Goal: Transaction & Acquisition: Purchase product/service

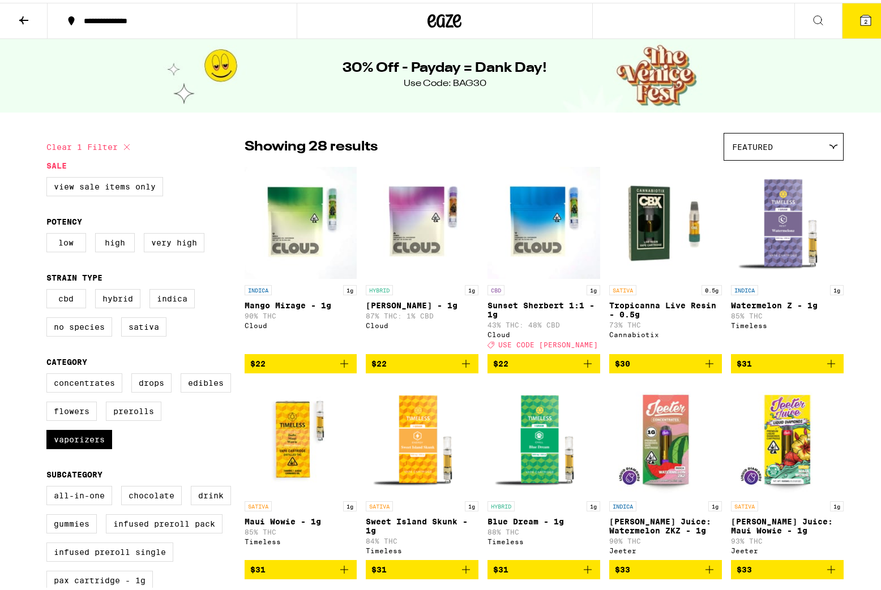
click at [420, 17] on div at bounding box center [445, 18] width 297 height 36
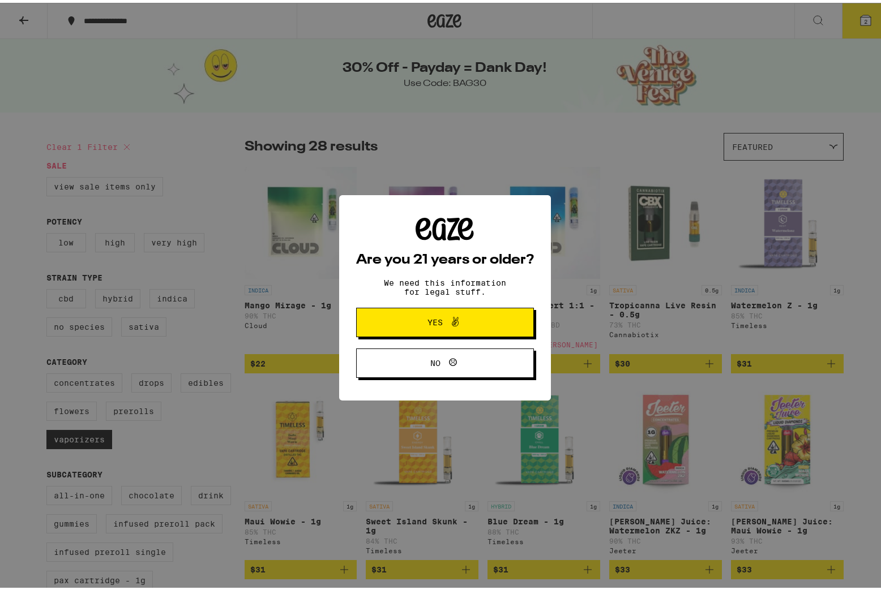
click at [458, 325] on span "Yes" at bounding box center [445, 319] width 86 height 15
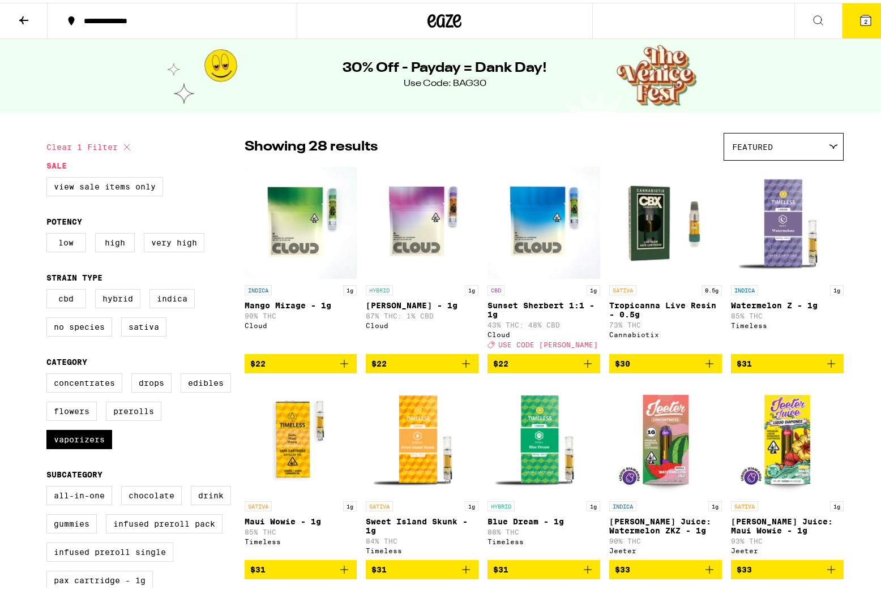
click at [451, 18] on icon at bounding box center [444, 18] width 34 height 20
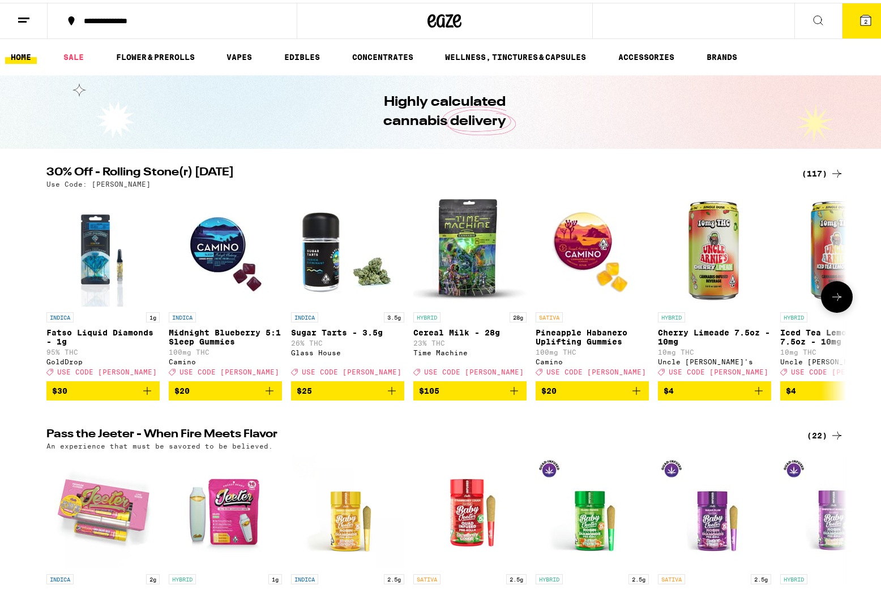
click at [840, 299] on button at bounding box center [837, 294] width 32 height 32
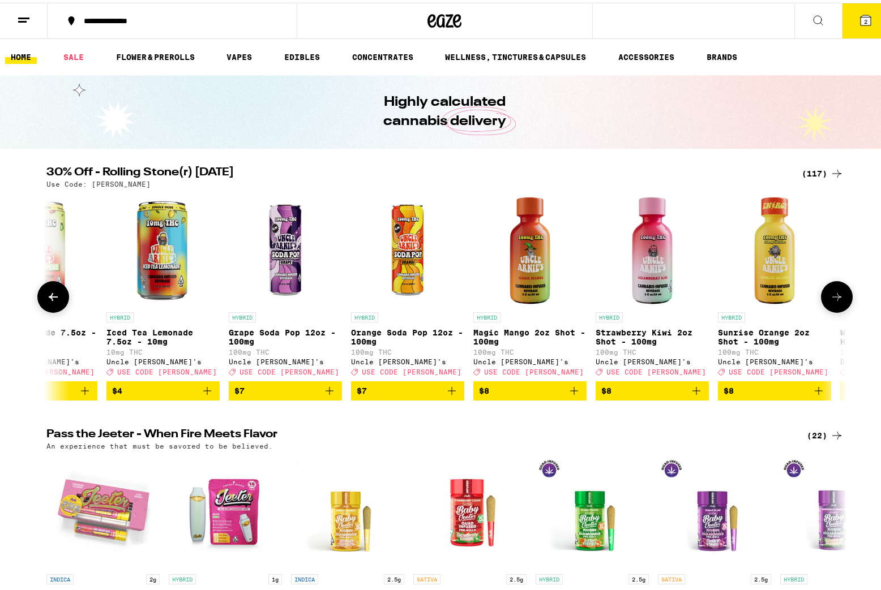
click at [840, 299] on button at bounding box center [837, 294] width 32 height 32
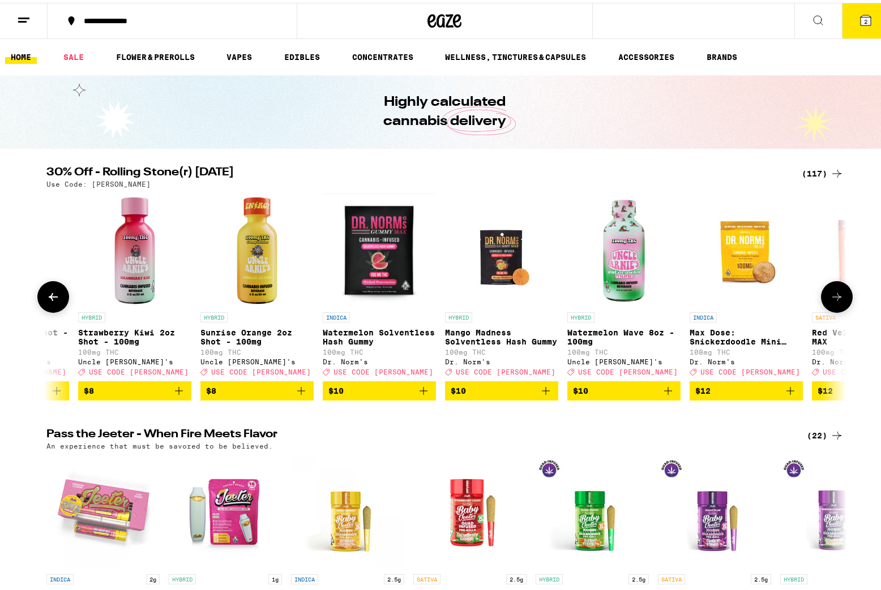
scroll to position [0, 1347]
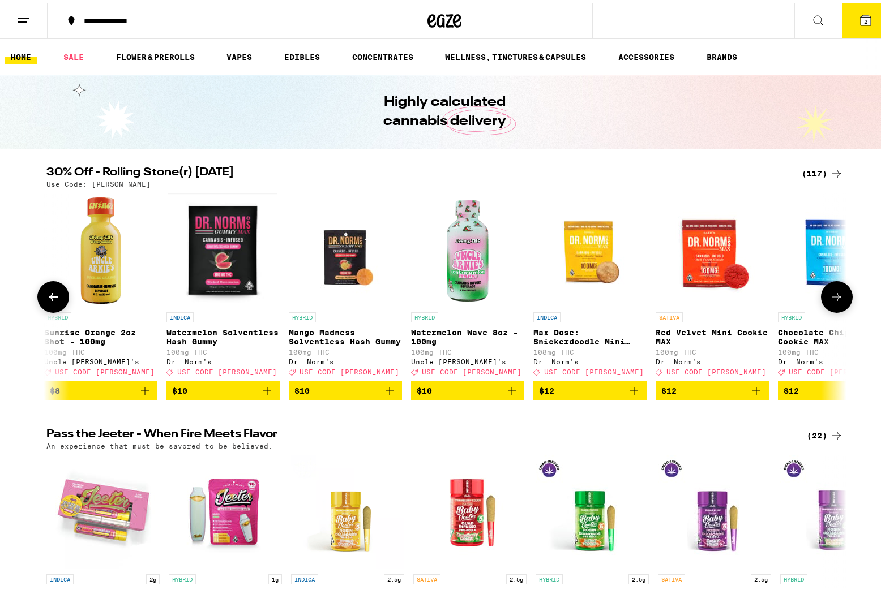
click at [840, 299] on button at bounding box center [837, 294] width 32 height 32
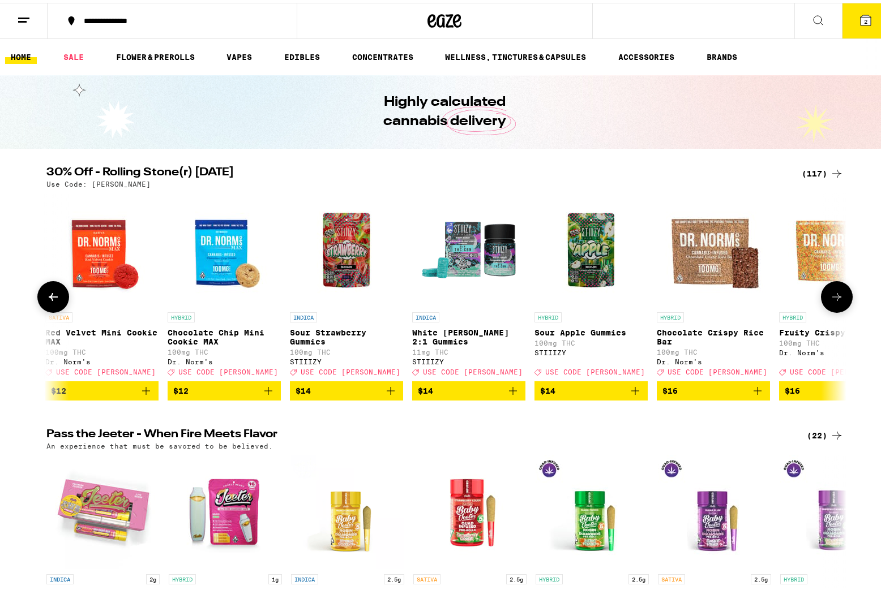
click at [840, 299] on button at bounding box center [837, 294] width 32 height 32
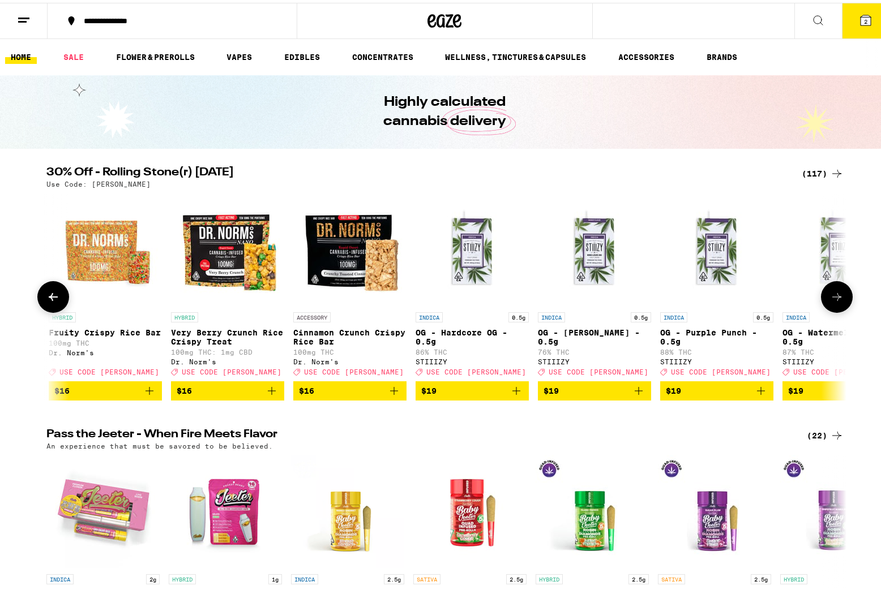
click at [840, 299] on button at bounding box center [837, 294] width 32 height 32
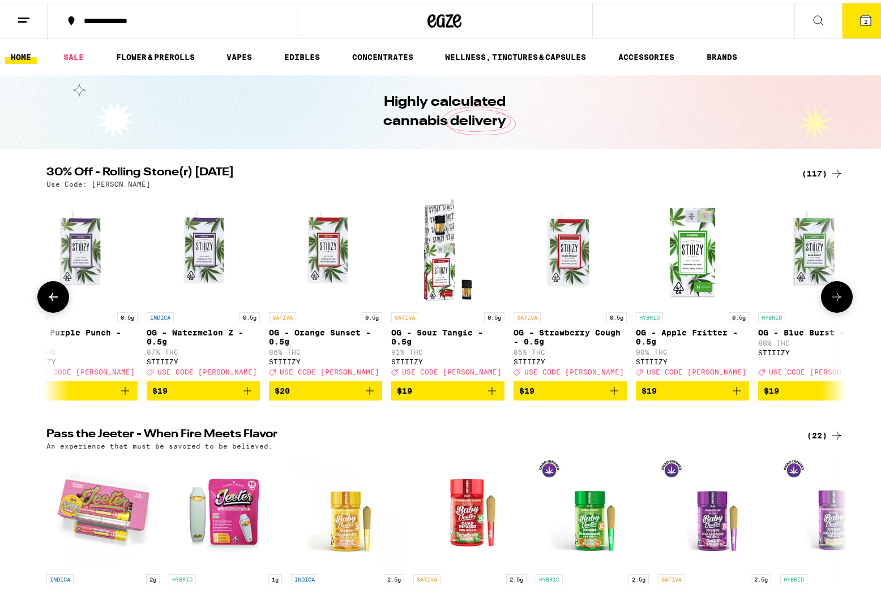
click at [840, 299] on button at bounding box center [837, 294] width 32 height 32
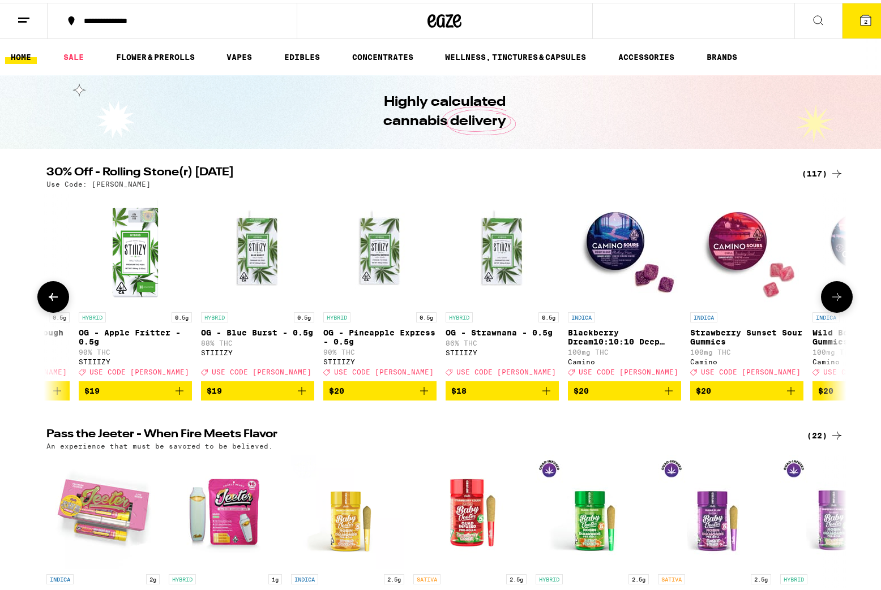
click at [840, 299] on button at bounding box center [837, 294] width 32 height 32
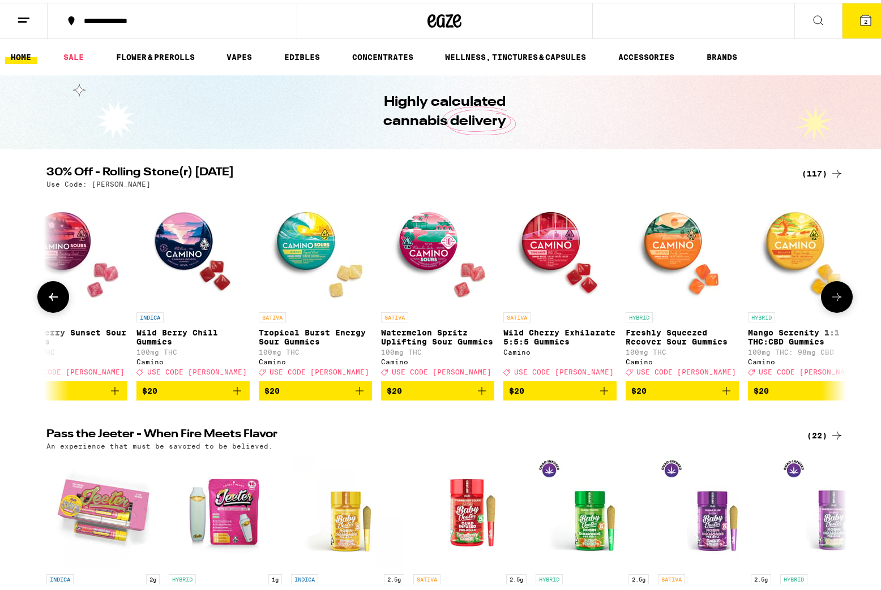
click at [840, 299] on button at bounding box center [837, 294] width 32 height 32
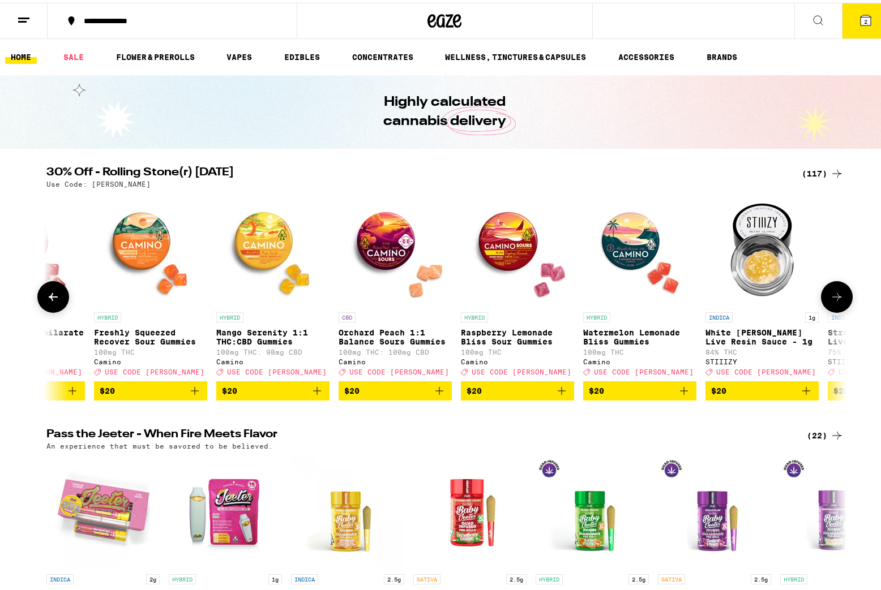
click at [840, 299] on button at bounding box center [837, 294] width 32 height 32
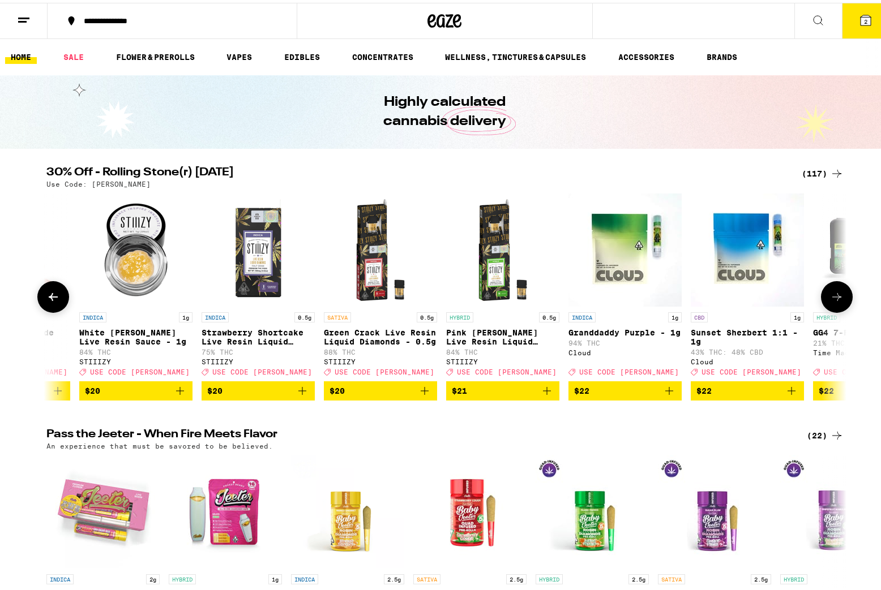
click at [840, 299] on button at bounding box center [837, 294] width 32 height 32
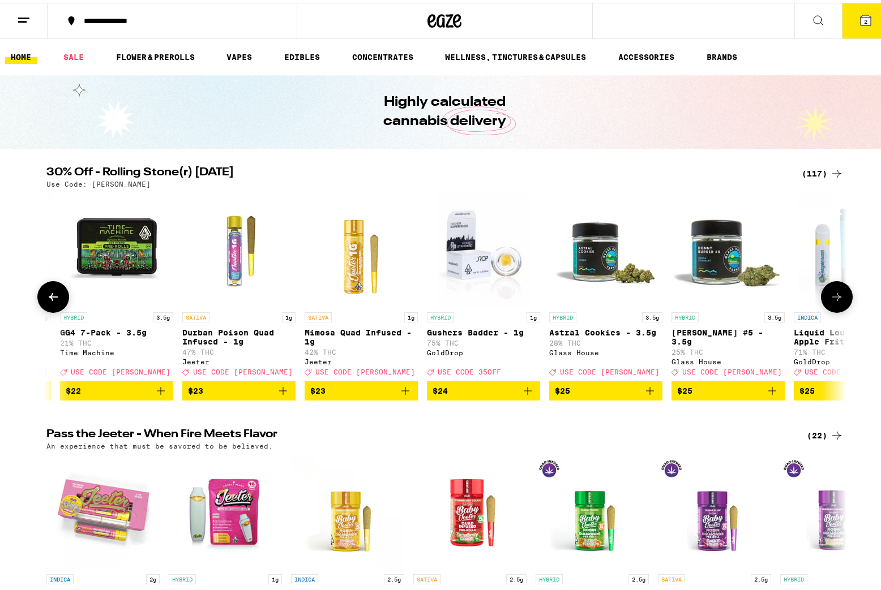
scroll to position [0, 6502]
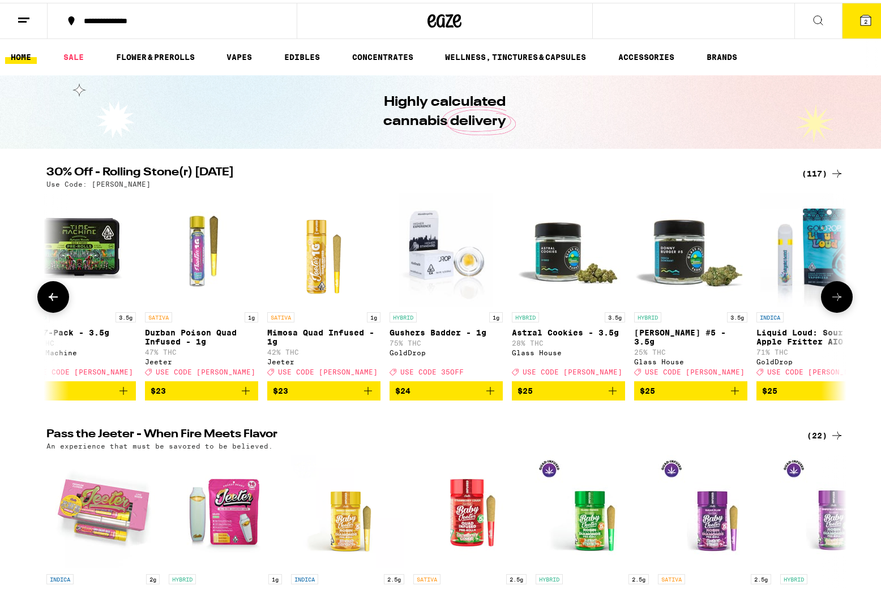
click at [840, 299] on button at bounding box center [837, 294] width 32 height 32
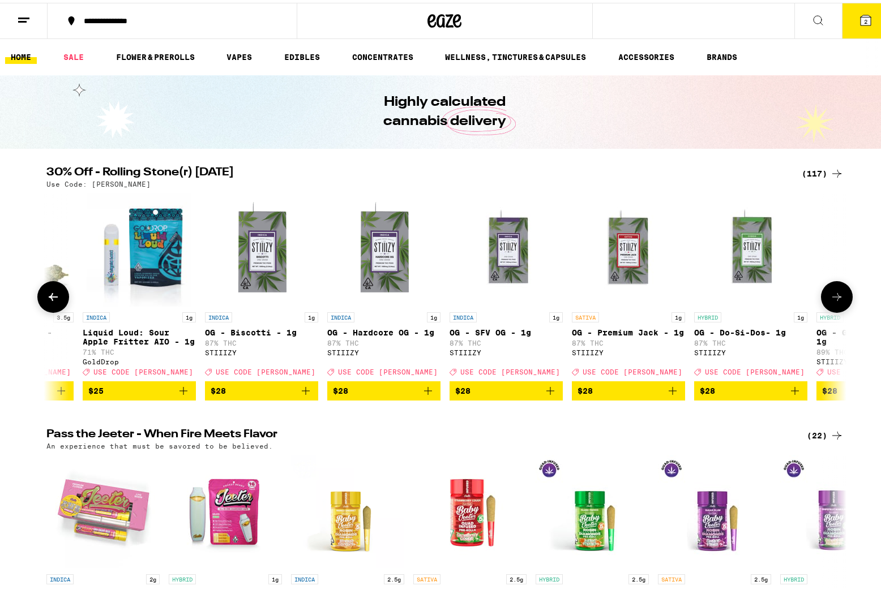
click at [840, 299] on button at bounding box center [837, 294] width 32 height 32
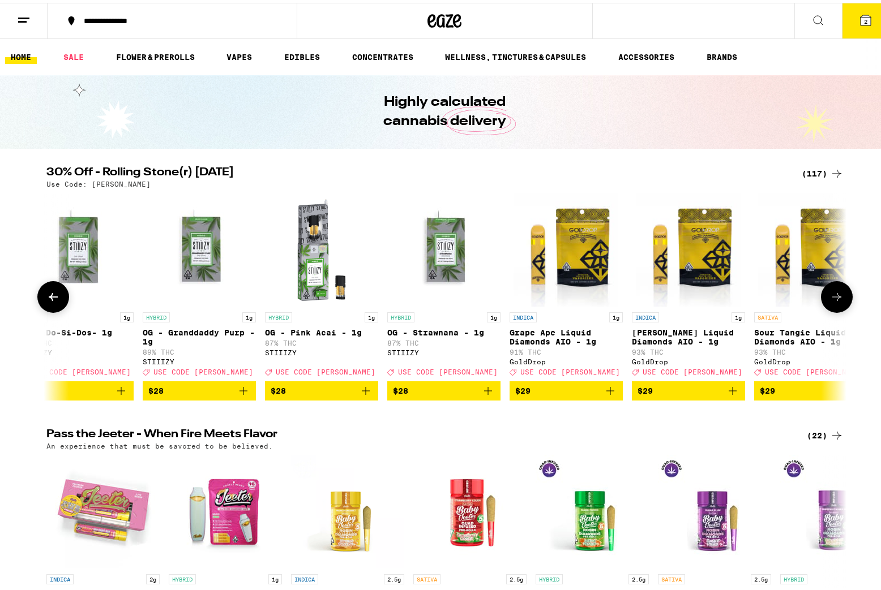
click at [840, 299] on button at bounding box center [837, 294] width 32 height 32
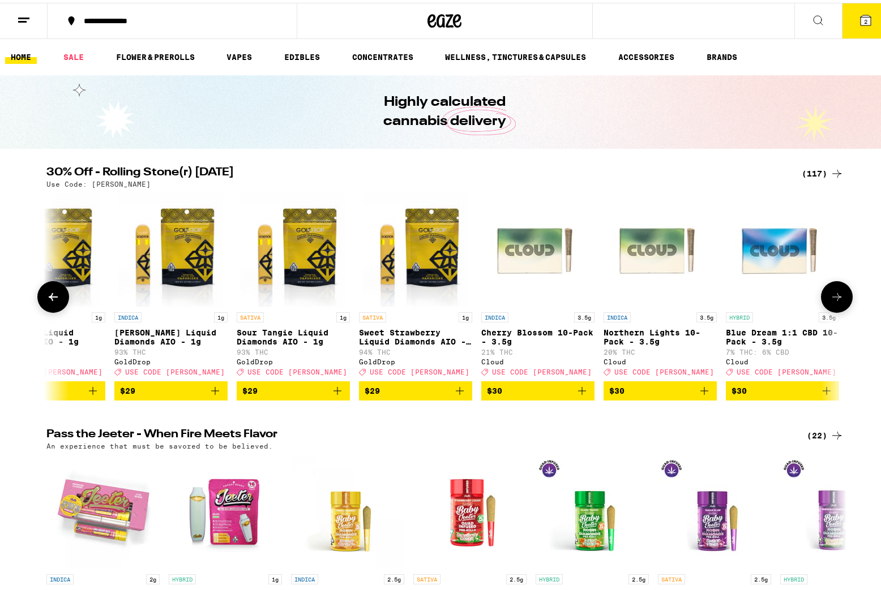
scroll to position [0, 8522]
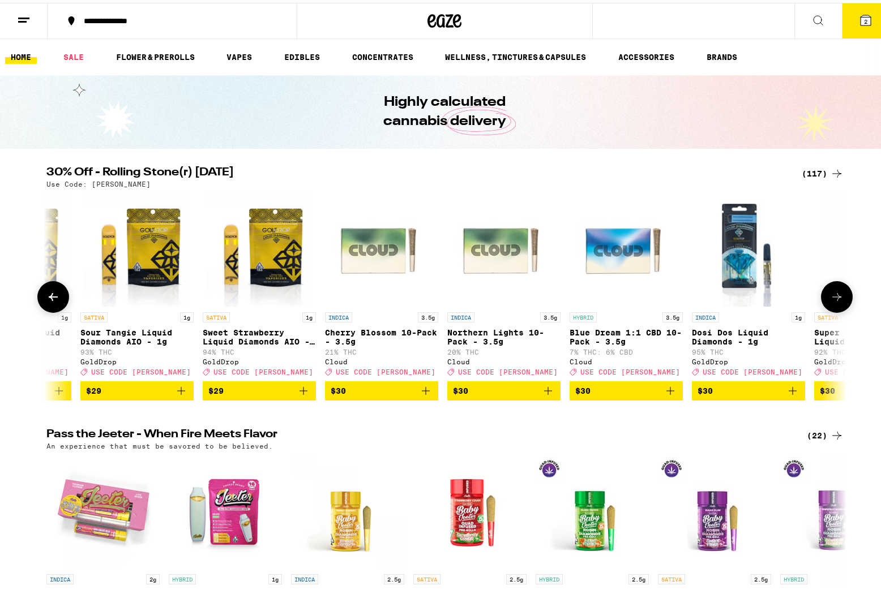
click at [840, 299] on button at bounding box center [837, 294] width 32 height 32
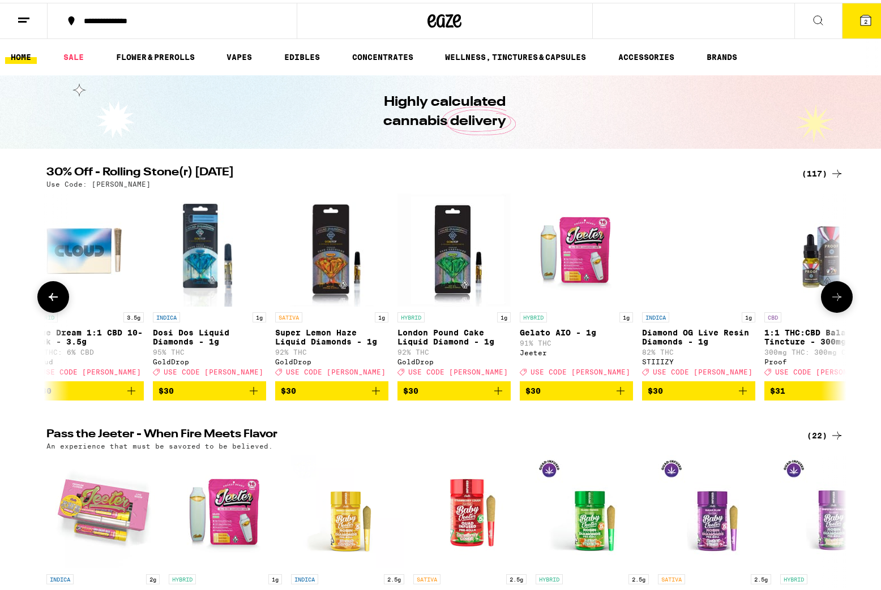
click at [840, 299] on button at bounding box center [837, 294] width 32 height 32
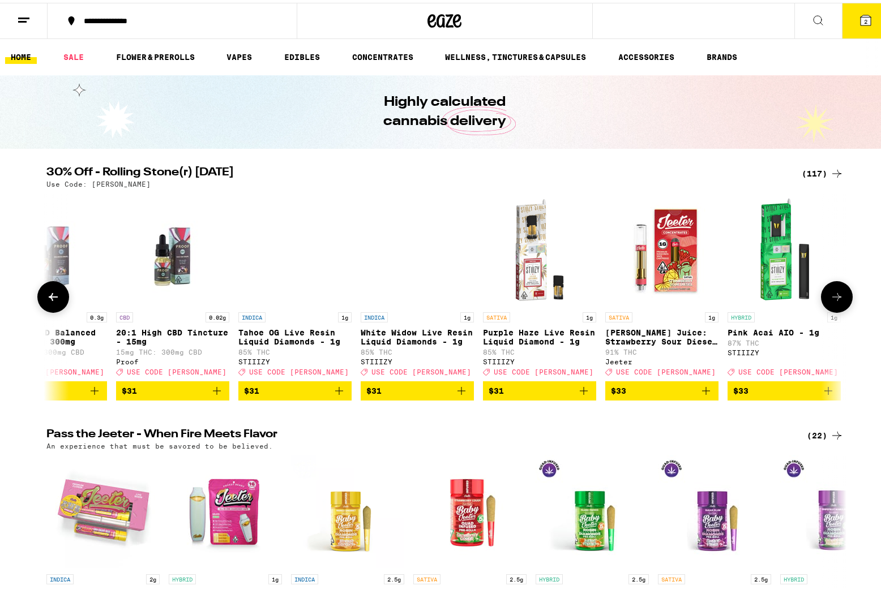
click at [840, 299] on button at bounding box center [837, 294] width 32 height 32
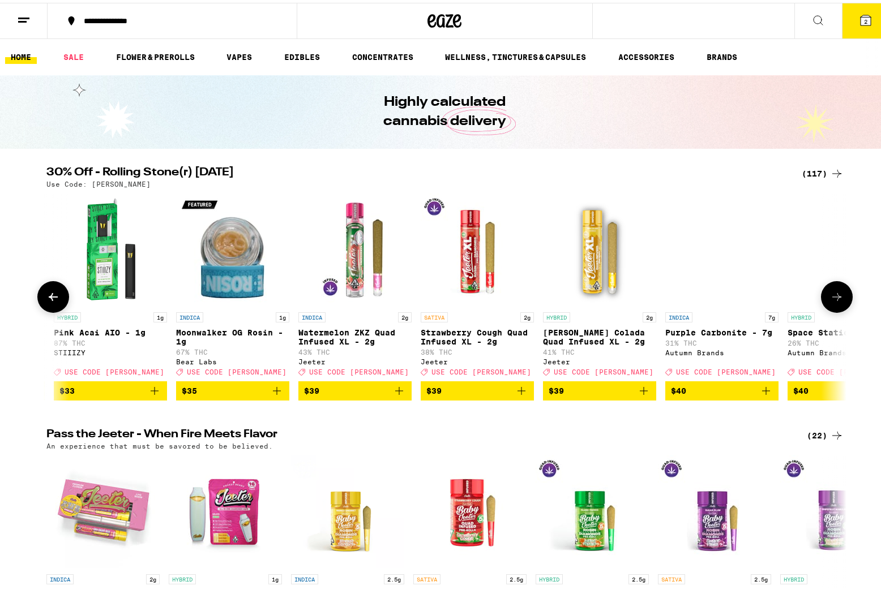
click at [840, 299] on button at bounding box center [837, 294] width 32 height 32
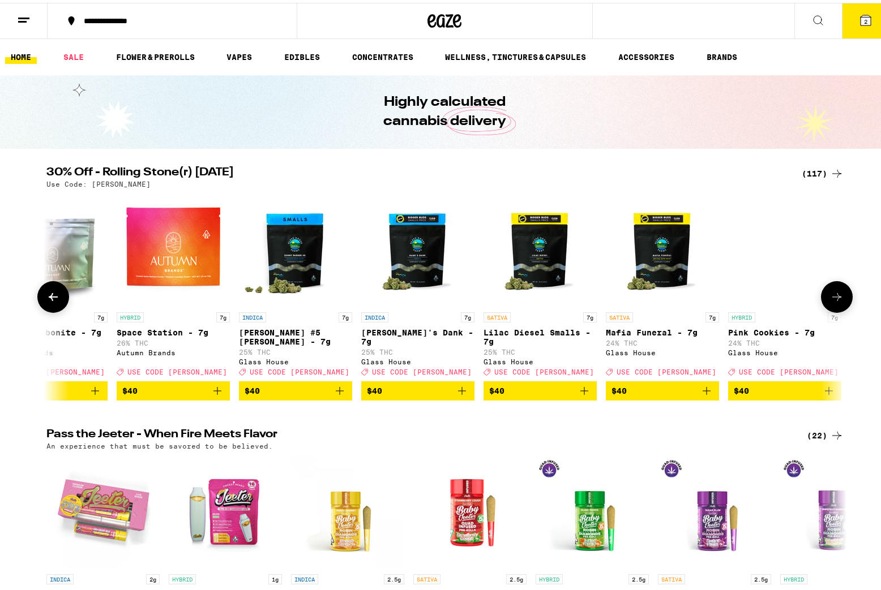
scroll to position [0, 11178]
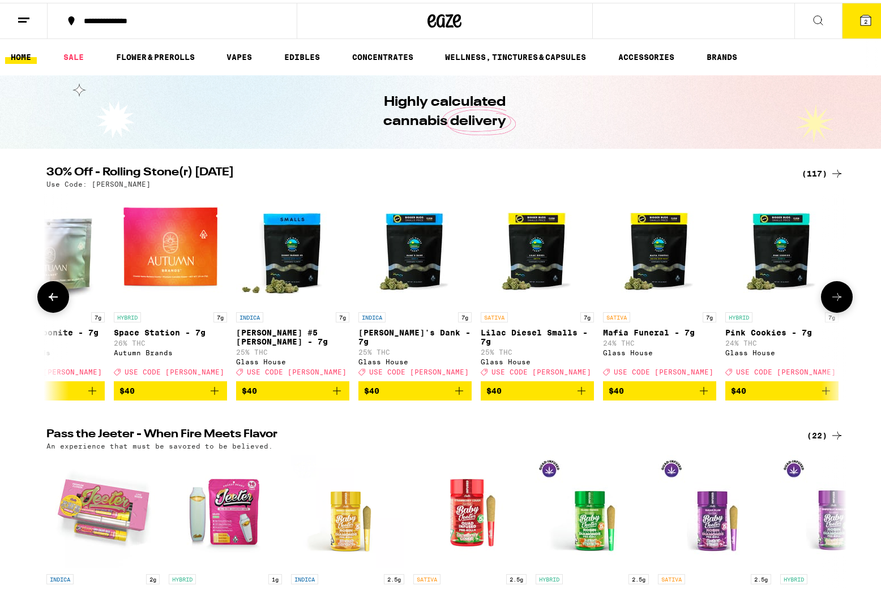
click at [44, 307] on button at bounding box center [53, 294] width 32 height 32
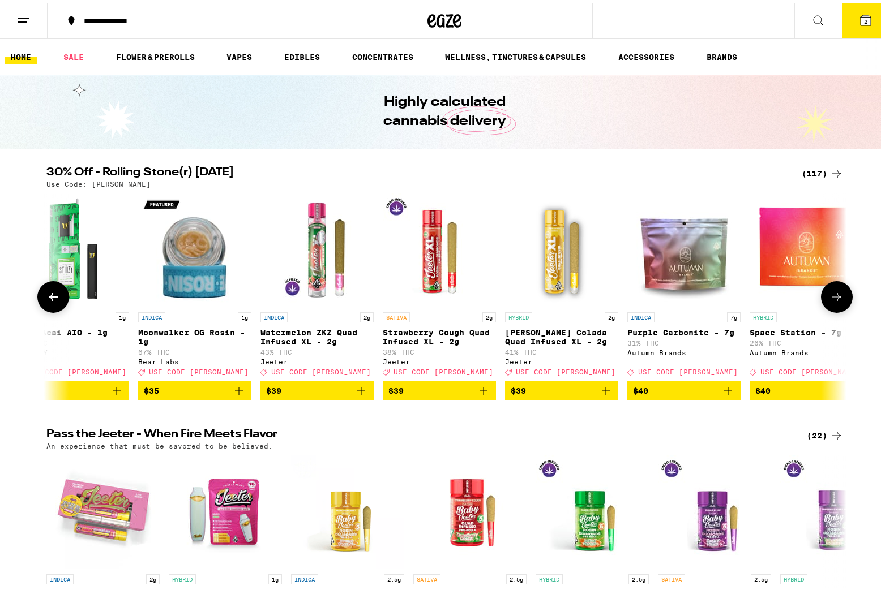
scroll to position [0, 10505]
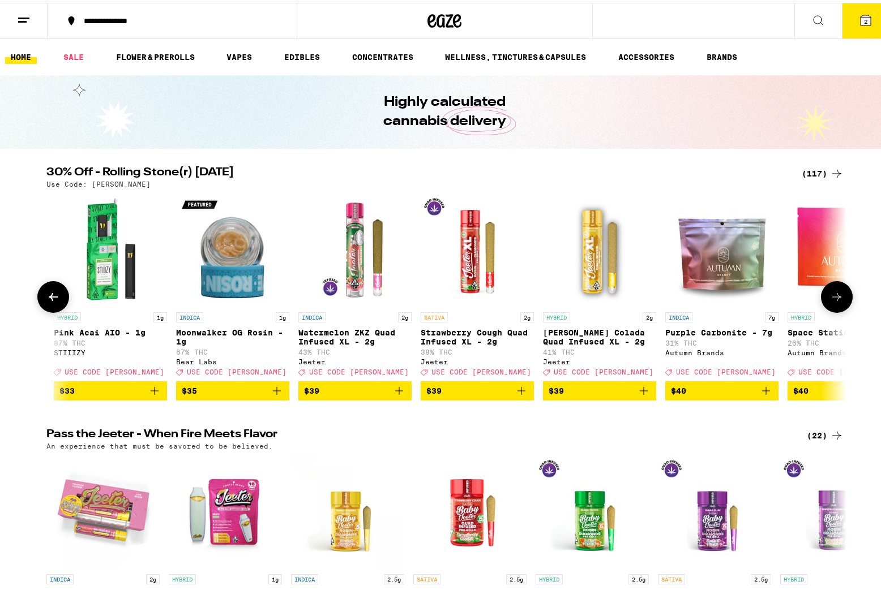
click at [834, 298] on icon at bounding box center [837, 294] width 14 height 14
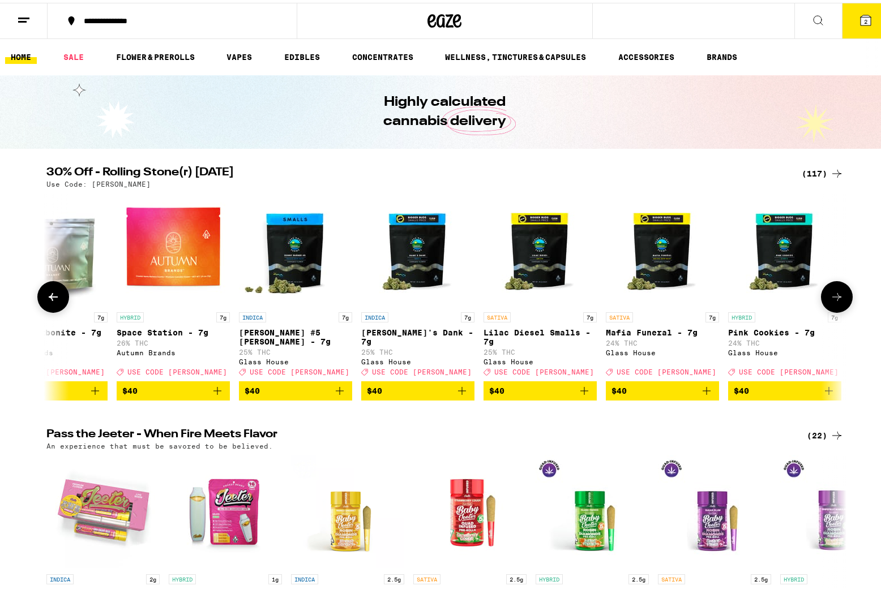
click at [834, 298] on icon at bounding box center [837, 294] width 14 height 14
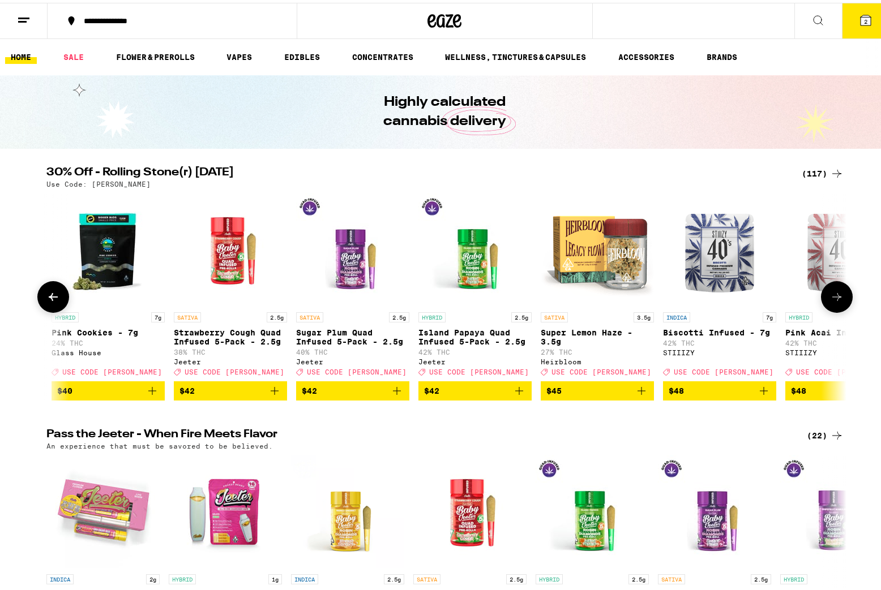
click at [834, 298] on icon at bounding box center [837, 294] width 14 height 14
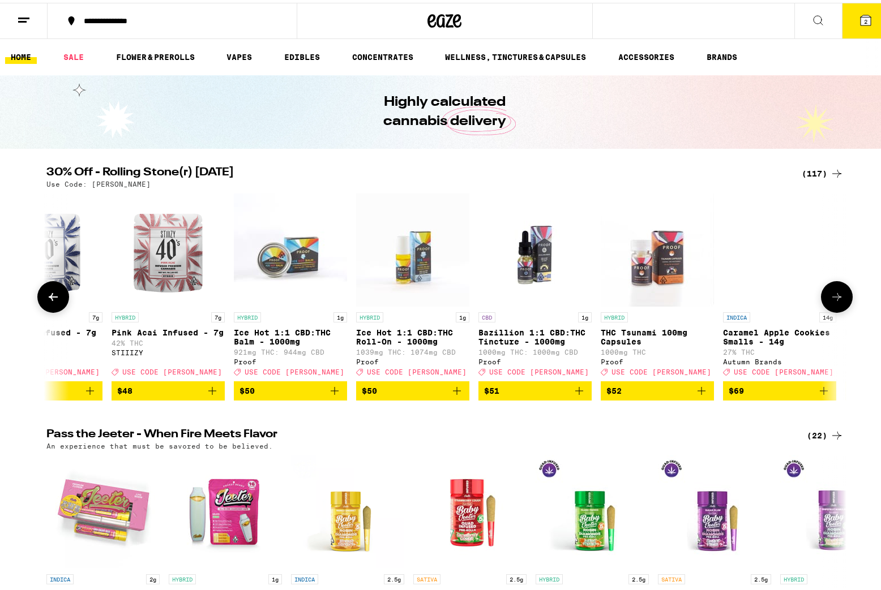
click at [834, 298] on icon at bounding box center [837, 294] width 14 height 14
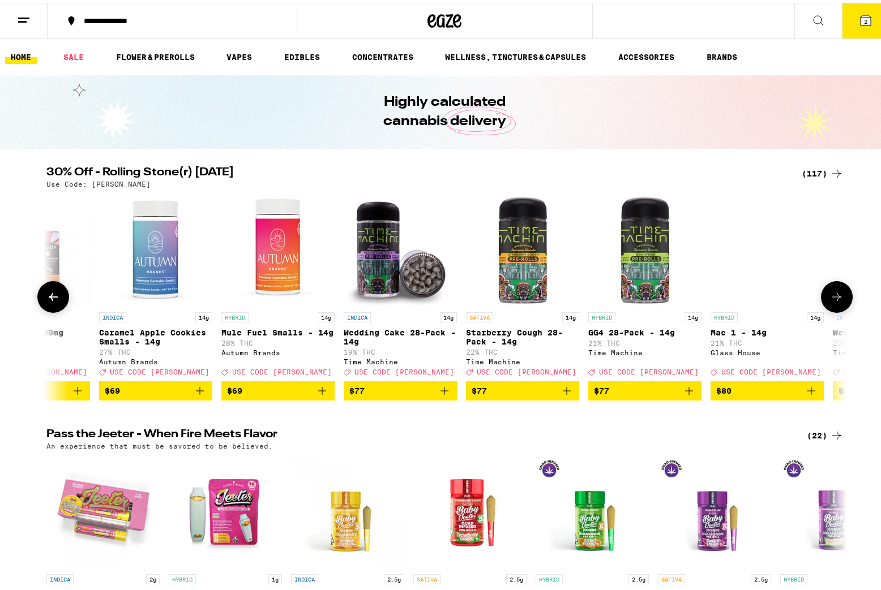
scroll to position [0, 13199]
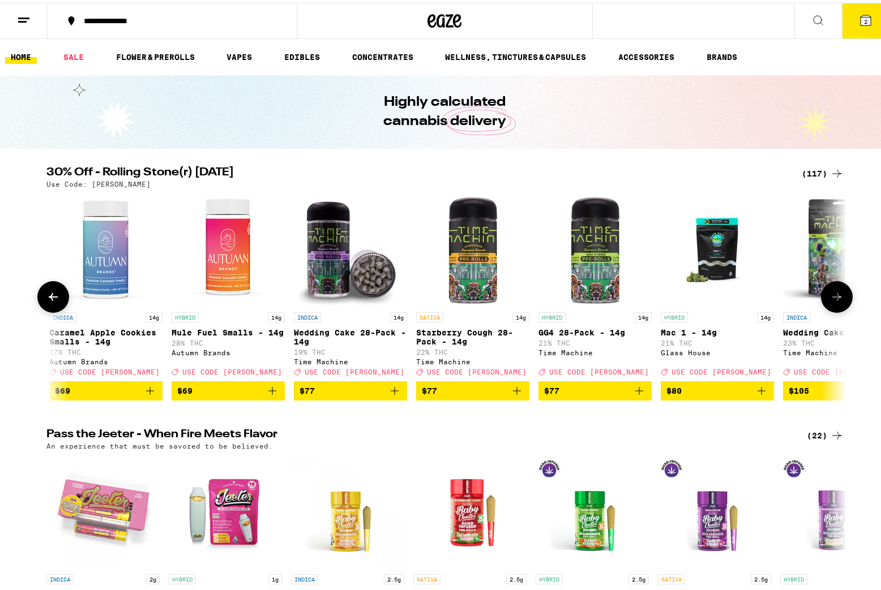
click at [834, 301] on icon at bounding box center [837, 294] width 14 height 14
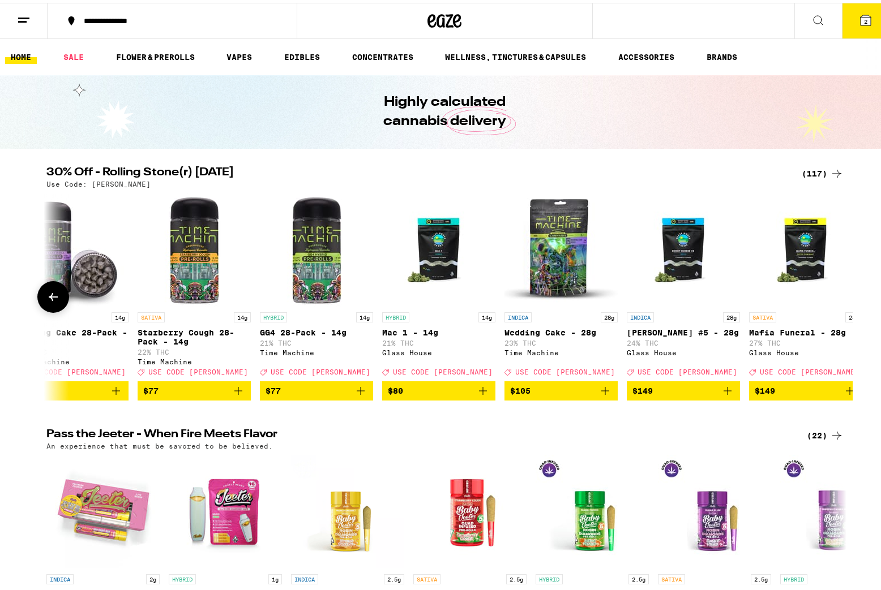
scroll to position [0, 13505]
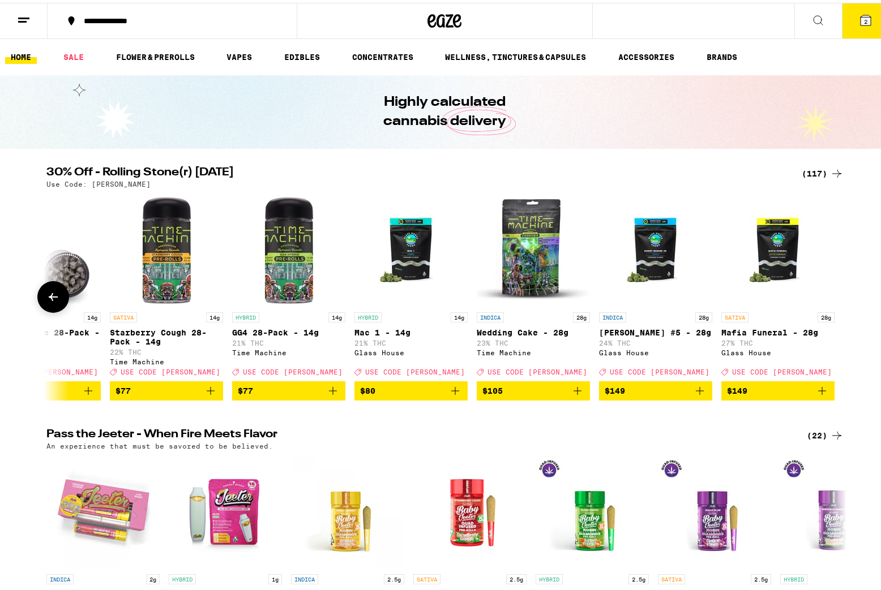
click at [834, 303] on div at bounding box center [837, 294] width 32 height 32
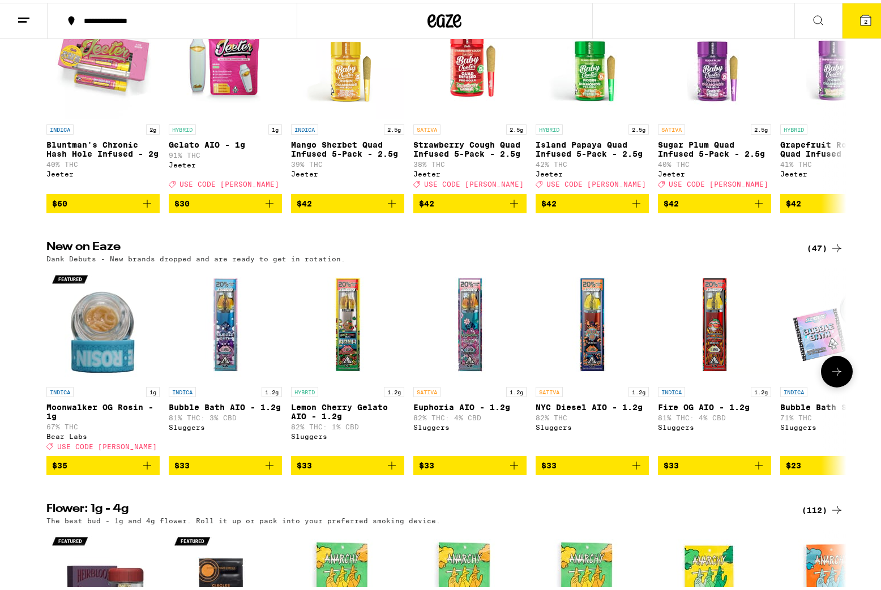
scroll to position [609, 0]
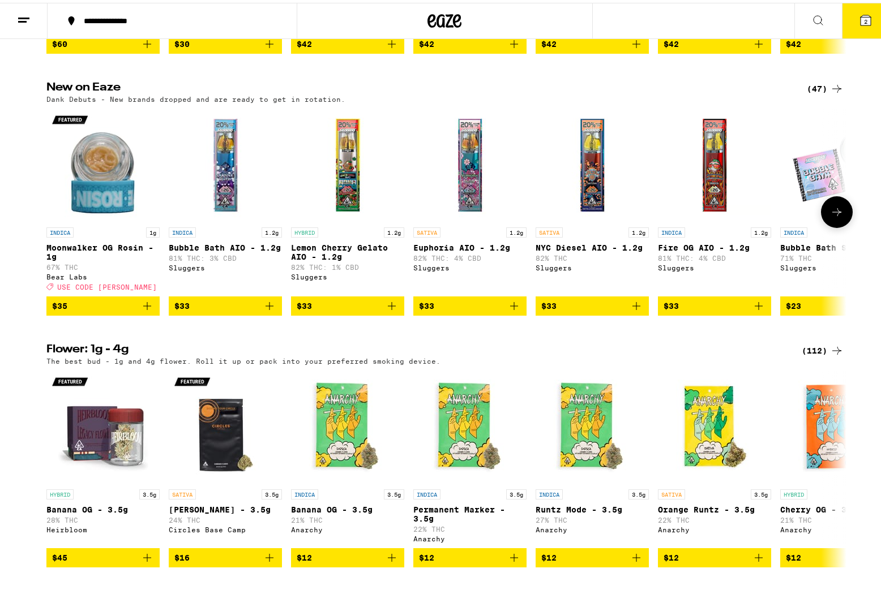
click at [836, 216] on icon at bounding box center [837, 210] width 14 height 14
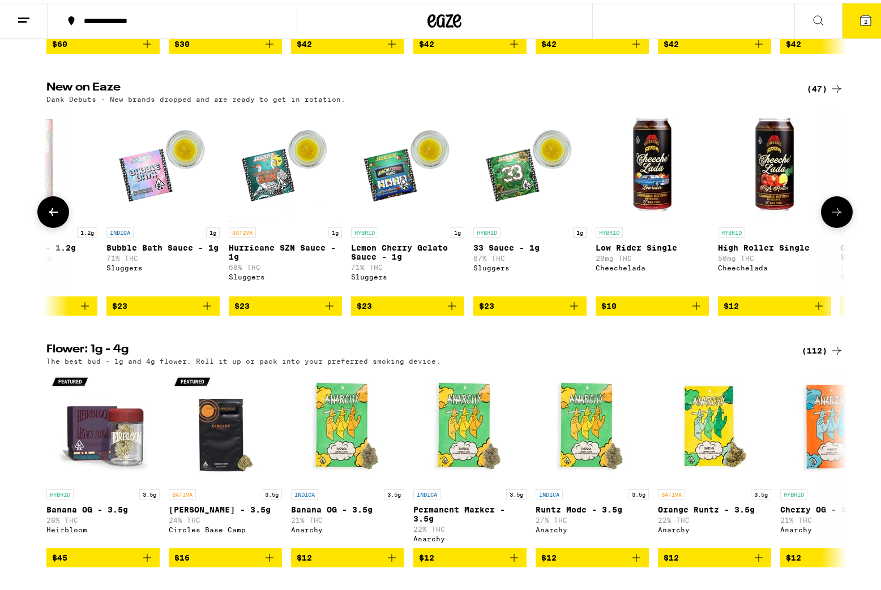
click at [836, 216] on icon at bounding box center [837, 210] width 14 height 14
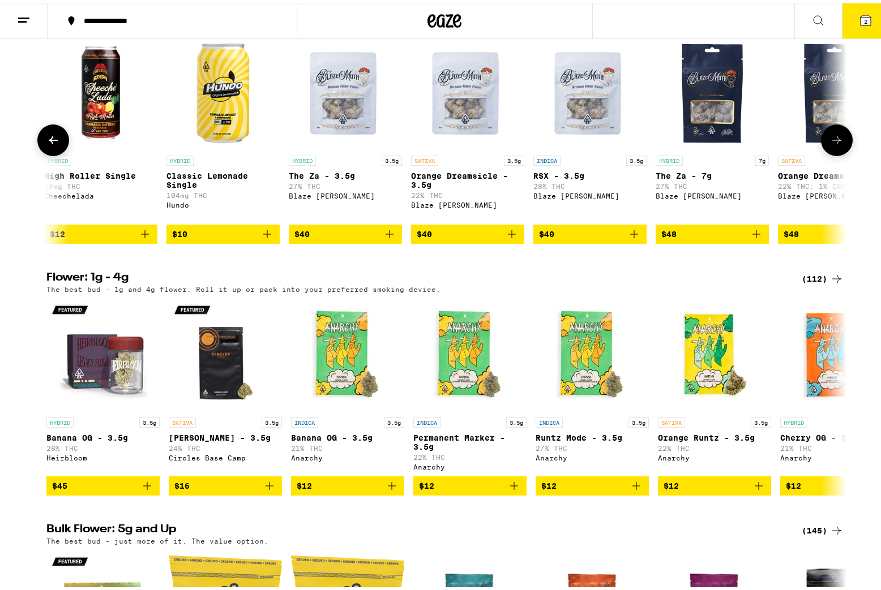
scroll to position [841, 0]
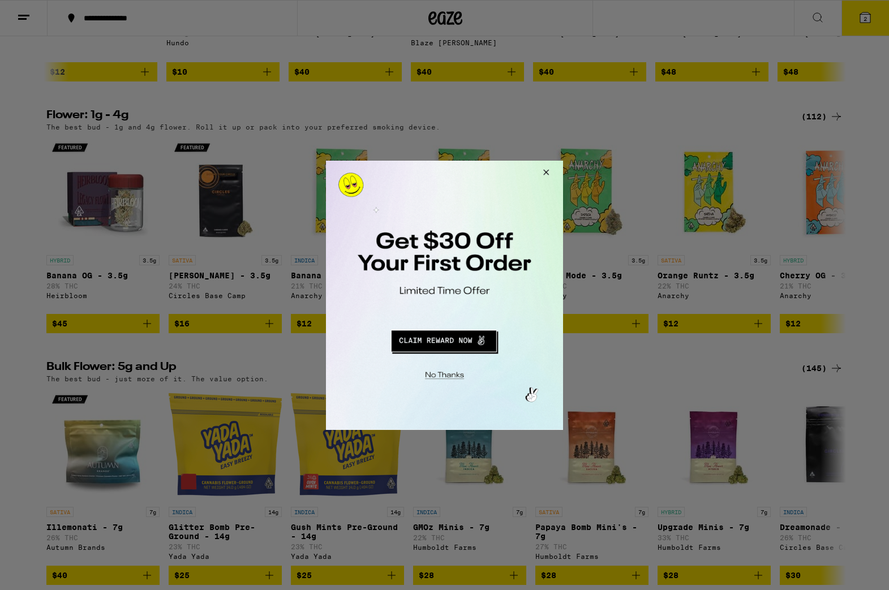
click at [553, 168] on button "Close Modal" at bounding box center [544, 173] width 31 height 27
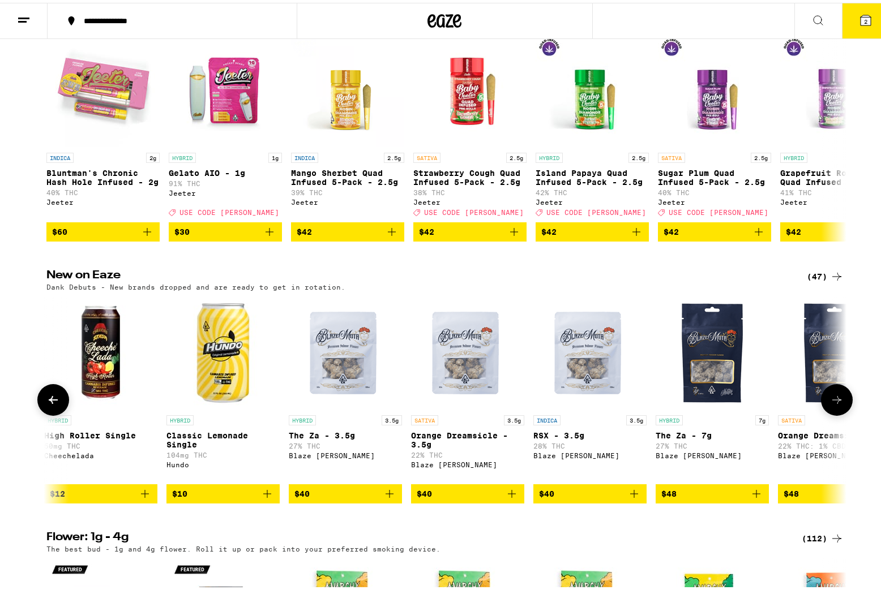
scroll to position [0, 0]
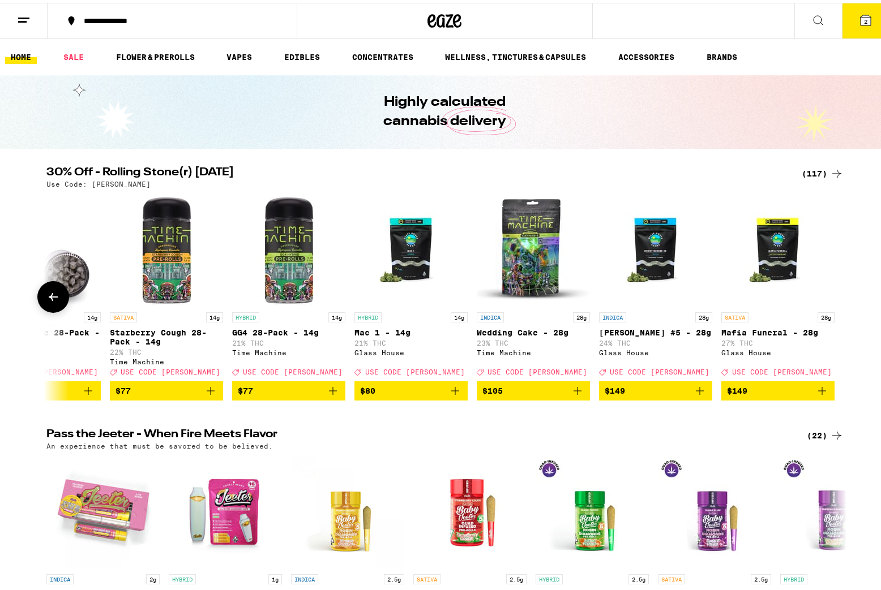
click at [53, 298] on icon at bounding box center [53, 294] width 14 height 14
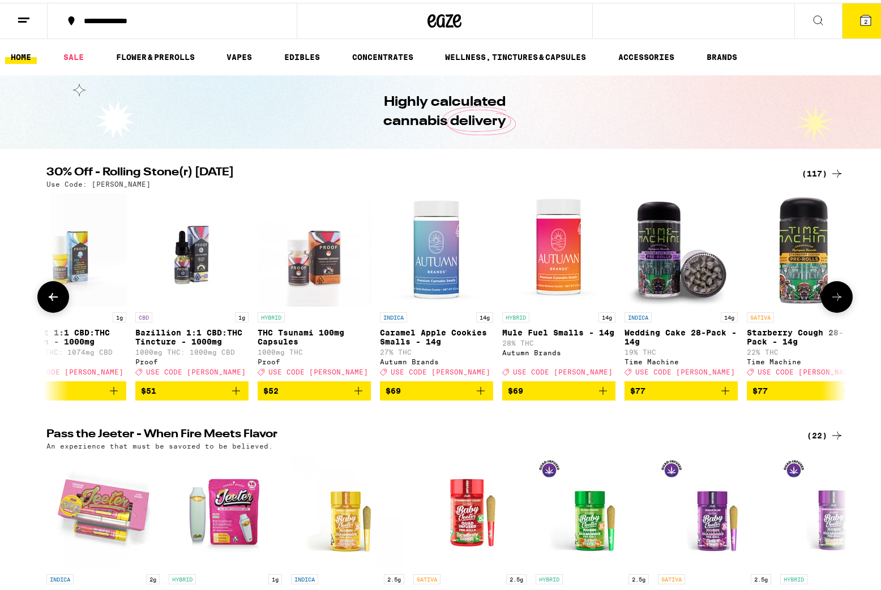
click at [53, 298] on icon at bounding box center [53, 294] width 14 height 14
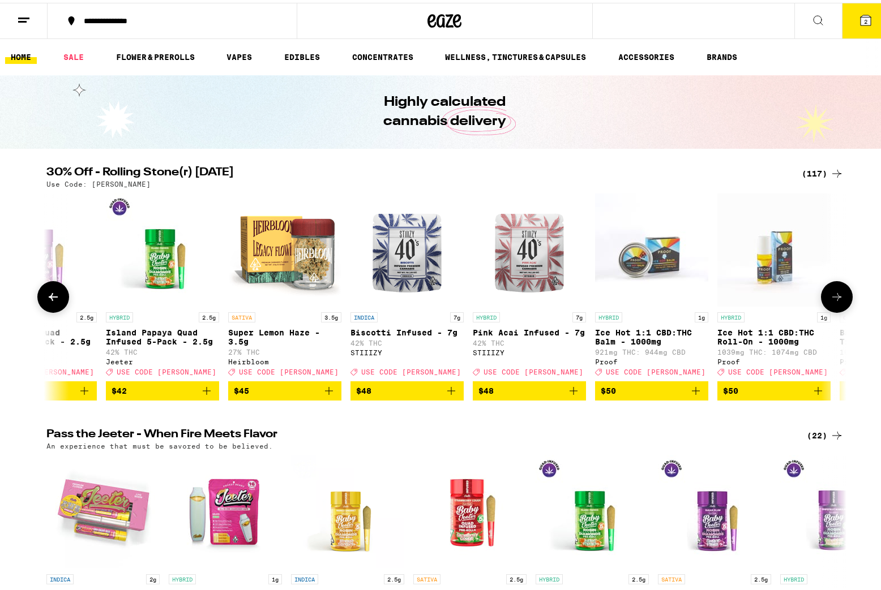
click at [838, 290] on button at bounding box center [837, 294] width 32 height 32
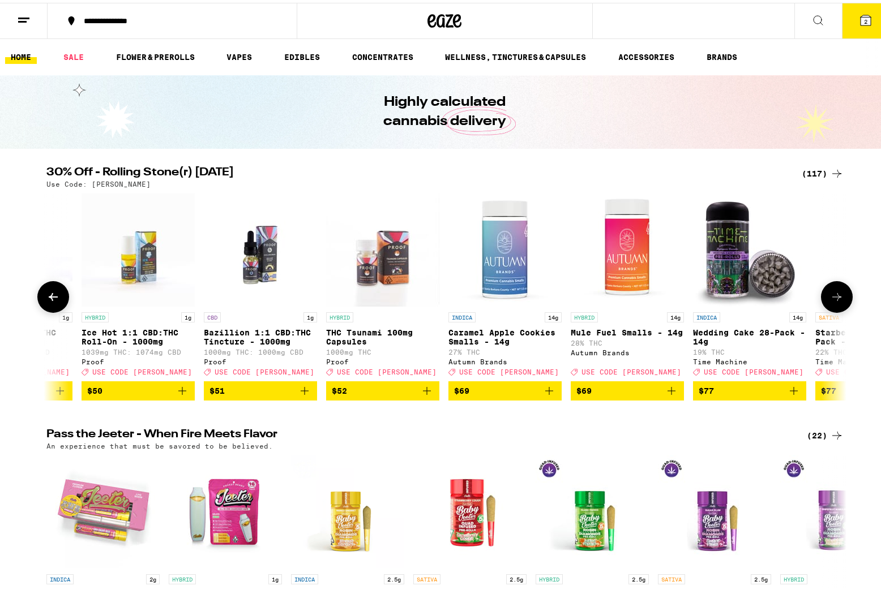
scroll to position [0, 12837]
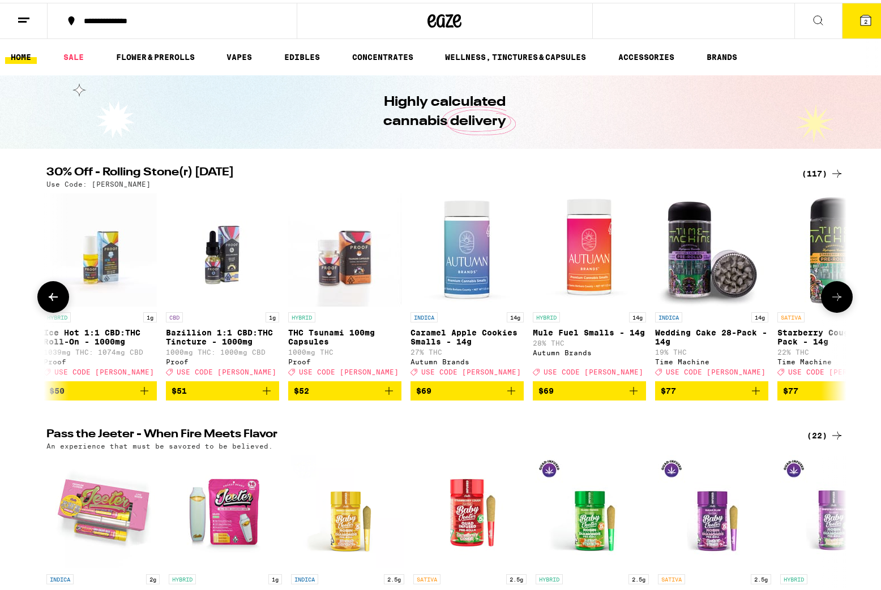
click at [592, 247] on img "Open page for Mule Fuel Smalls - 14g from Autumn Brands" at bounding box center [589, 247] width 113 height 113
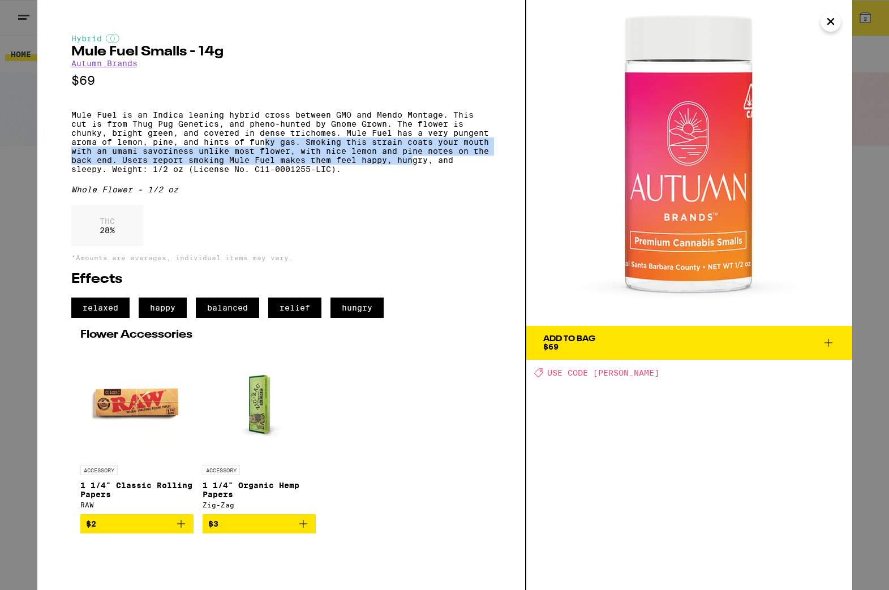
drag, startPoint x: 287, startPoint y: 156, endPoint x: 413, endPoint y: 168, distance: 126.2
click at [413, 168] on p "Mule Fuel is an Indica leaning hybrid cross between GMO and Mendo Montage. This…" at bounding box center [281, 141] width 420 height 63
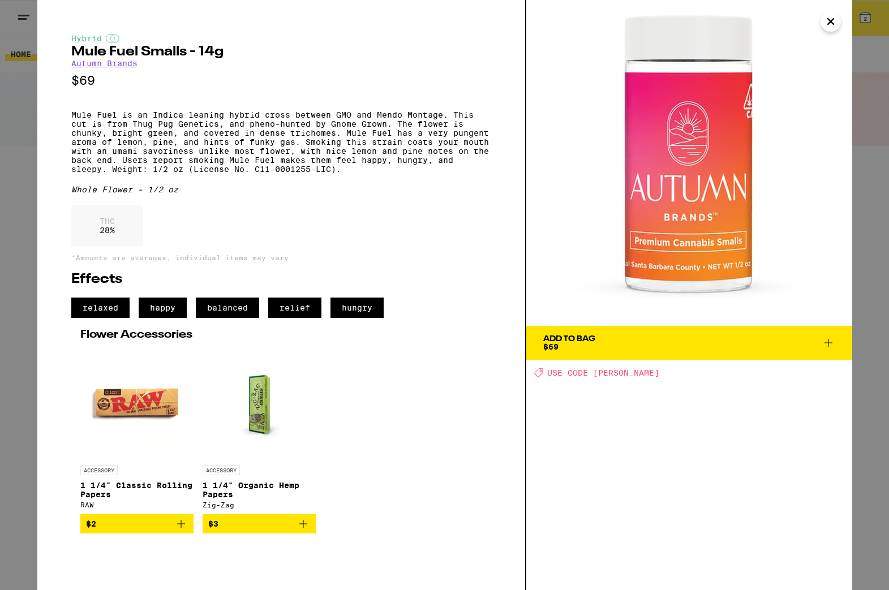
click at [368, 136] on p "Mule Fuel is an Indica leaning hybrid cross between GMO and Mendo Montage. This…" at bounding box center [281, 141] width 420 height 63
click at [695, 347] on span "Add To Bag $69" at bounding box center [689, 343] width 292 height 16
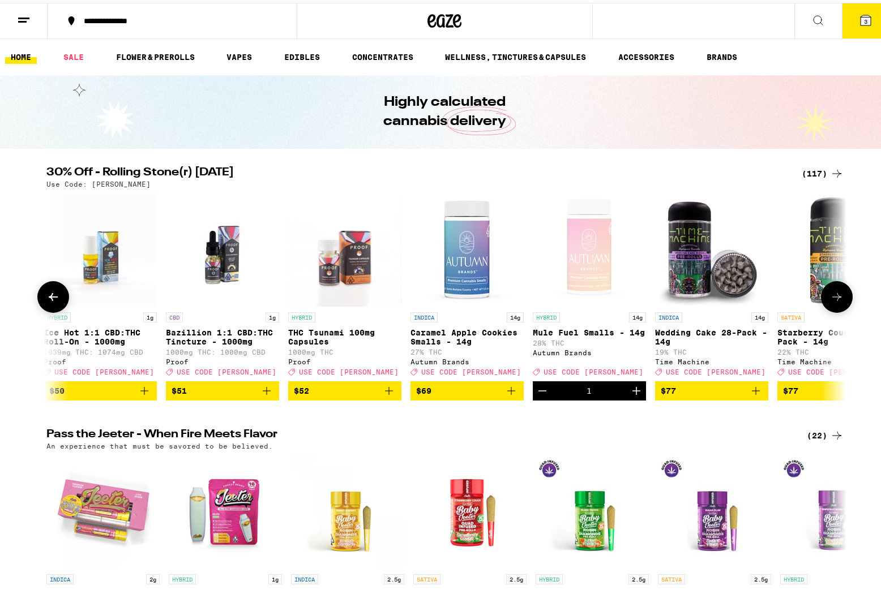
click at [57, 297] on button at bounding box center [53, 294] width 32 height 32
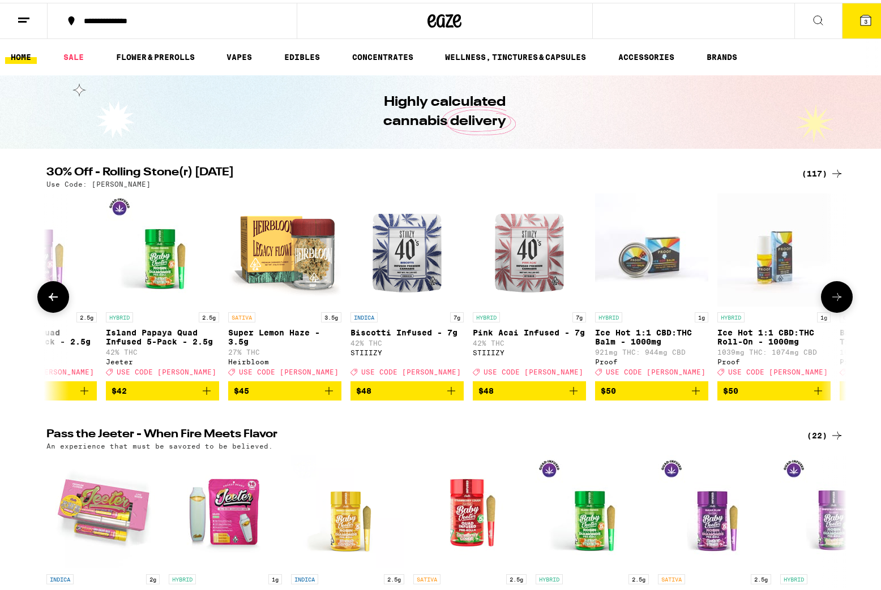
click at [57, 297] on button at bounding box center [53, 294] width 32 height 32
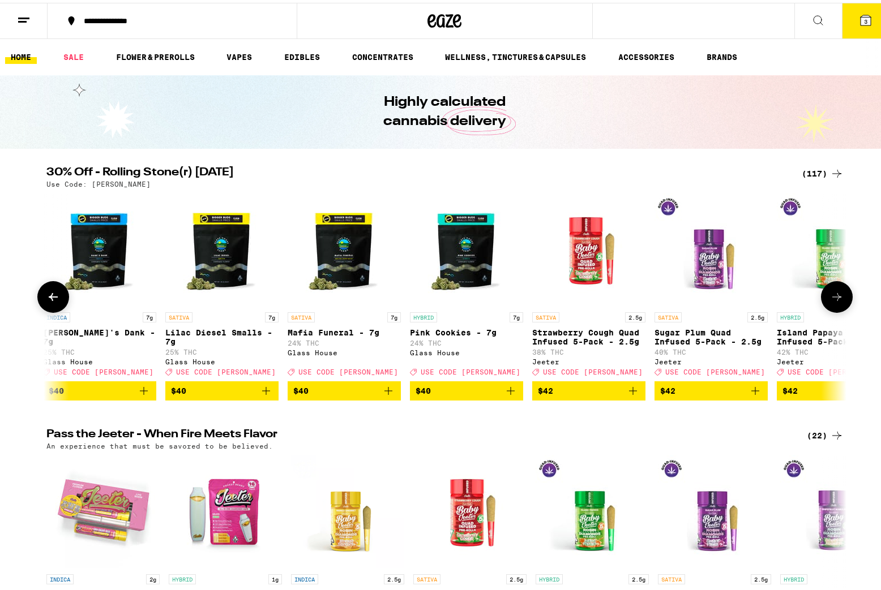
scroll to position [0, 11491]
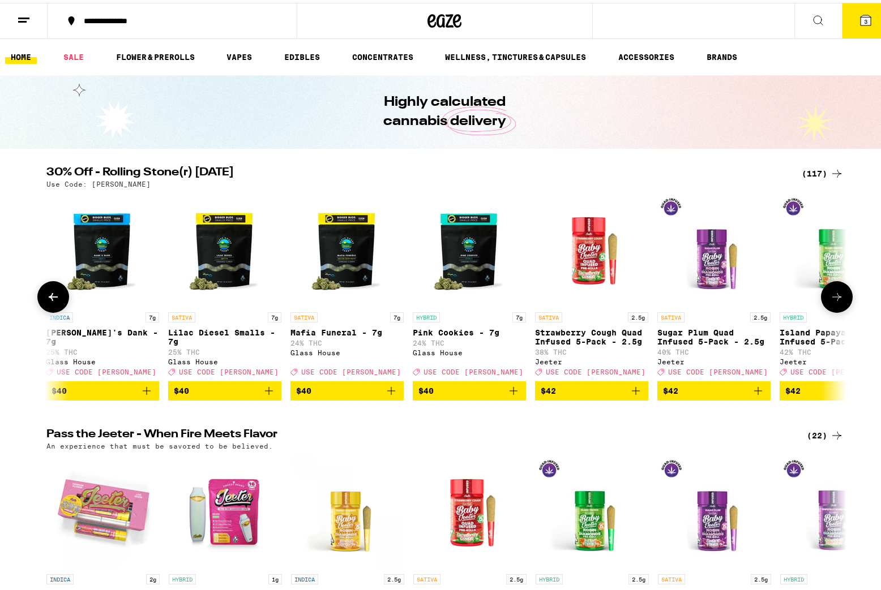
drag, startPoint x: 57, startPoint y: 297, endPoint x: 124, endPoint y: 359, distance: 91.3
click at [124, 359] on div "INDICA 1g Fatso Liquid Diamonds - 1g 95% THC GoldDrop Deal Created with Sketch.…" at bounding box center [444, 294] width 815 height 207
click at [262, 395] on icon "Add to bag" at bounding box center [269, 388] width 14 height 14
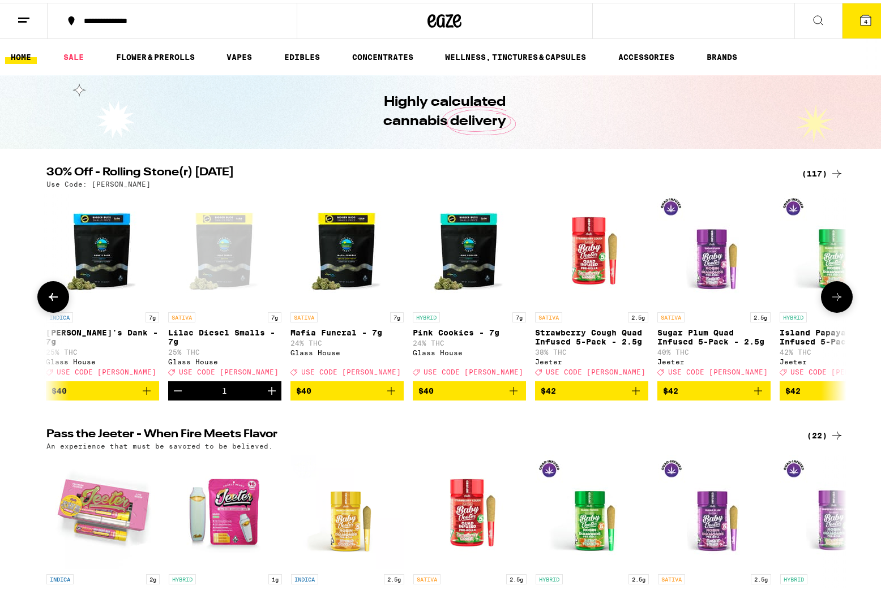
click at [50, 297] on icon at bounding box center [53, 294] width 14 height 14
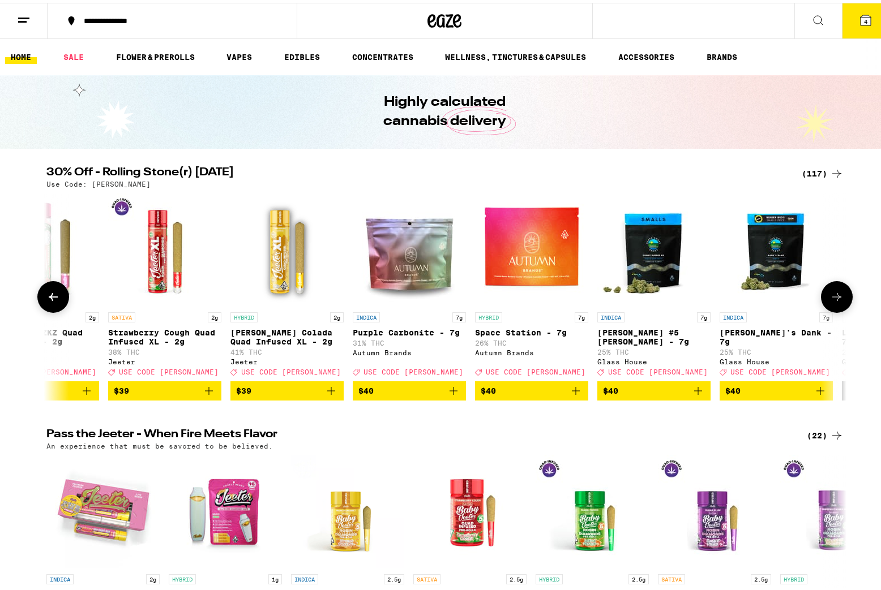
click at [50, 297] on icon at bounding box center [53, 294] width 14 height 14
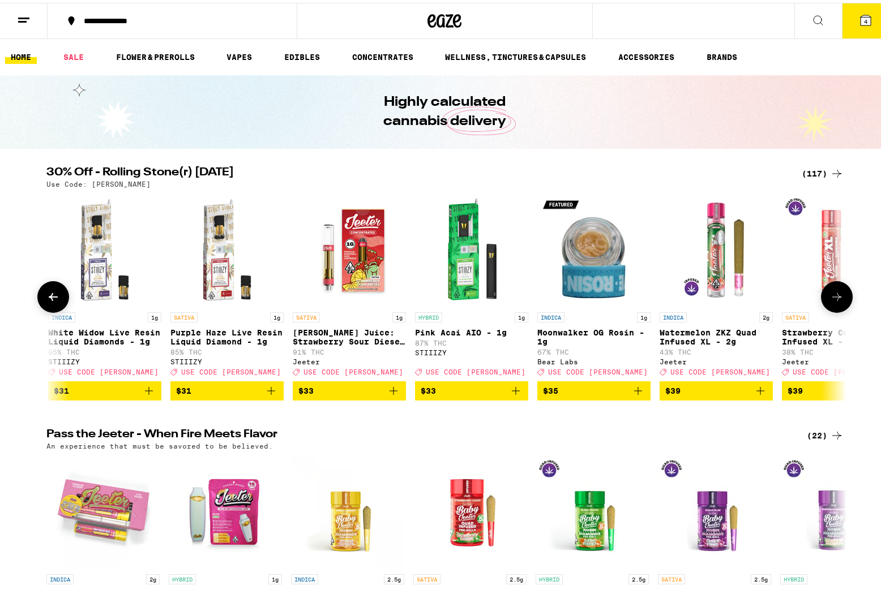
click at [50, 297] on icon at bounding box center [53, 294] width 14 height 14
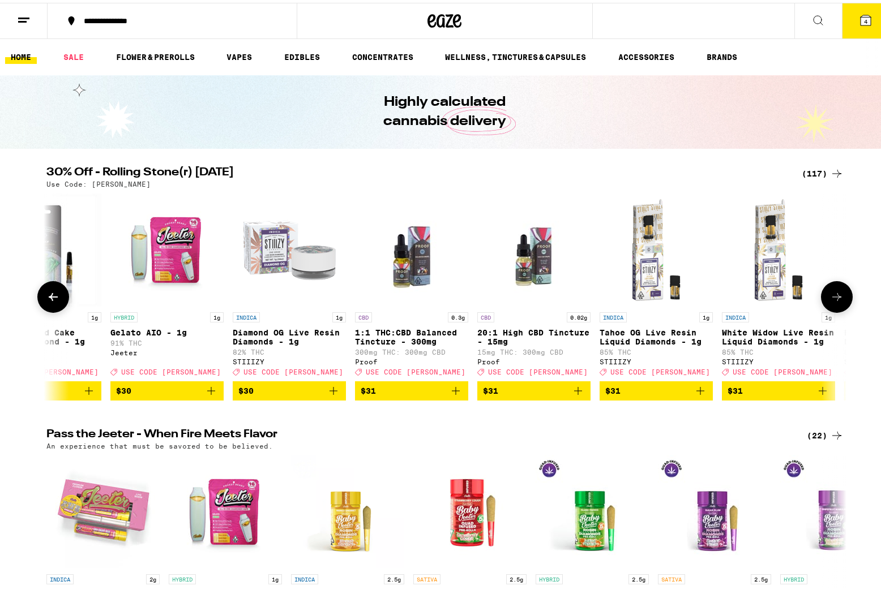
click at [50, 297] on icon at bounding box center [53, 294] width 14 height 14
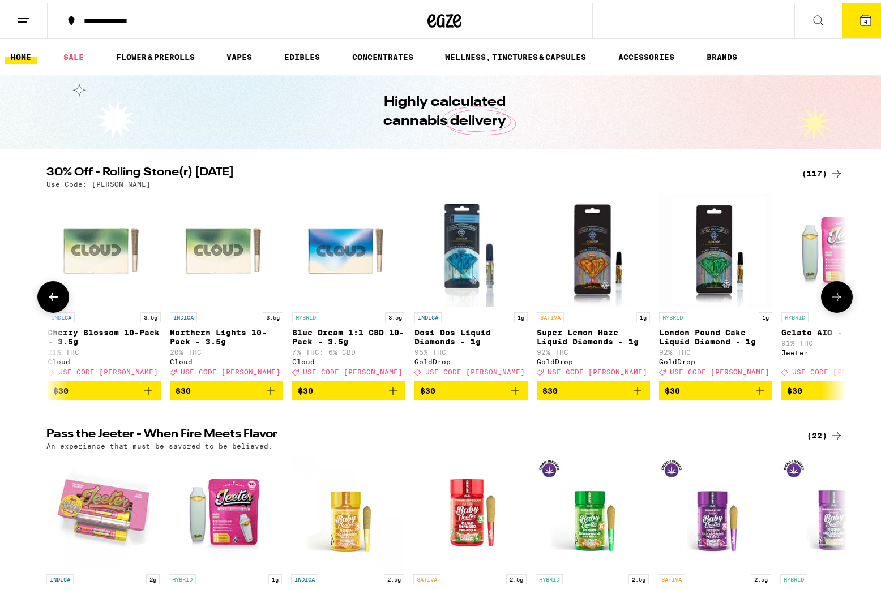
scroll to position [0, 8797]
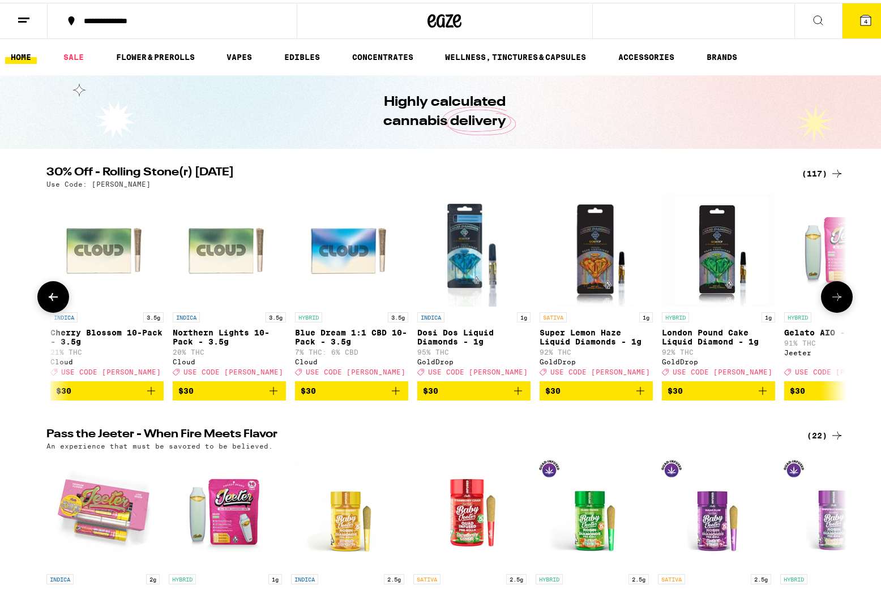
click at [50, 297] on icon at bounding box center [53, 294] width 14 height 14
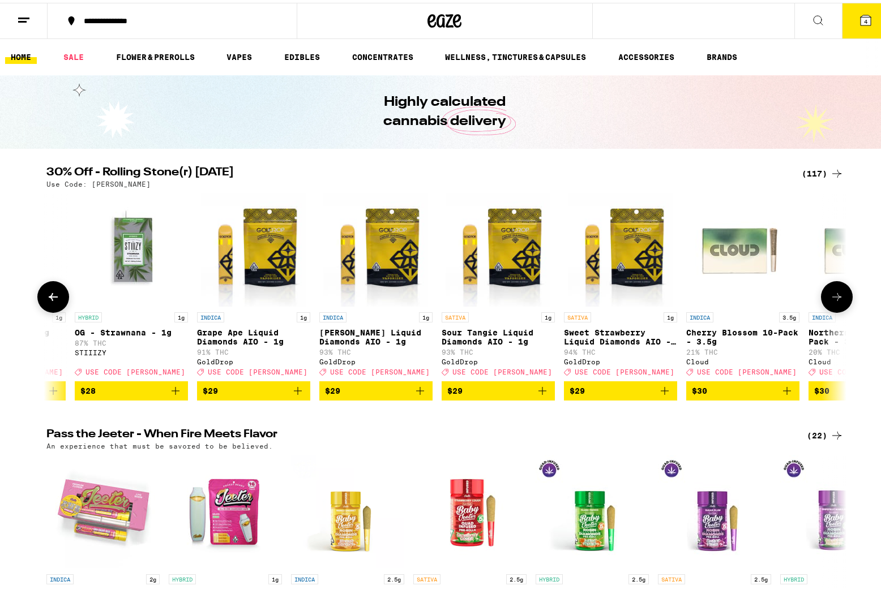
scroll to position [0, 8124]
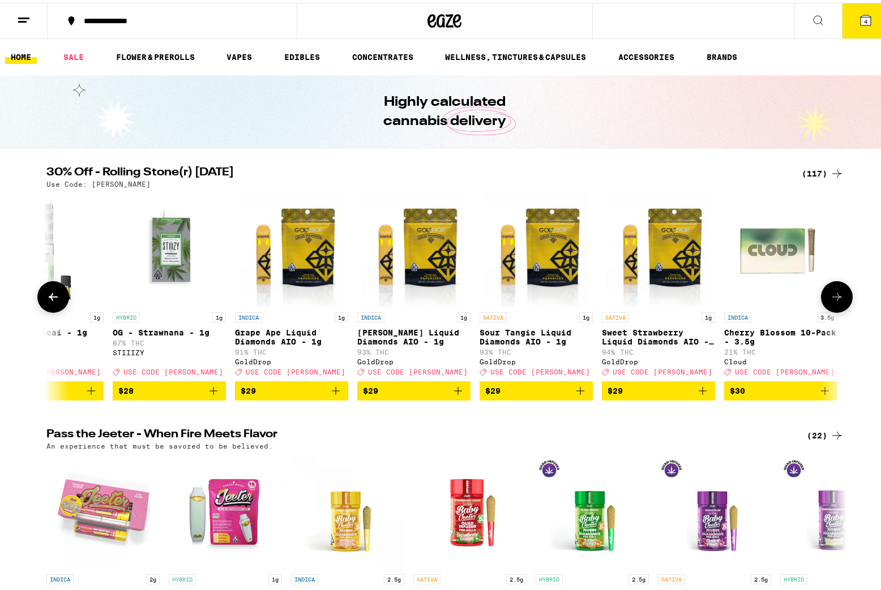
click at [50, 297] on icon at bounding box center [53, 294] width 14 height 14
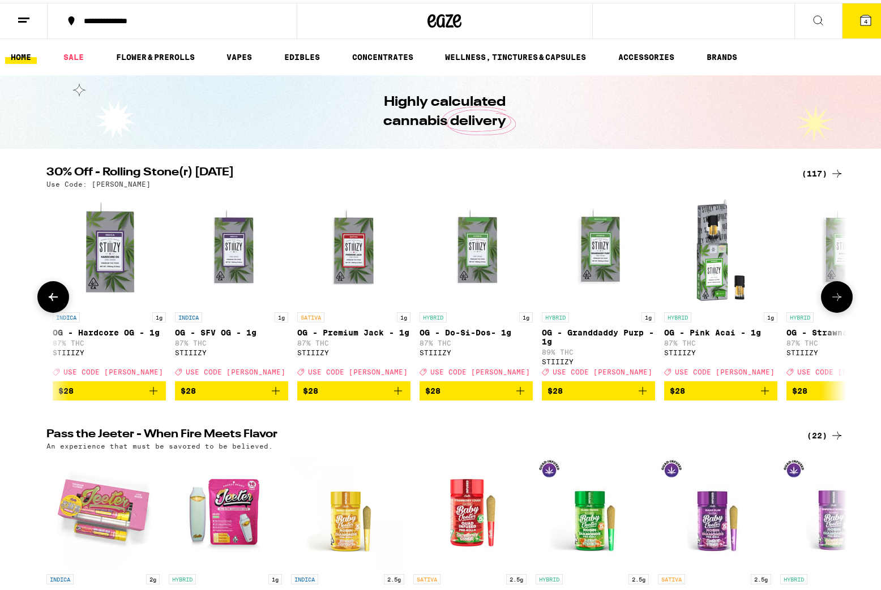
click at [50, 297] on icon at bounding box center [53, 294] width 14 height 14
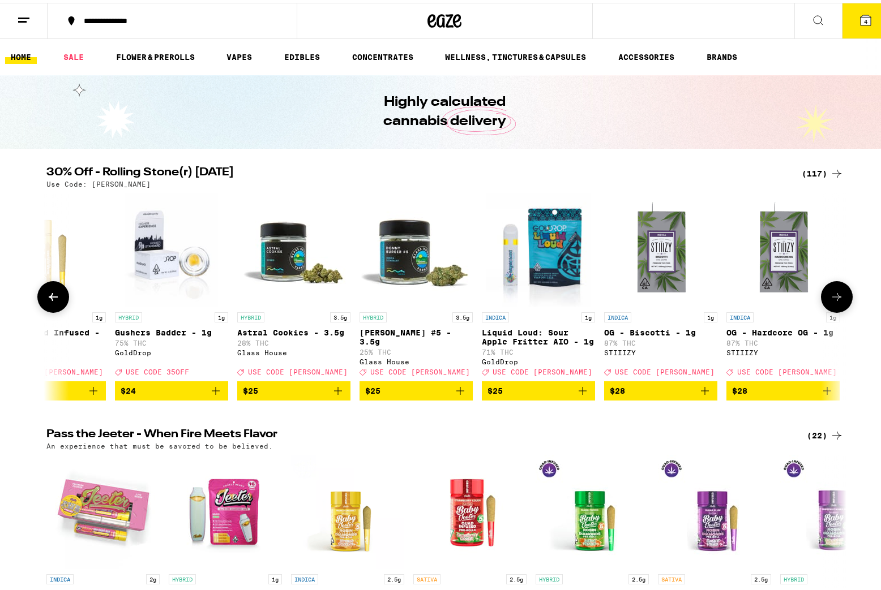
click at [50, 297] on icon at bounding box center [53, 294] width 14 height 14
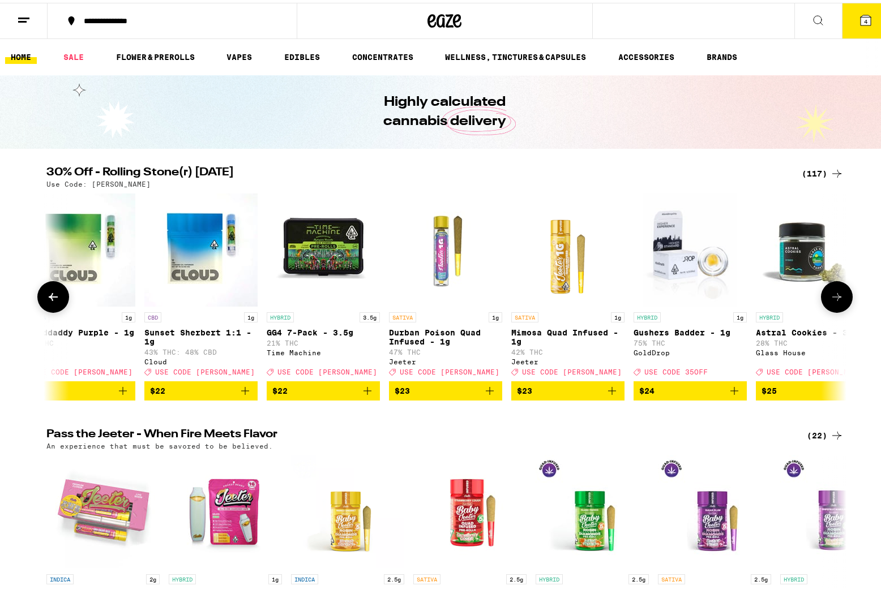
scroll to position [0, 6103]
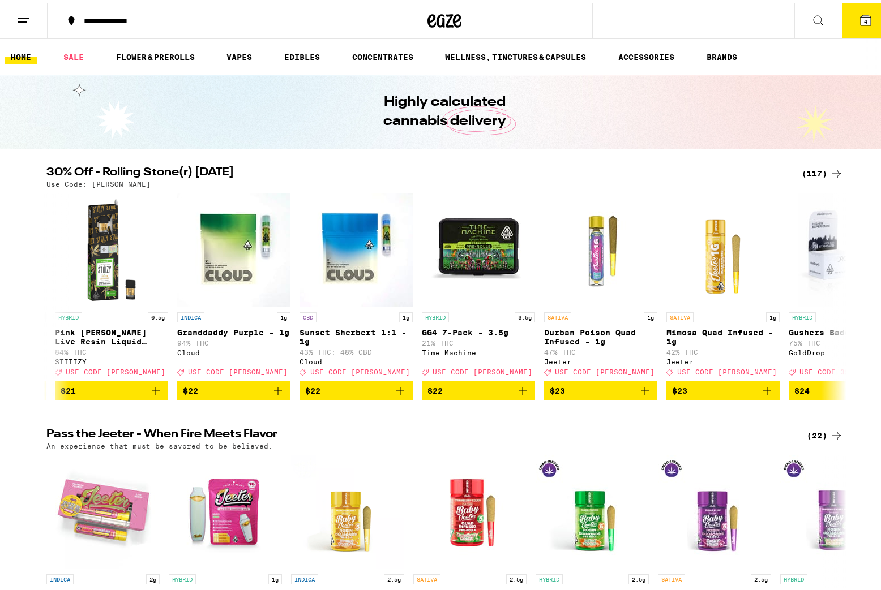
drag, startPoint x: 50, startPoint y: 297, endPoint x: 362, endPoint y: 135, distance: 351.6
click at [57, 292] on button at bounding box center [53, 294] width 32 height 32
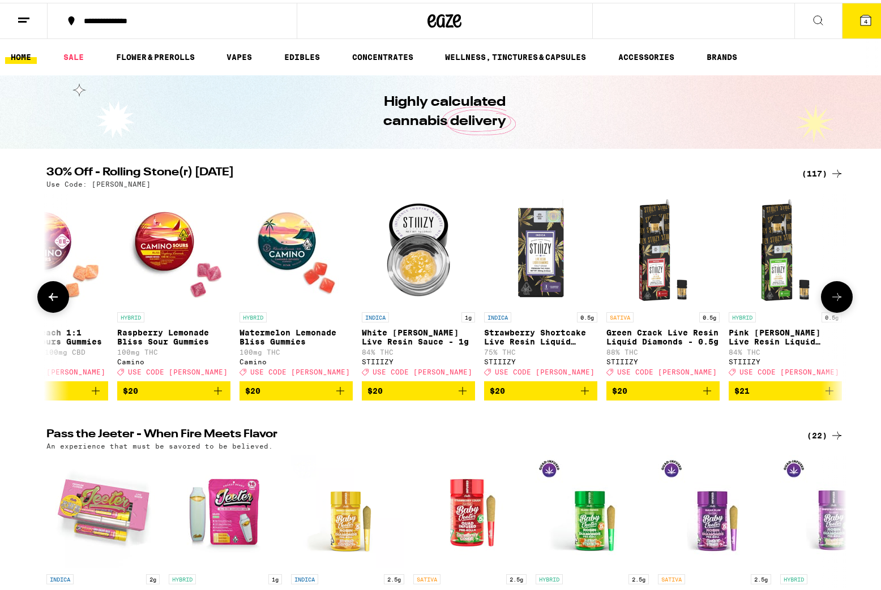
click at [57, 292] on button at bounding box center [53, 294] width 32 height 32
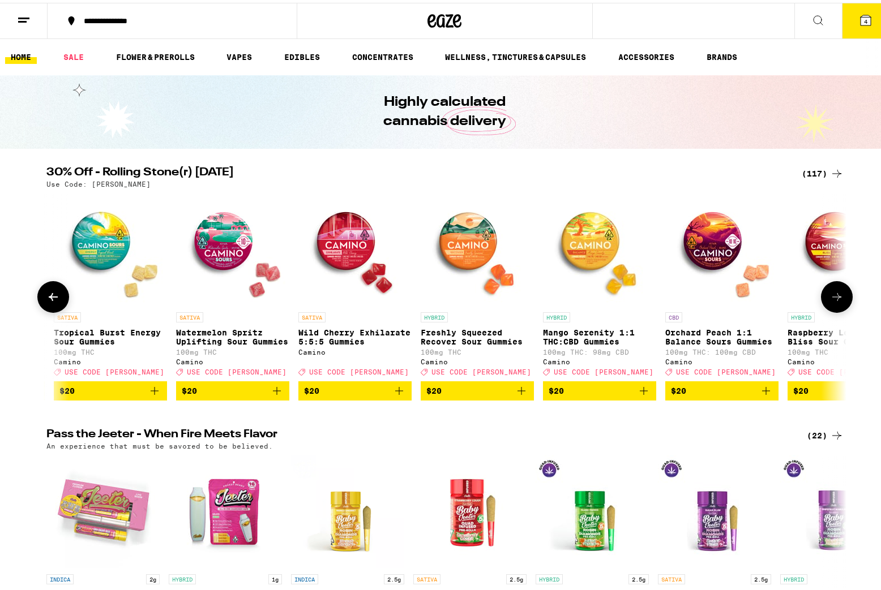
scroll to position [0, 4756]
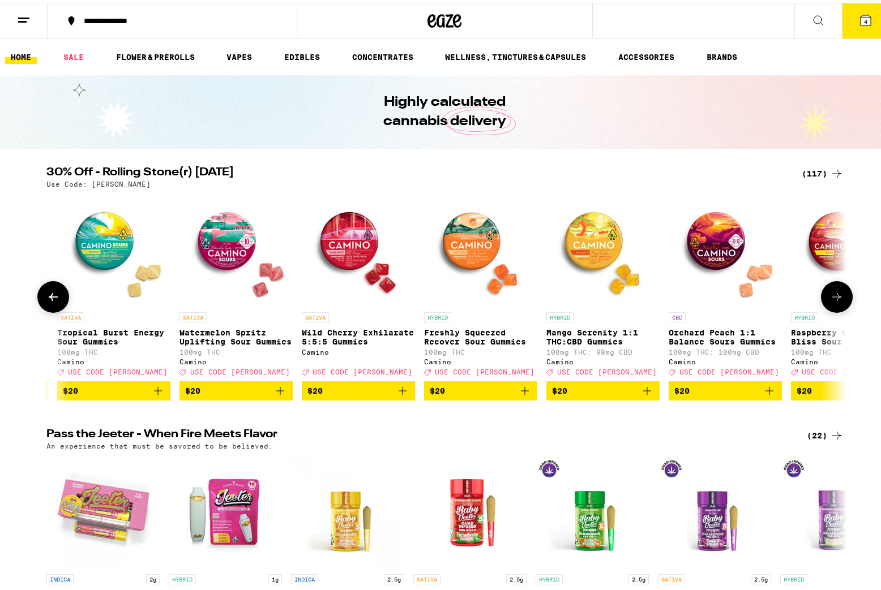
click at [57, 293] on button at bounding box center [53, 294] width 32 height 32
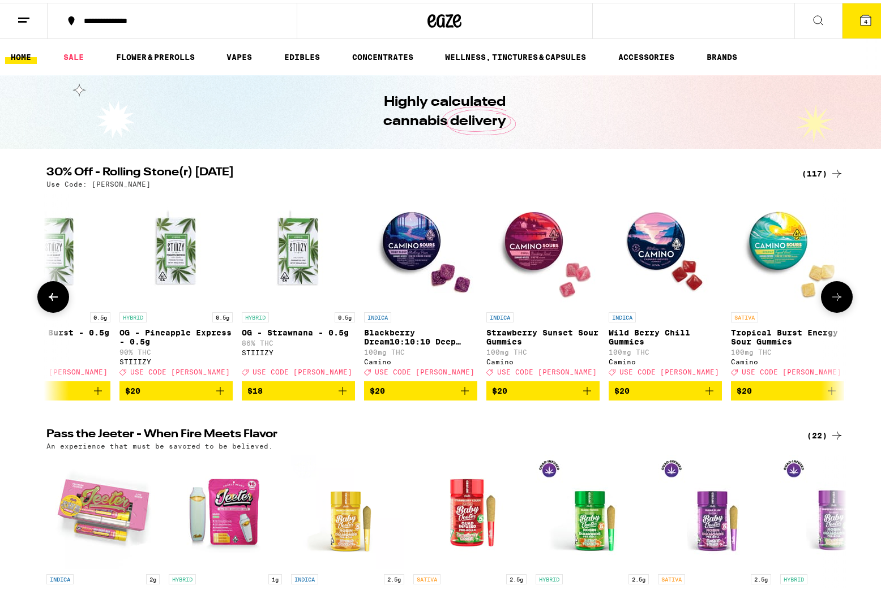
click at [57, 293] on button at bounding box center [53, 294] width 32 height 32
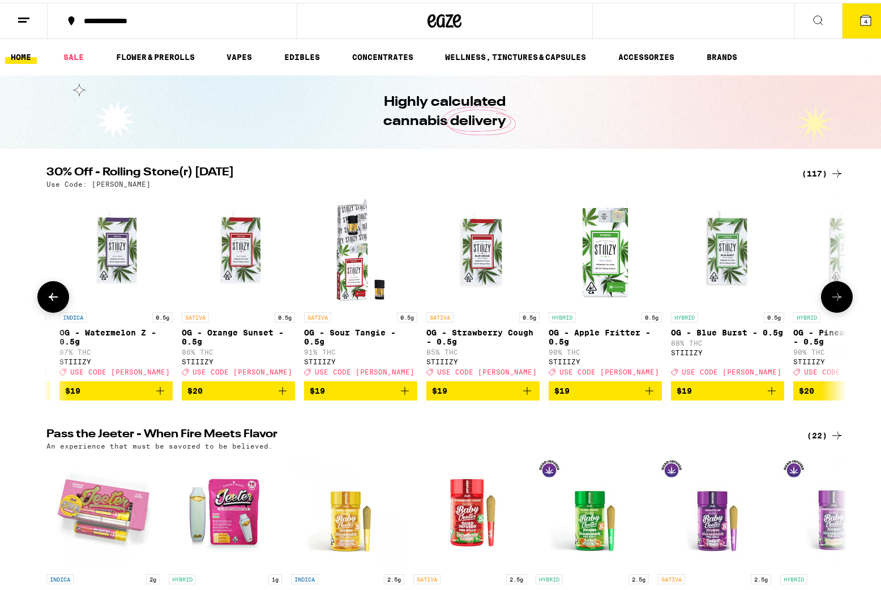
click at [57, 293] on button at bounding box center [53, 294] width 32 height 32
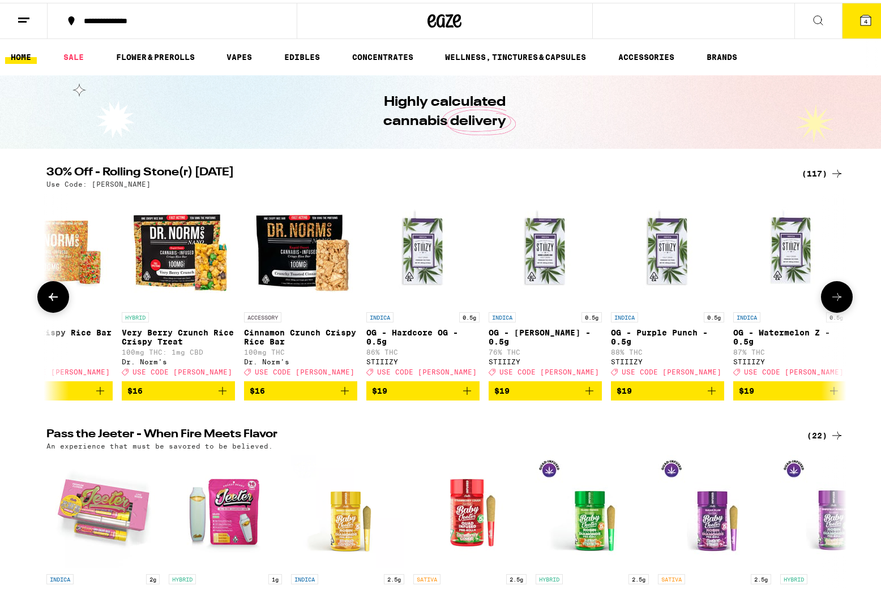
click at [57, 293] on button at bounding box center [53, 294] width 32 height 32
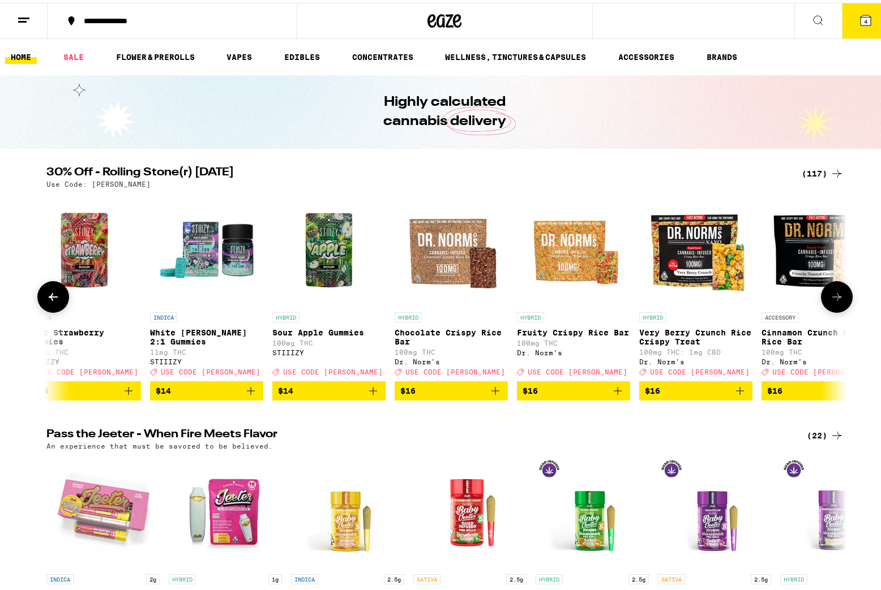
scroll to position [0, 2063]
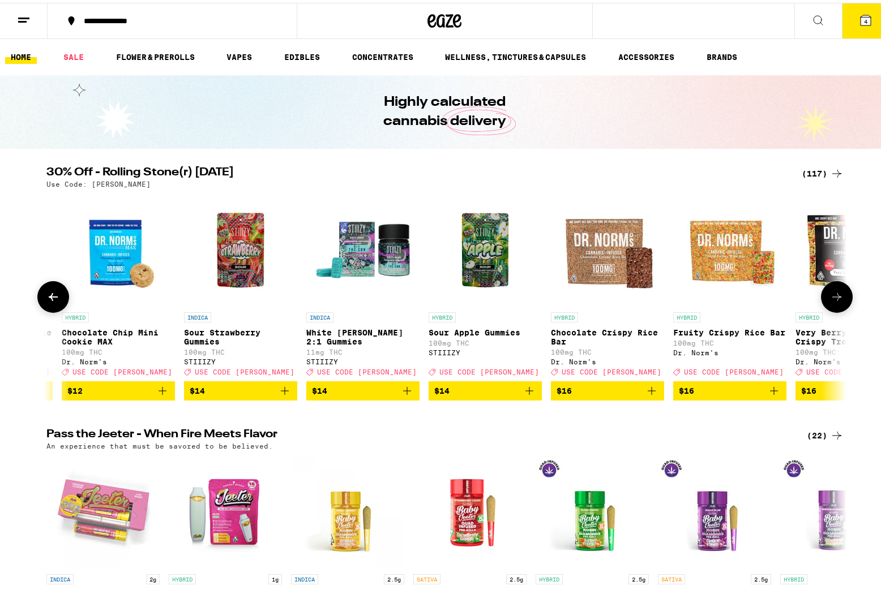
click at [57, 293] on button at bounding box center [53, 294] width 32 height 32
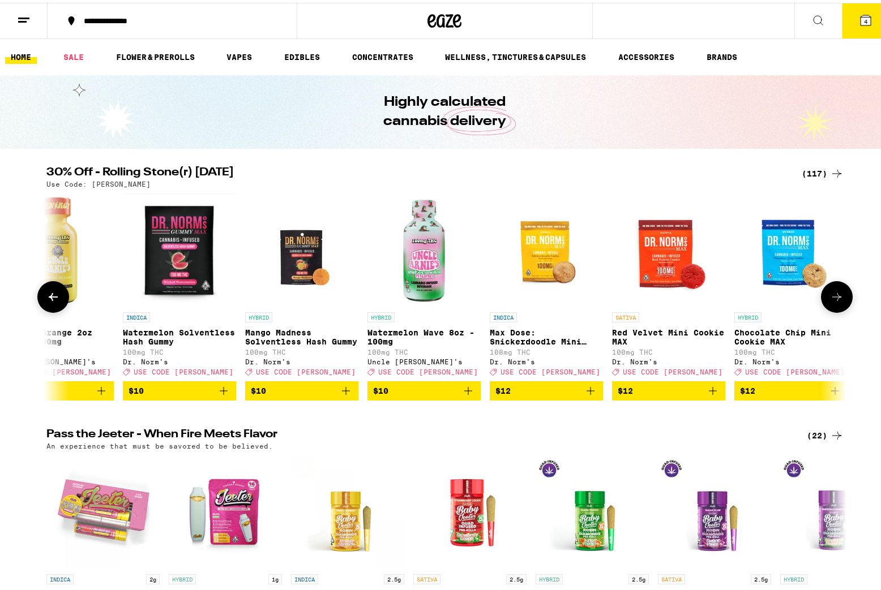
scroll to position [0, 1389]
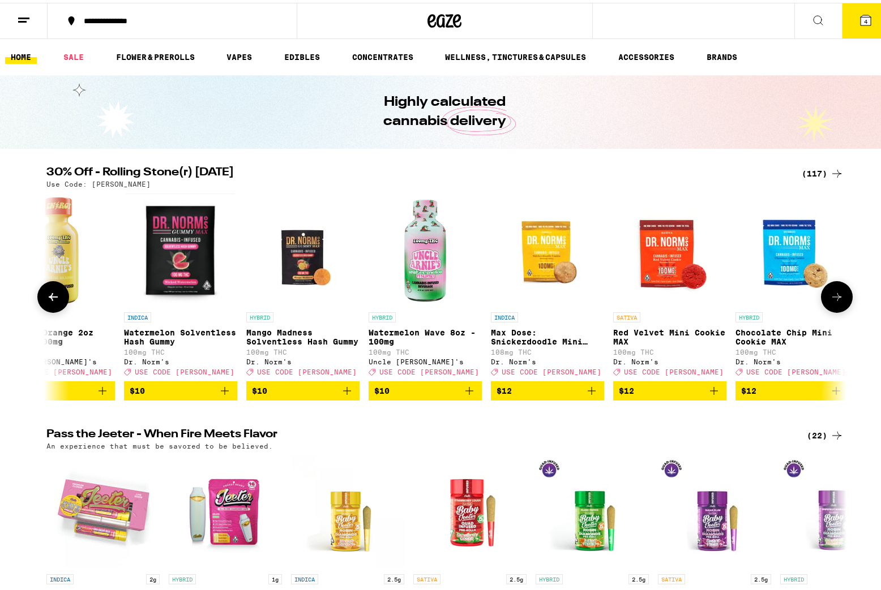
click at [57, 293] on button at bounding box center [53, 294] width 32 height 32
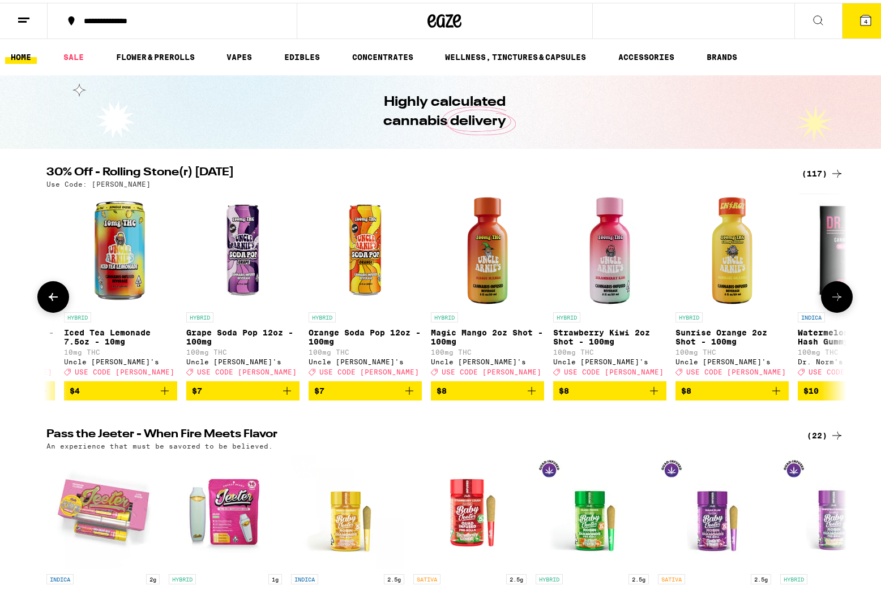
click at [57, 293] on button at bounding box center [53, 294] width 32 height 32
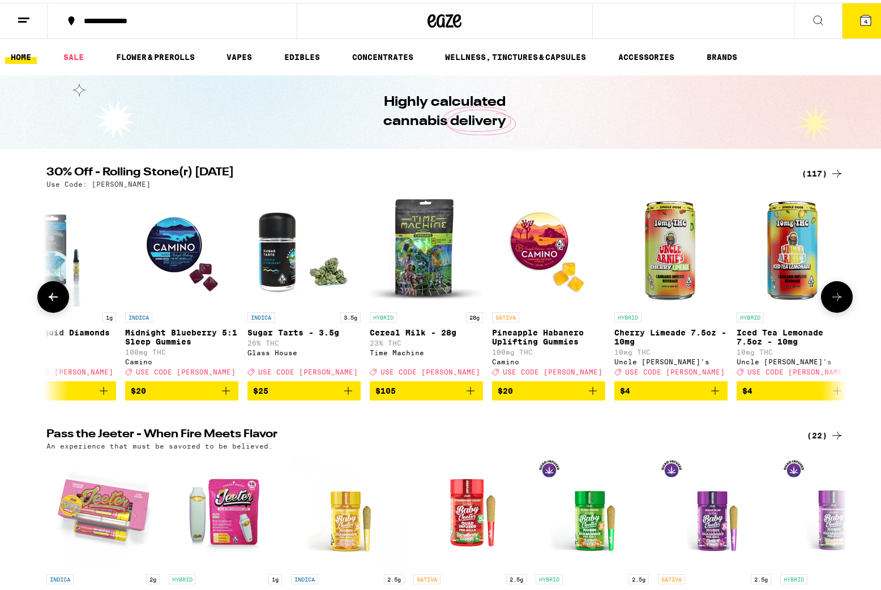
scroll to position [0, 42]
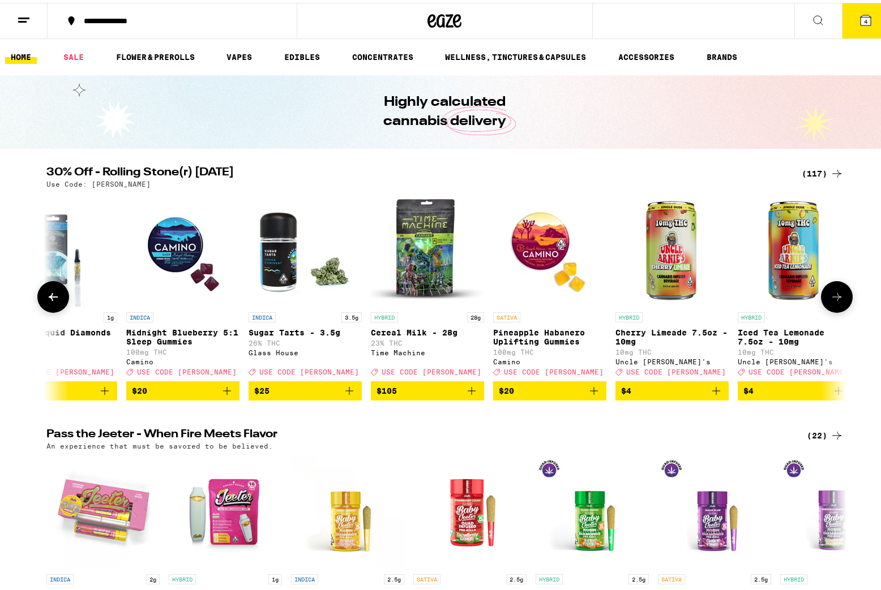
click at [57, 293] on button at bounding box center [53, 294] width 32 height 32
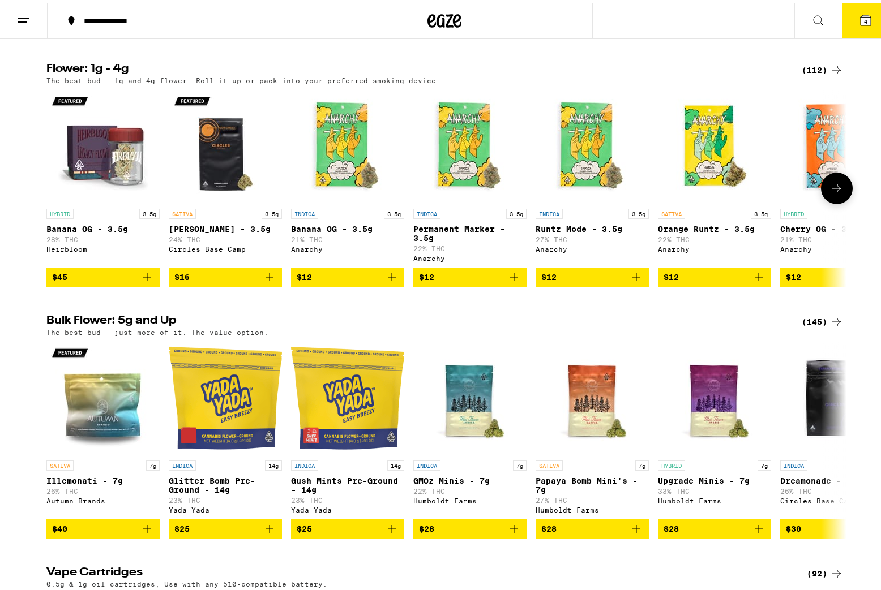
scroll to position [1060, 0]
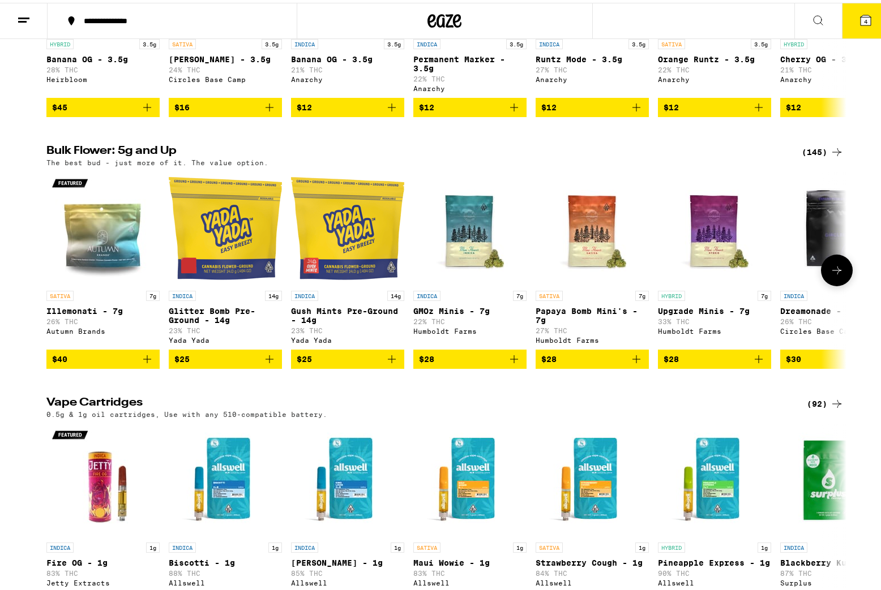
click at [633, 363] on icon "Add to bag" at bounding box center [636, 357] width 14 height 14
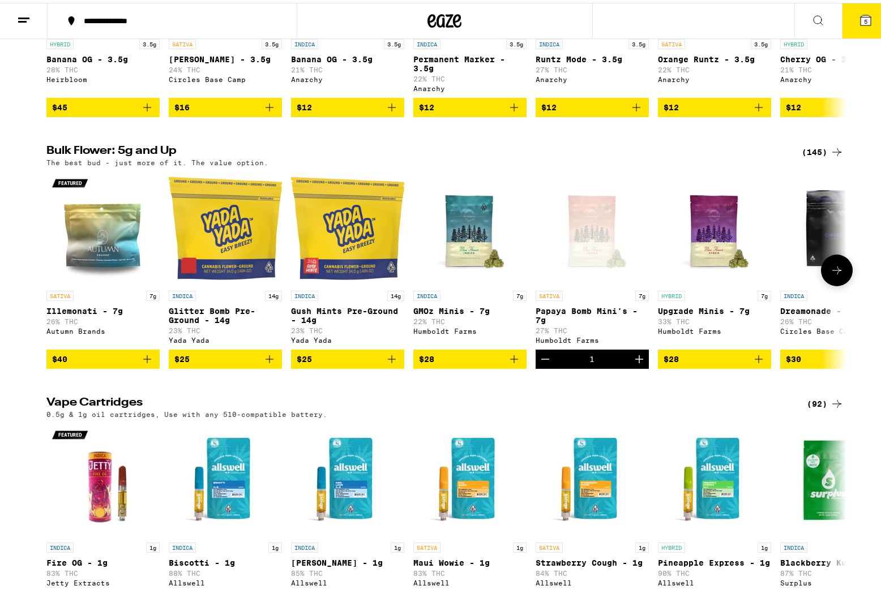
click at [838, 274] on icon at bounding box center [837, 268] width 14 height 14
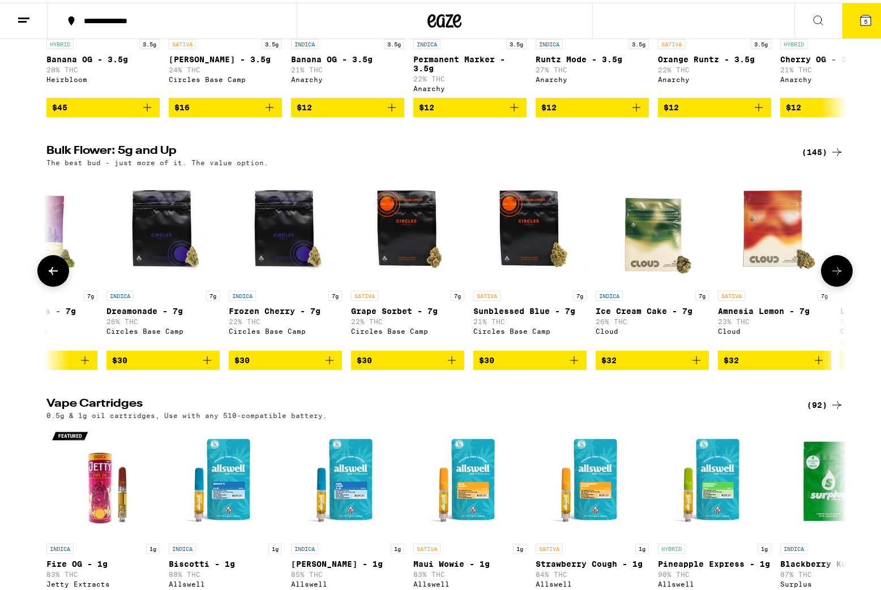
click at [838, 275] on icon at bounding box center [837, 268] width 14 height 14
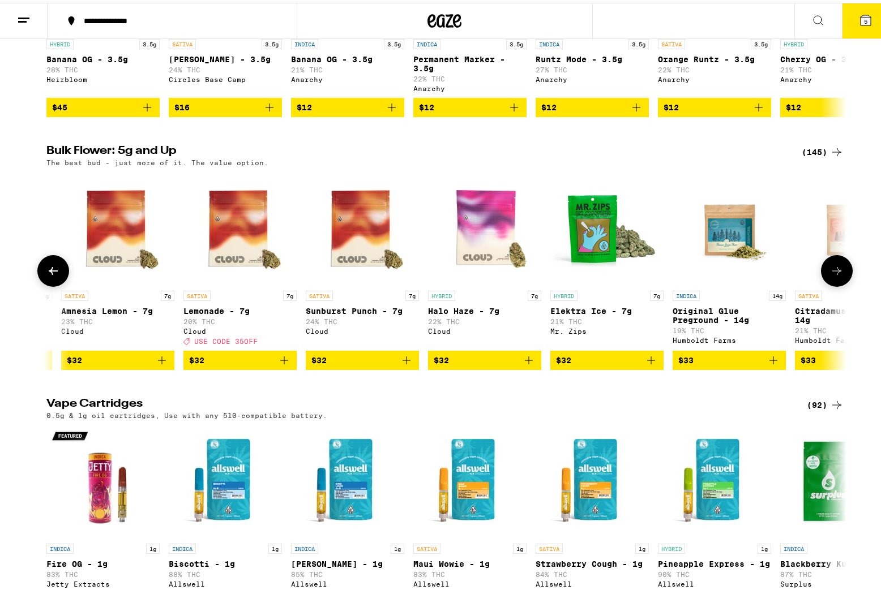
click at [838, 275] on icon at bounding box center [837, 268] width 14 height 14
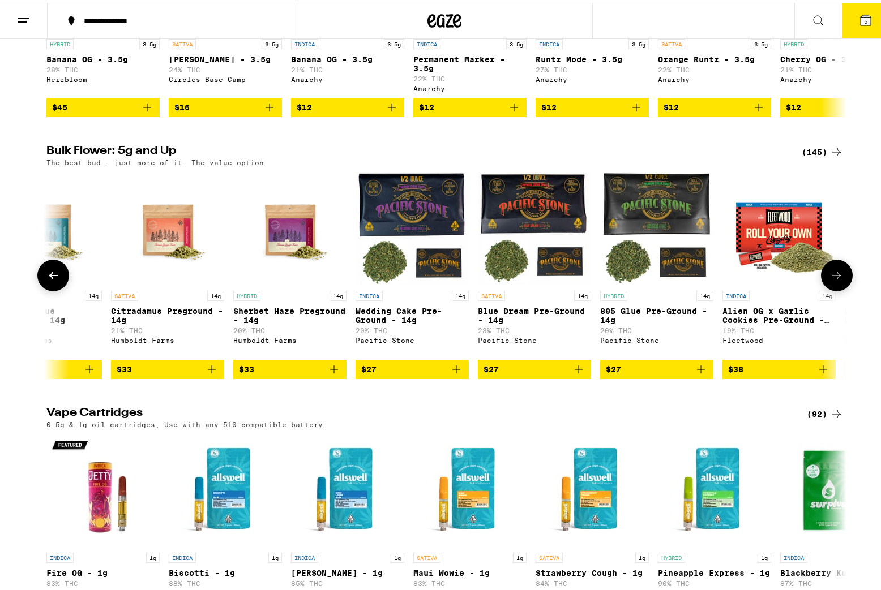
click at [838, 289] on button at bounding box center [837, 273] width 32 height 32
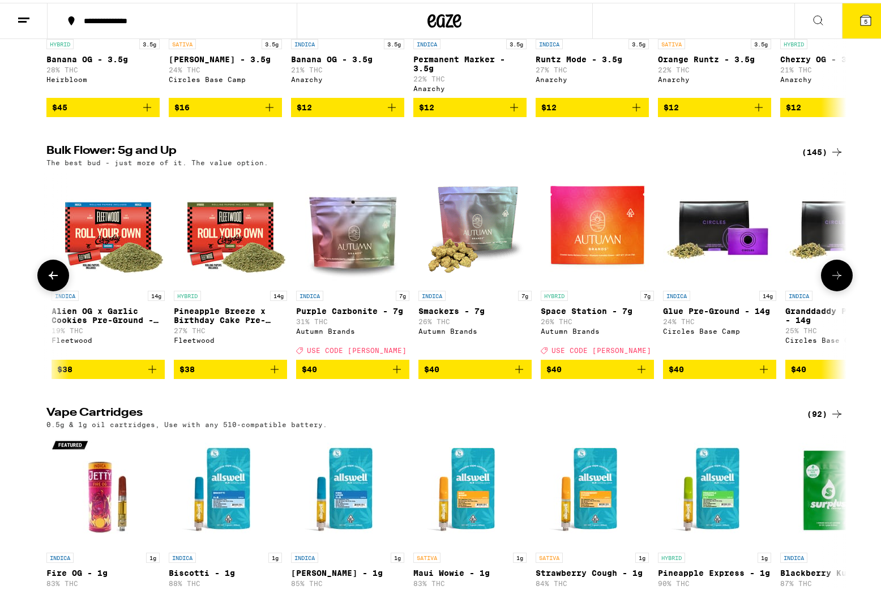
scroll to position [0, 2687]
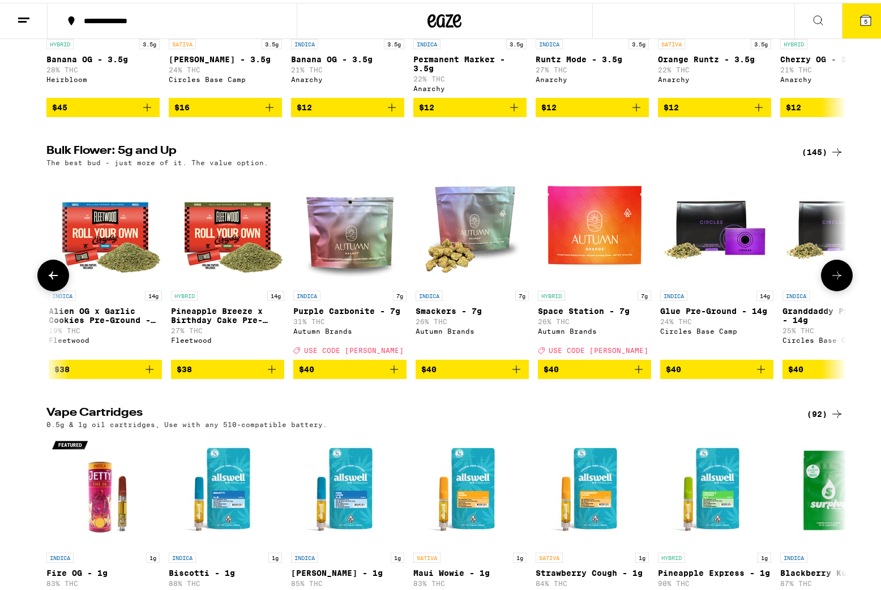
click at [838, 289] on button at bounding box center [837, 273] width 32 height 32
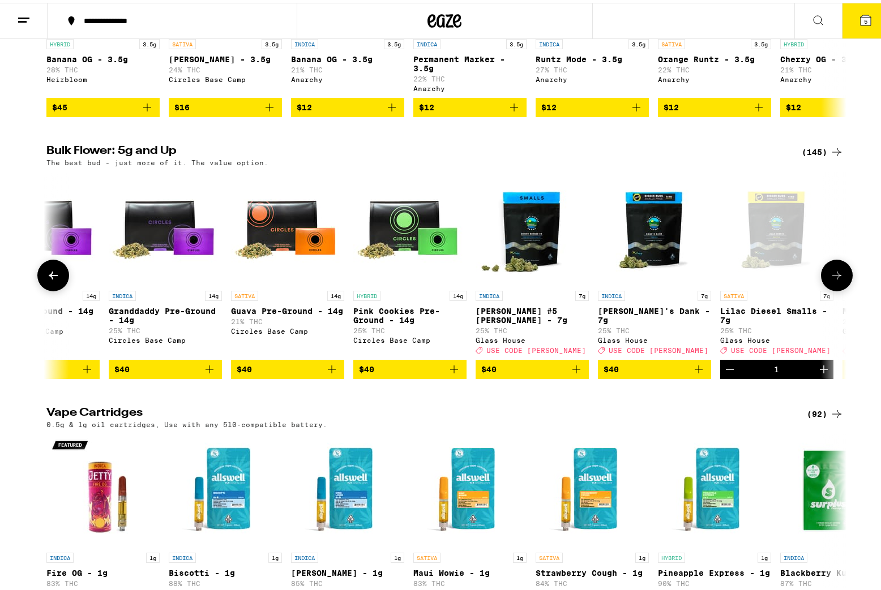
click at [838, 289] on button at bounding box center [837, 273] width 32 height 32
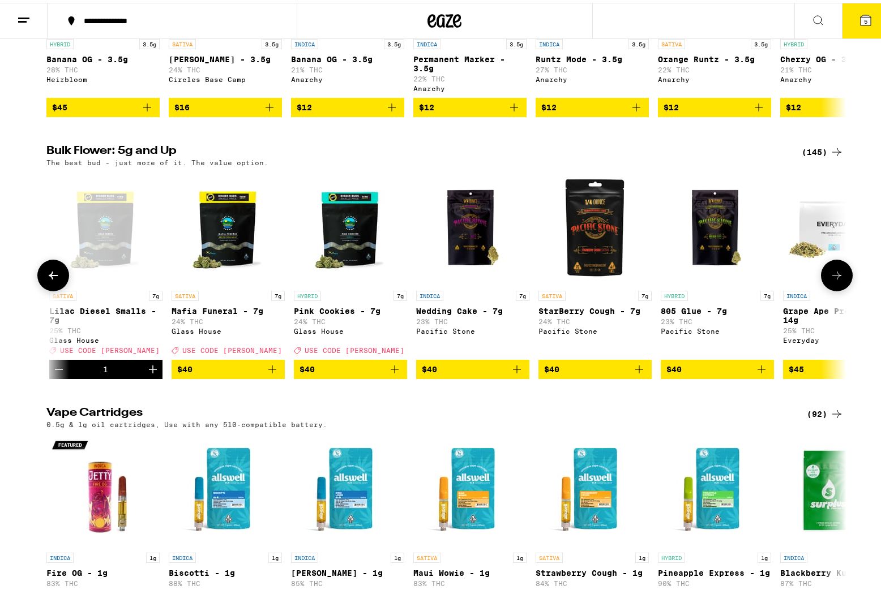
scroll to position [0, 4034]
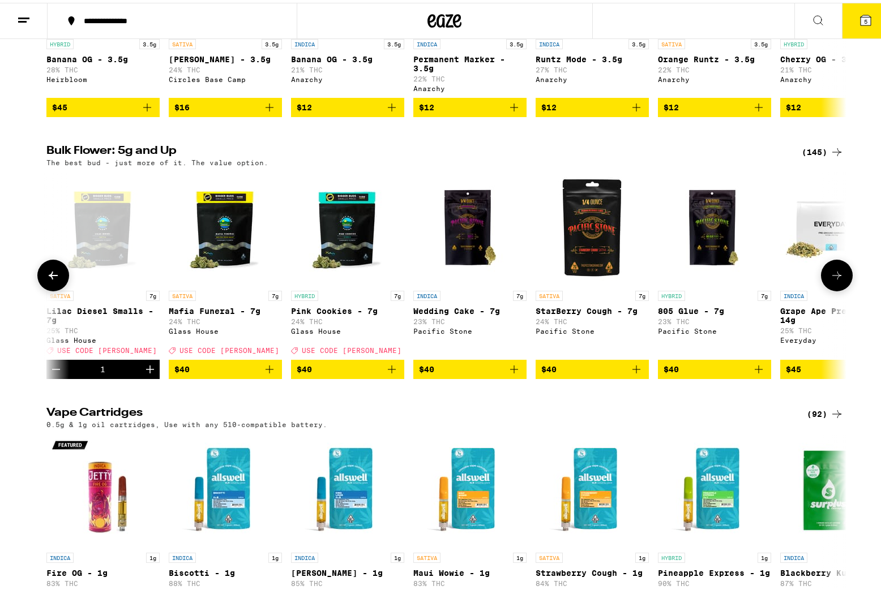
click at [838, 289] on button at bounding box center [837, 273] width 32 height 32
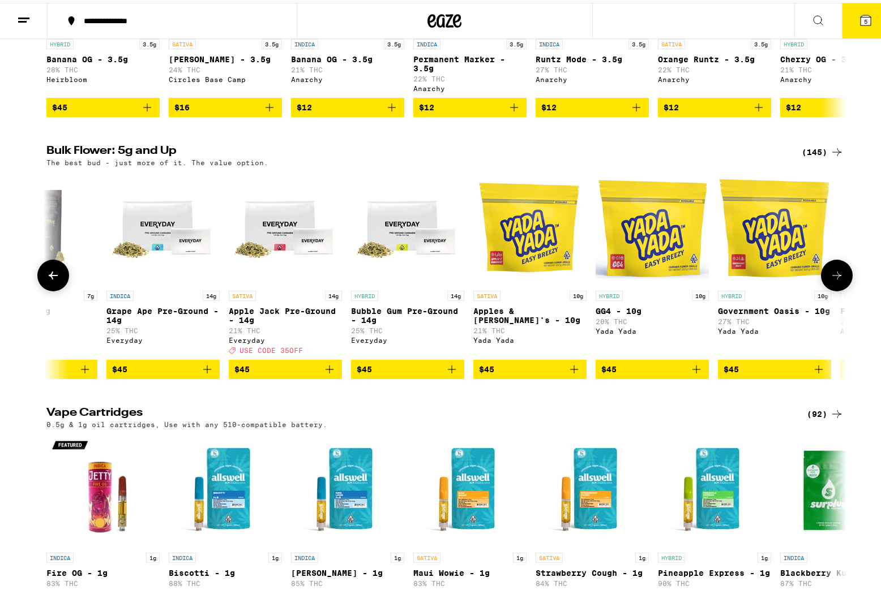
click at [838, 289] on button at bounding box center [837, 273] width 32 height 32
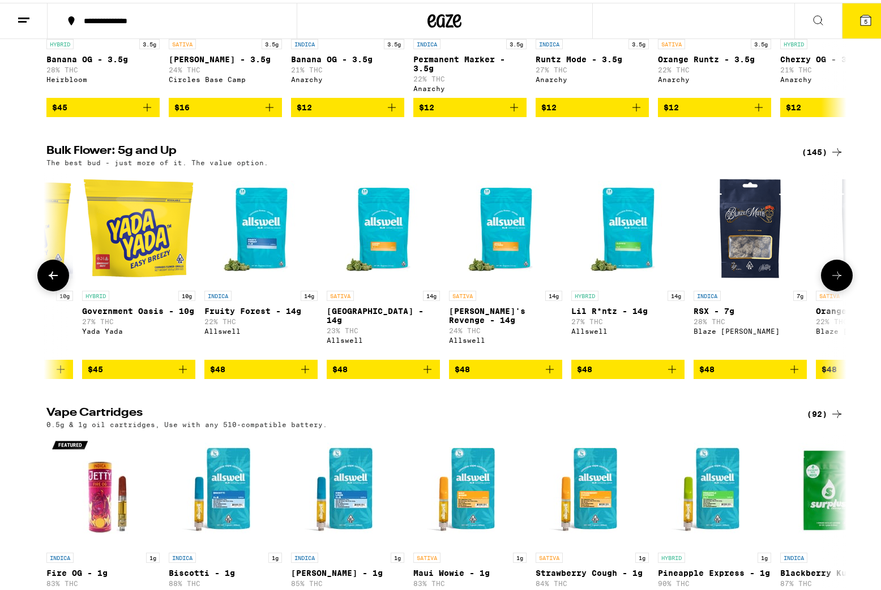
scroll to position [0, 5381]
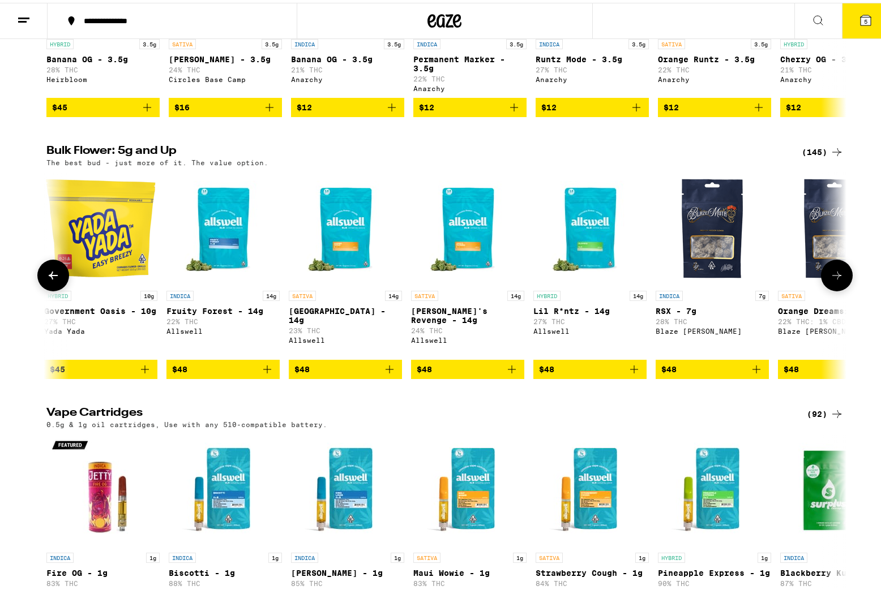
click at [838, 289] on button at bounding box center [837, 273] width 32 height 32
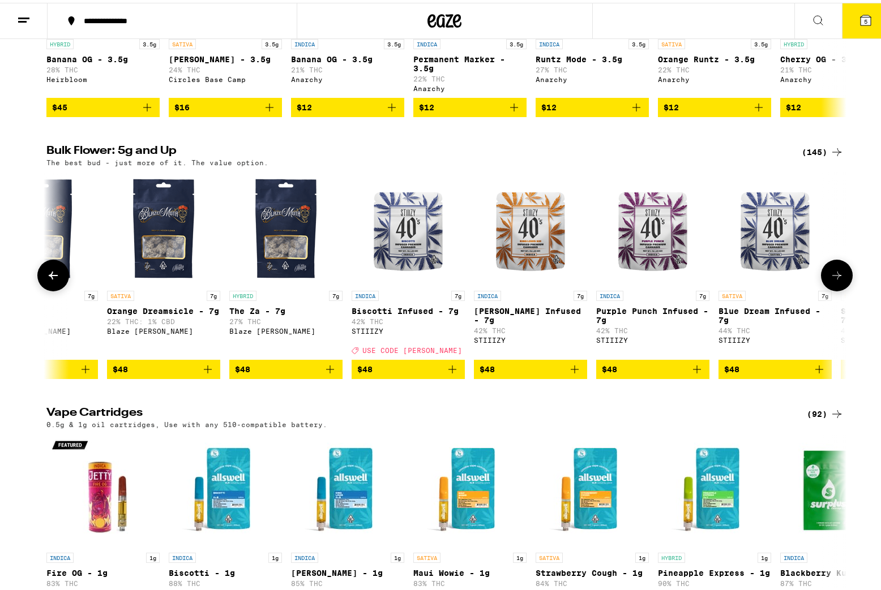
scroll to position [0, 6054]
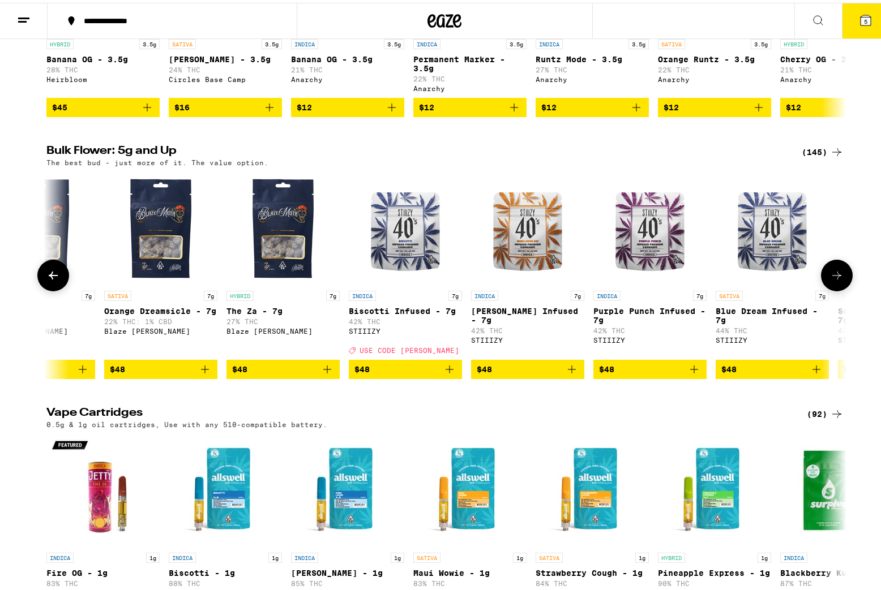
click at [838, 289] on button at bounding box center [837, 273] width 32 height 32
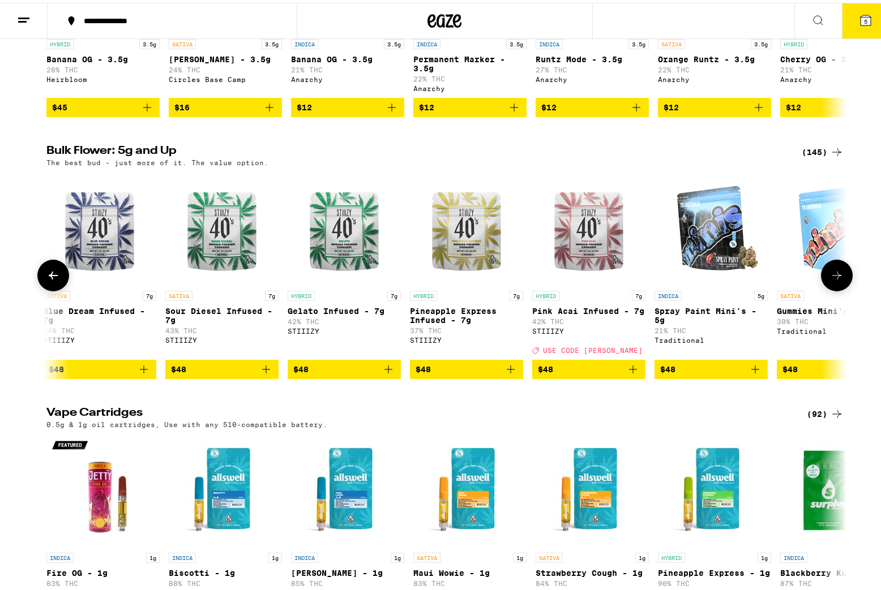
click at [838, 289] on button at bounding box center [837, 273] width 32 height 32
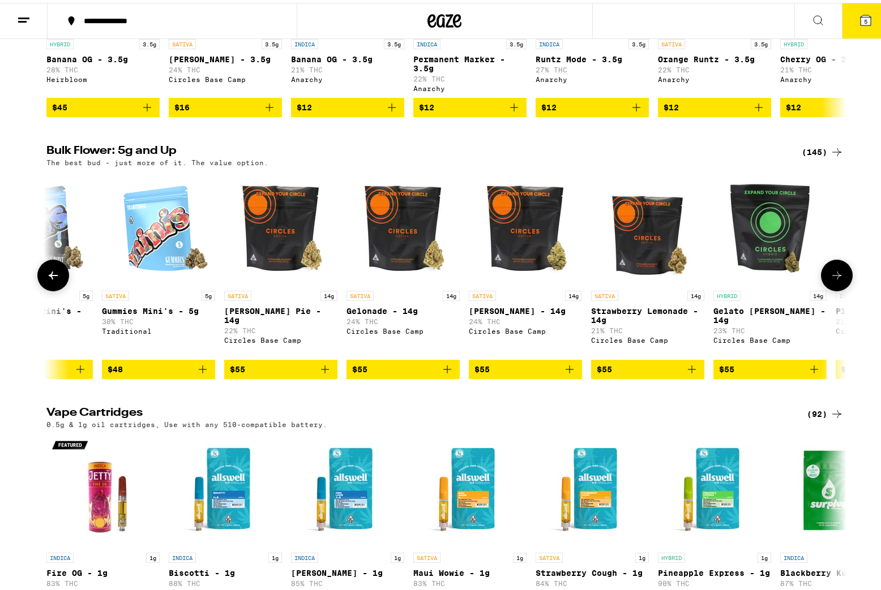
click at [838, 289] on button at bounding box center [837, 273] width 32 height 32
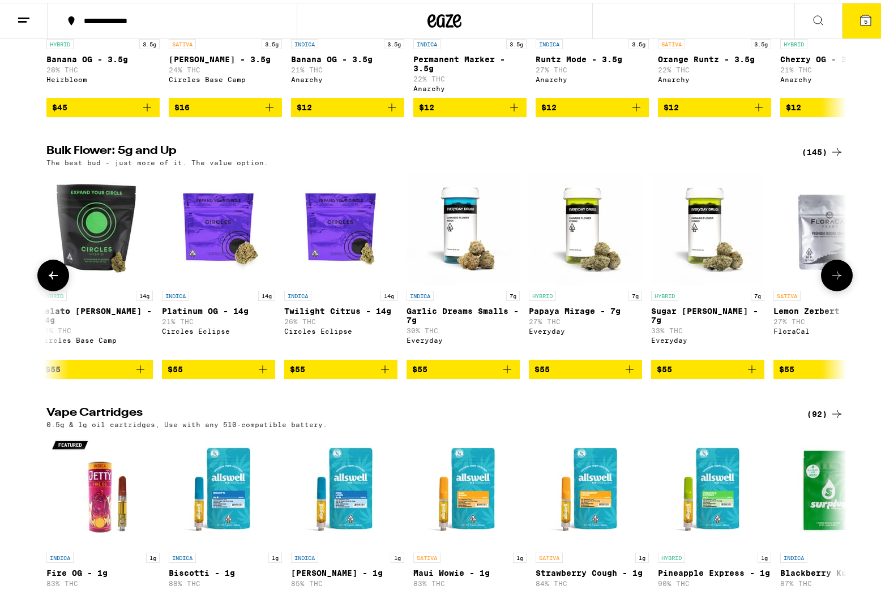
click at [838, 289] on button at bounding box center [837, 273] width 32 height 32
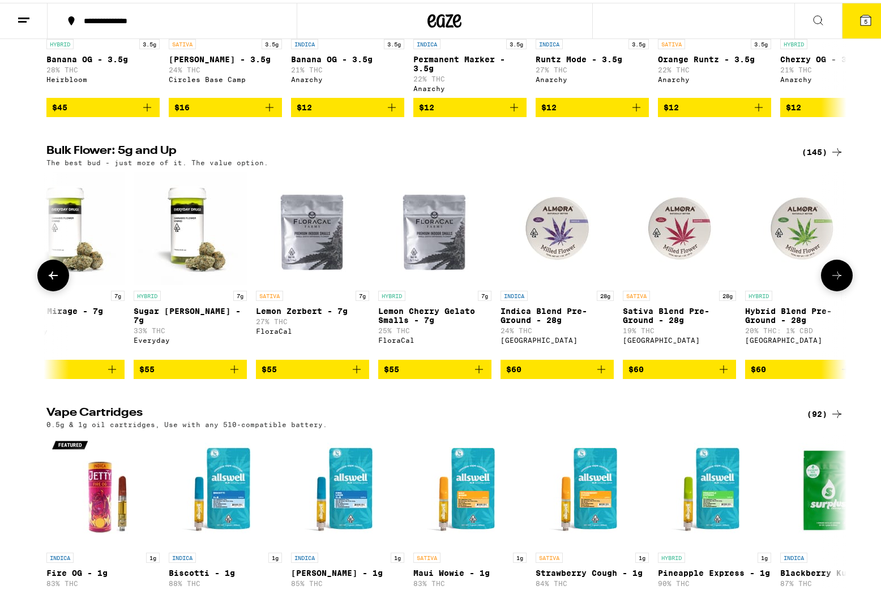
scroll to position [0, 8748]
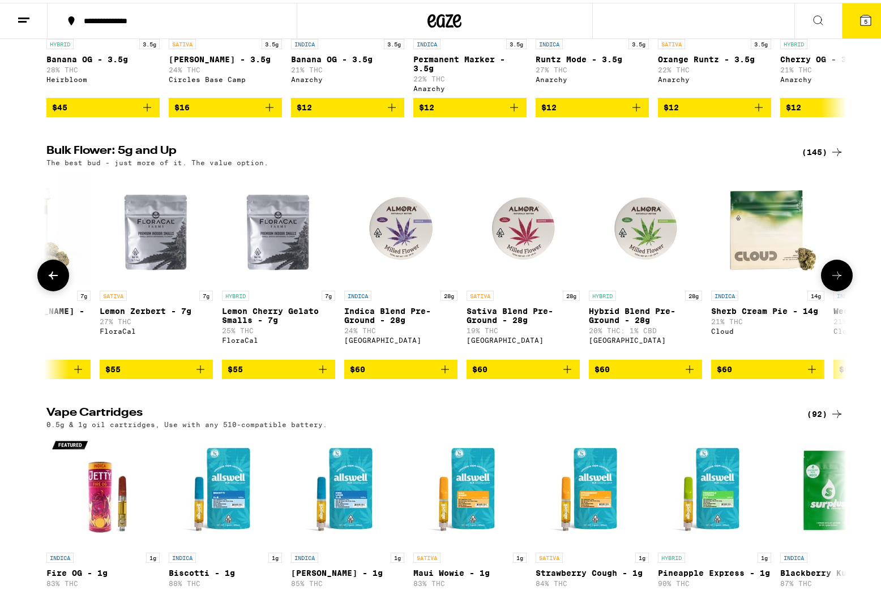
click at [838, 289] on button at bounding box center [837, 273] width 32 height 32
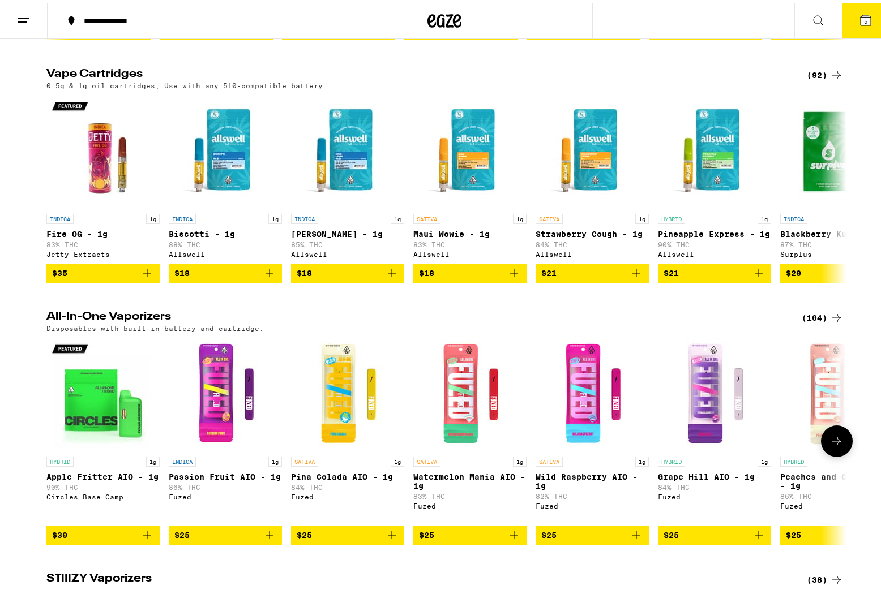
scroll to position [1440, 0]
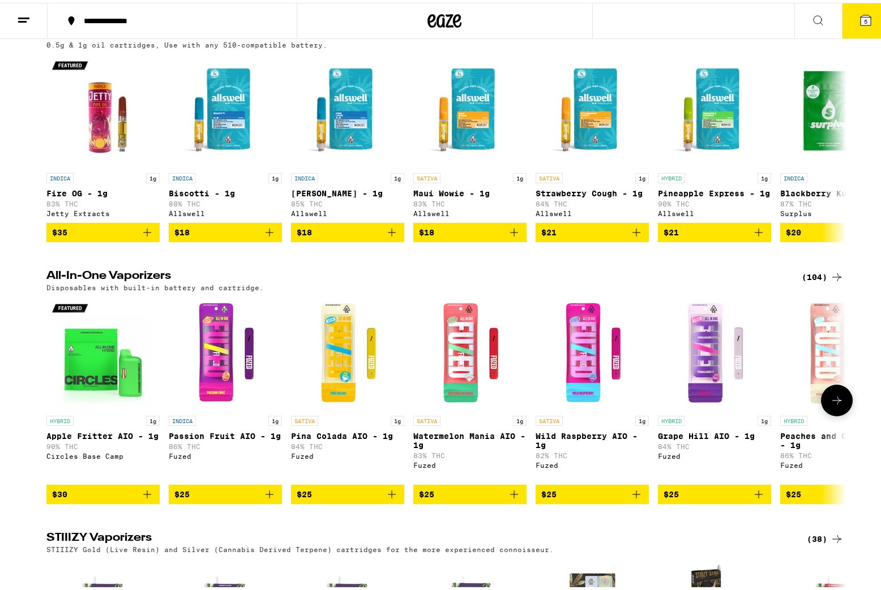
click at [832, 402] on icon at bounding box center [836, 398] width 9 height 8
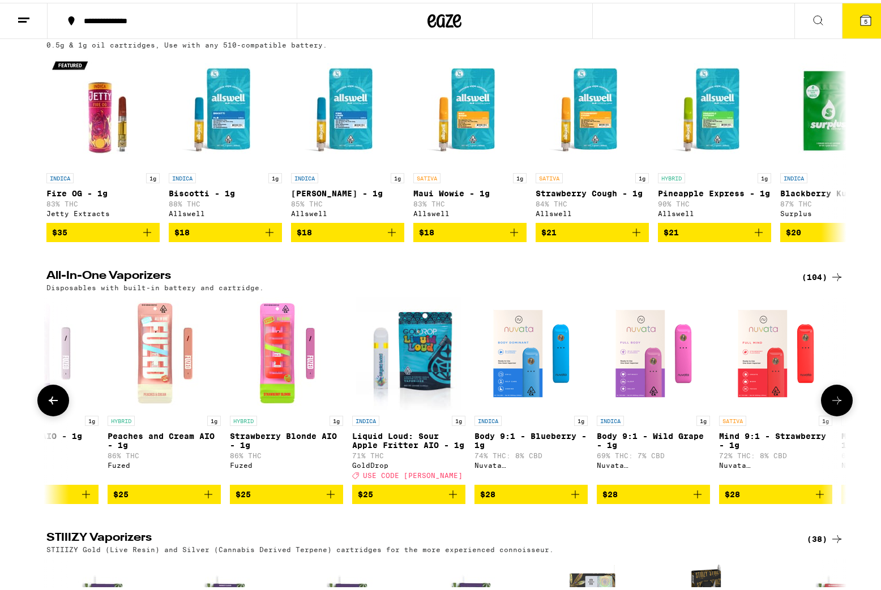
scroll to position [0, 673]
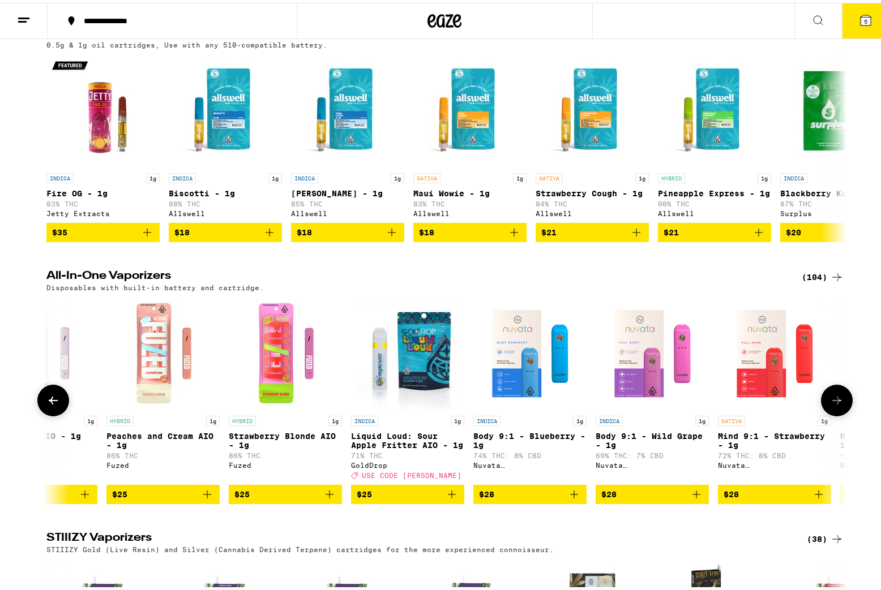
click at [830, 405] on icon at bounding box center [837, 398] width 14 height 14
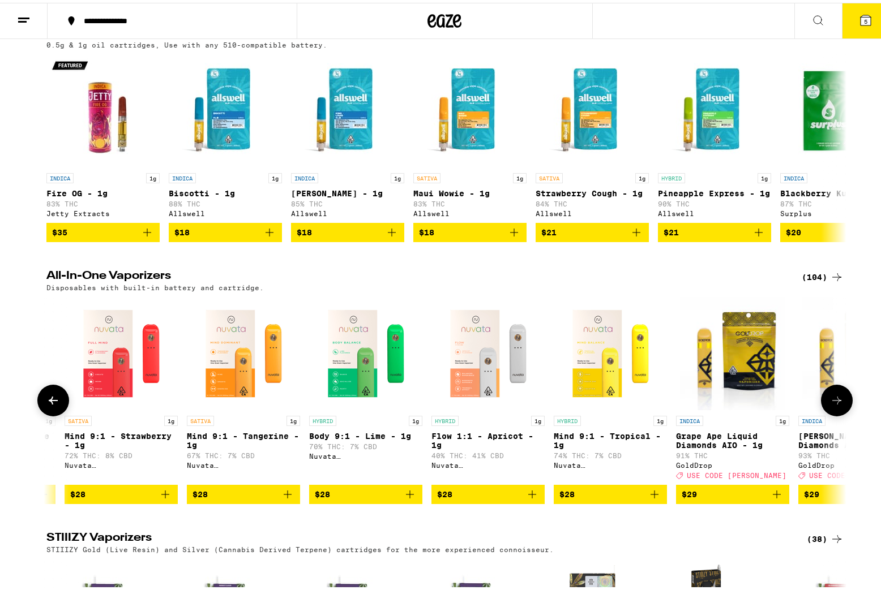
click at [830, 405] on icon at bounding box center [837, 398] width 14 height 14
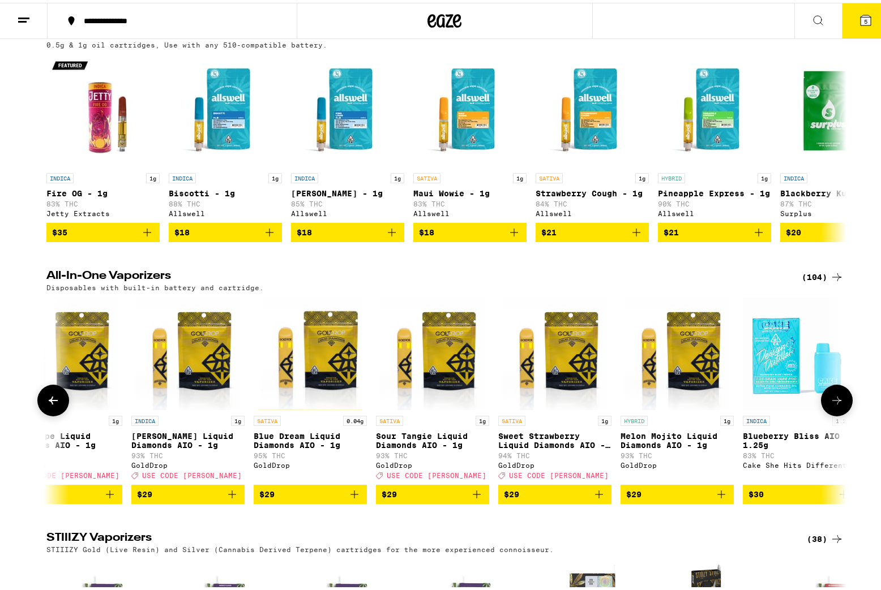
click at [830, 405] on icon at bounding box center [837, 398] width 14 height 14
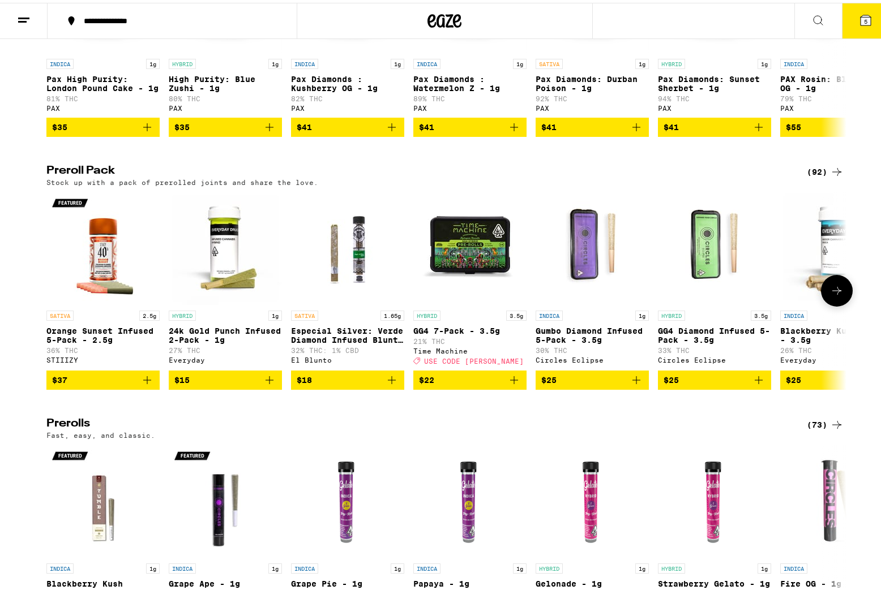
scroll to position [2186, 0]
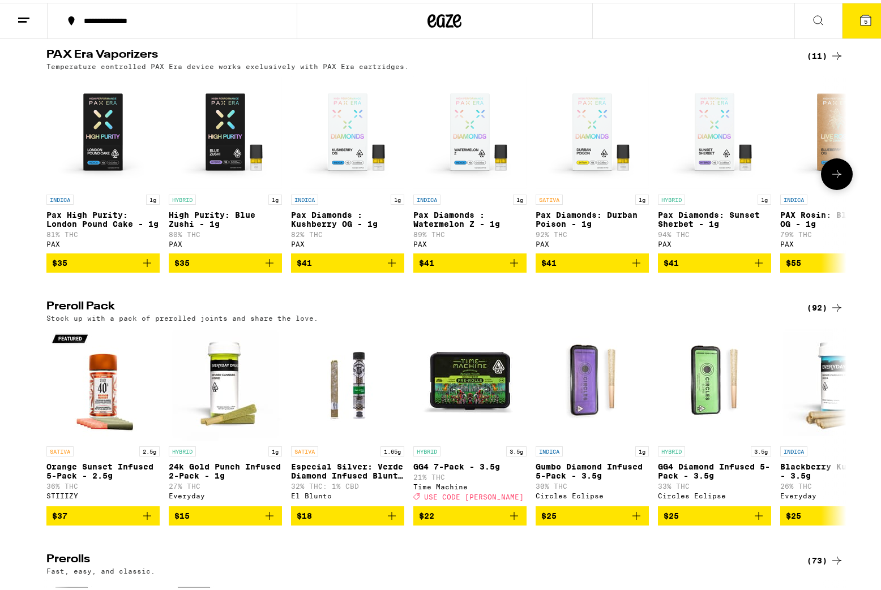
click at [840, 187] on button at bounding box center [837, 172] width 32 height 32
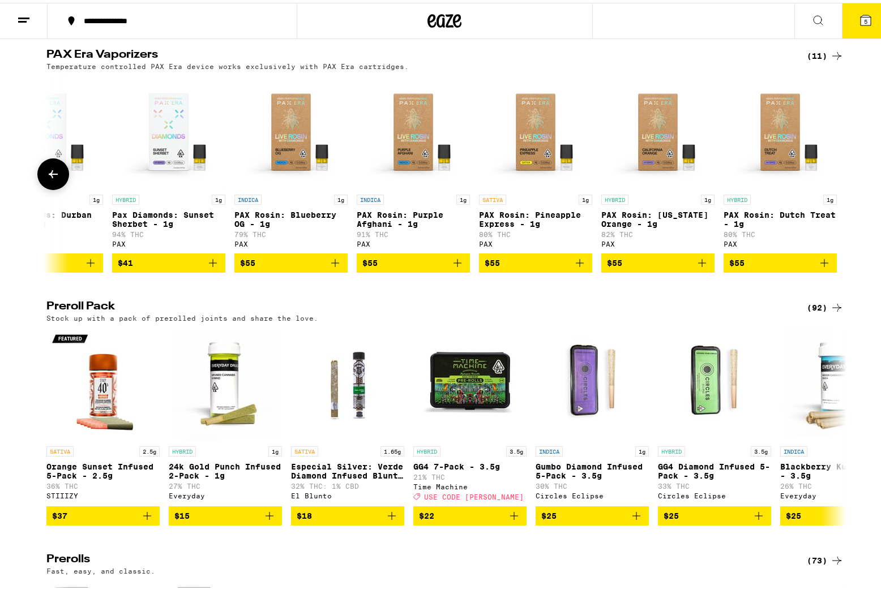
click at [836, 171] on button at bounding box center [836, 171] width 0 height 0
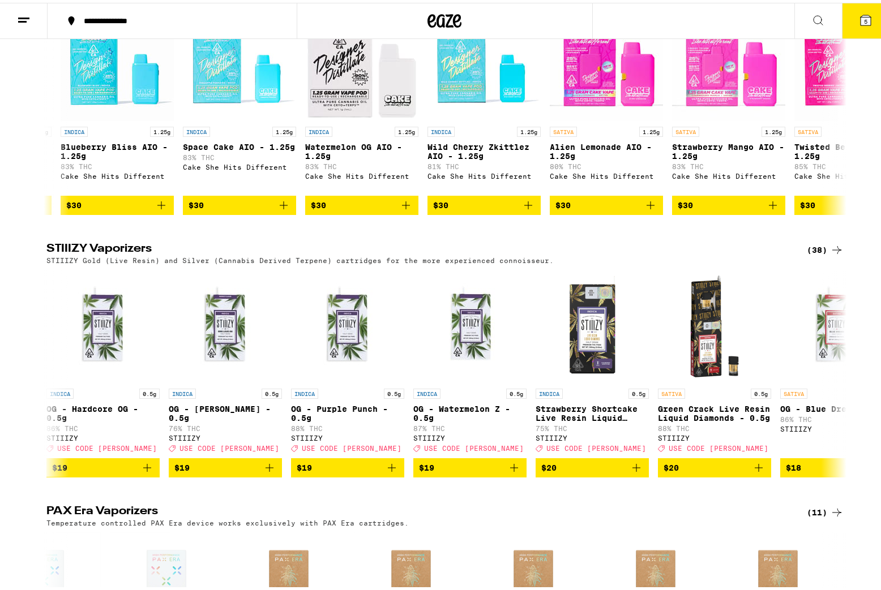
scroll to position [0, 0]
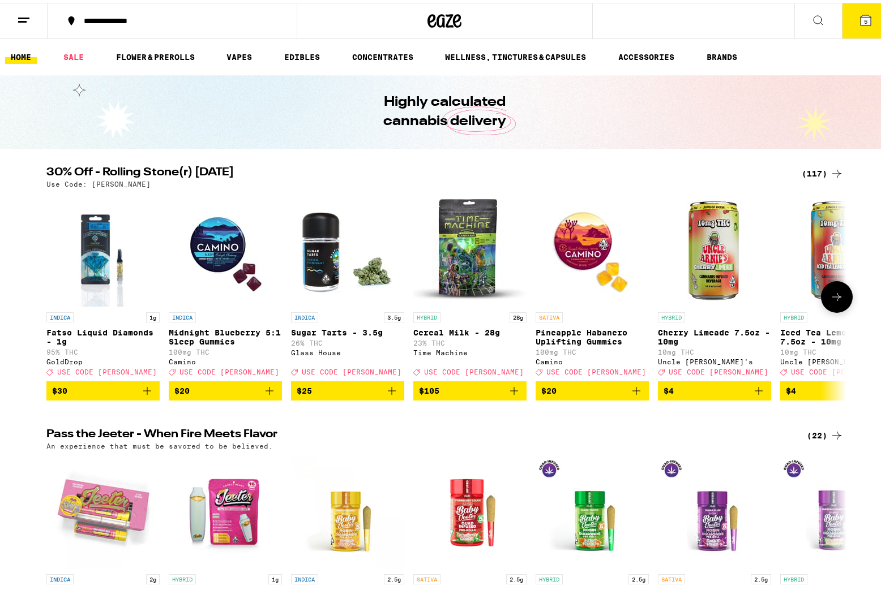
click at [835, 301] on icon at bounding box center [837, 294] width 14 height 14
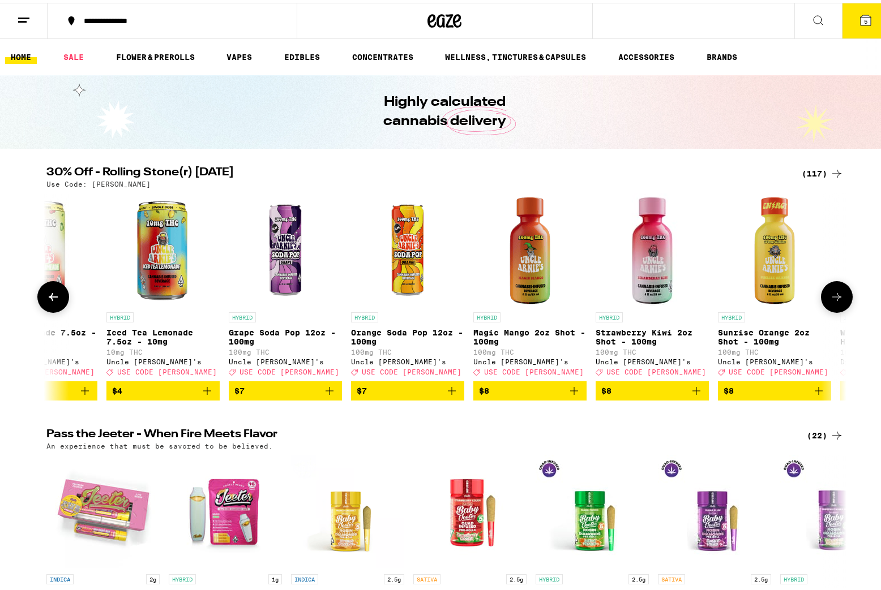
click at [835, 301] on icon at bounding box center [837, 294] width 14 height 14
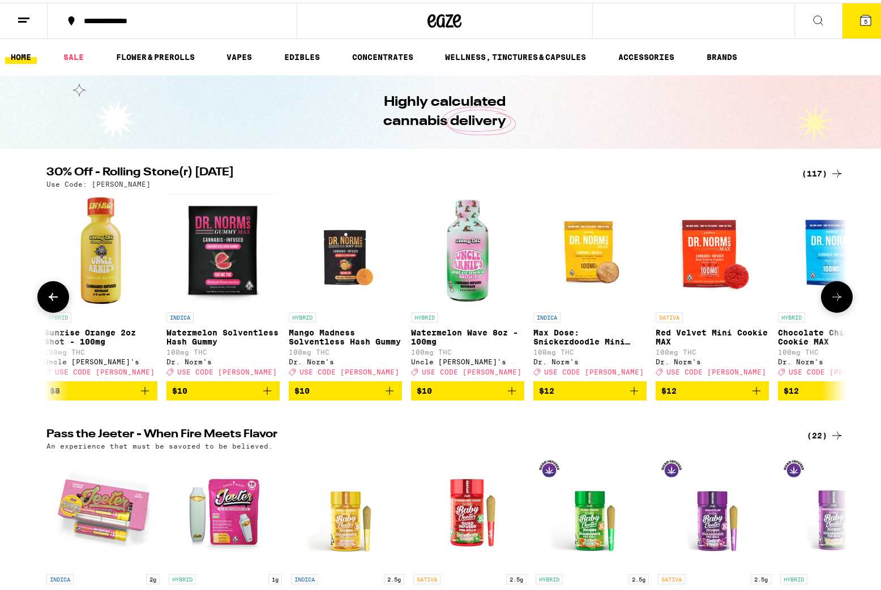
click at [835, 301] on icon at bounding box center [837, 294] width 14 height 14
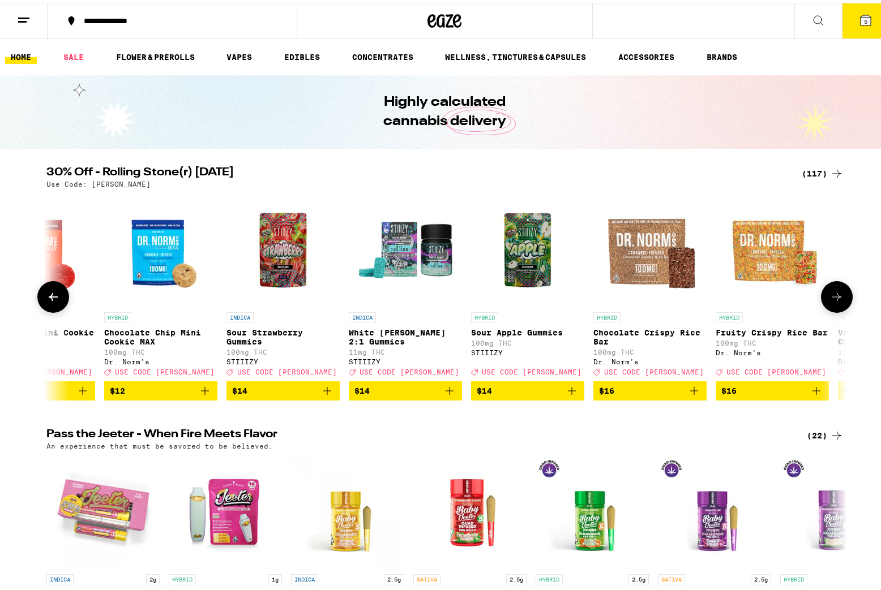
click at [835, 301] on icon at bounding box center [837, 294] width 14 height 14
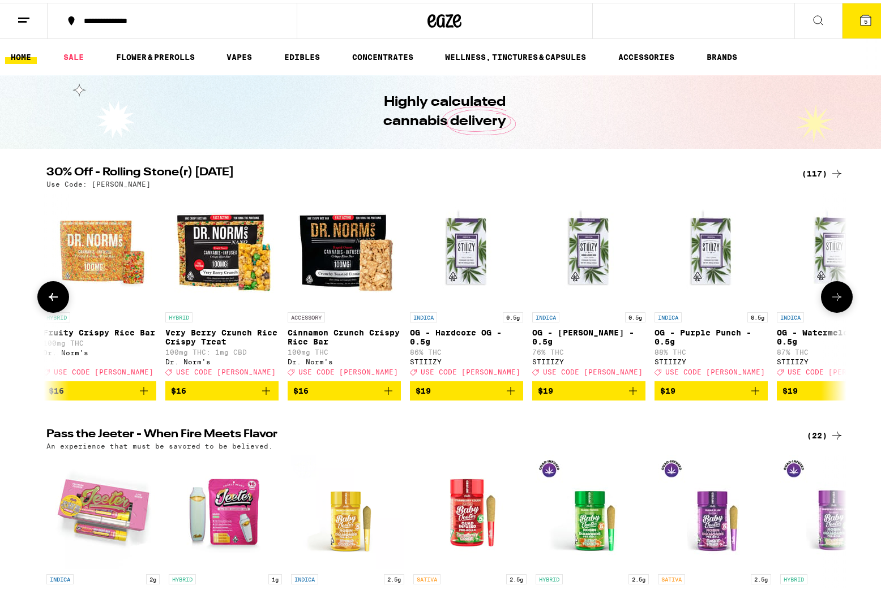
click at [835, 301] on icon at bounding box center [837, 294] width 14 height 14
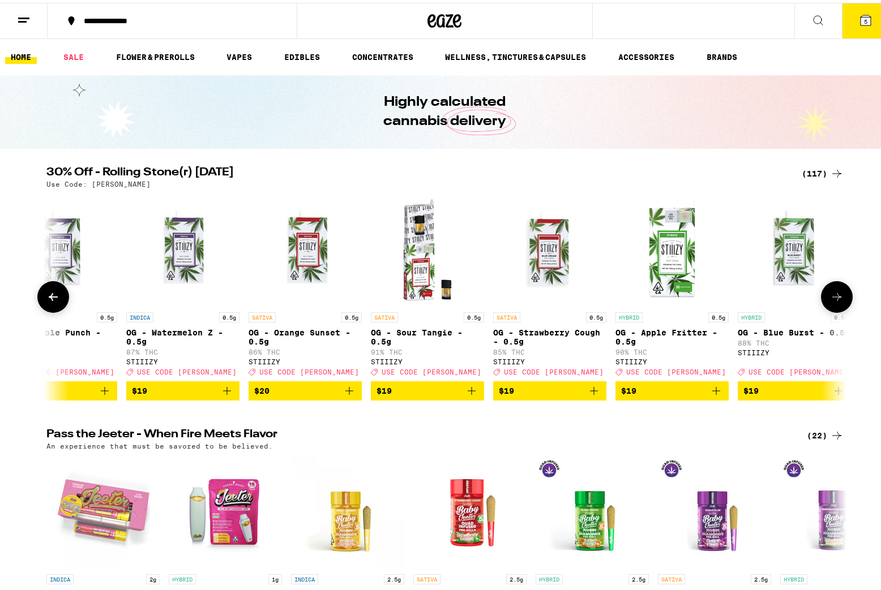
click at [835, 301] on icon at bounding box center [837, 294] width 14 height 14
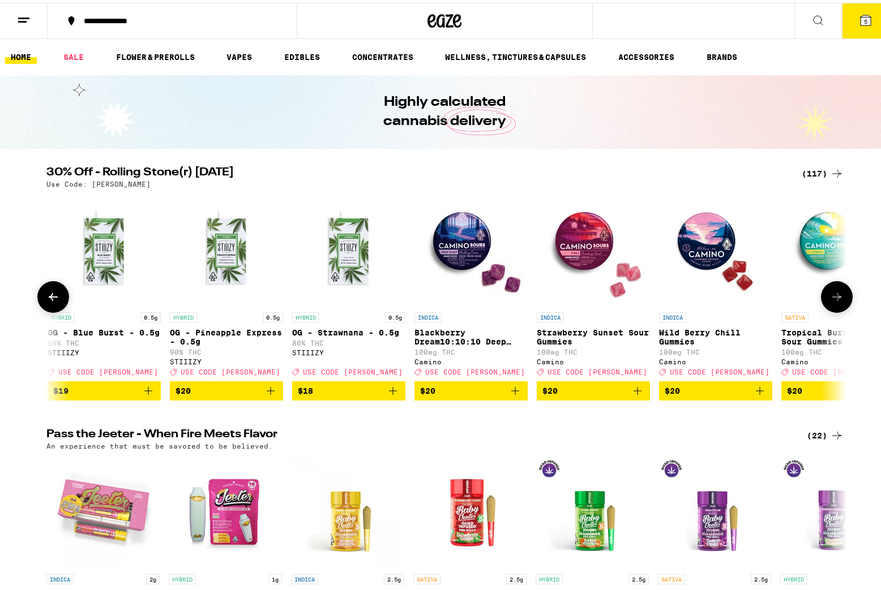
click at [835, 301] on icon at bounding box center [837, 294] width 14 height 14
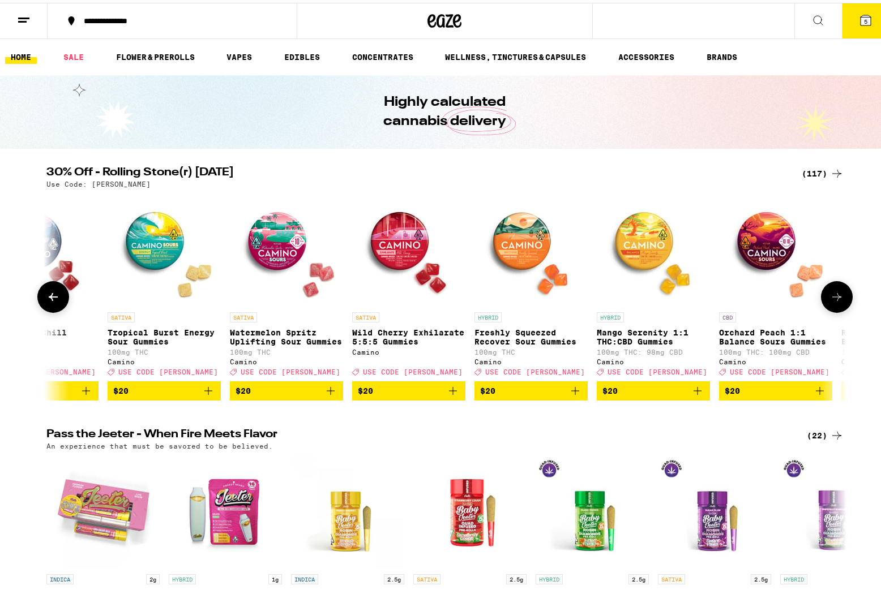
click at [835, 301] on icon at bounding box center [837, 294] width 14 height 14
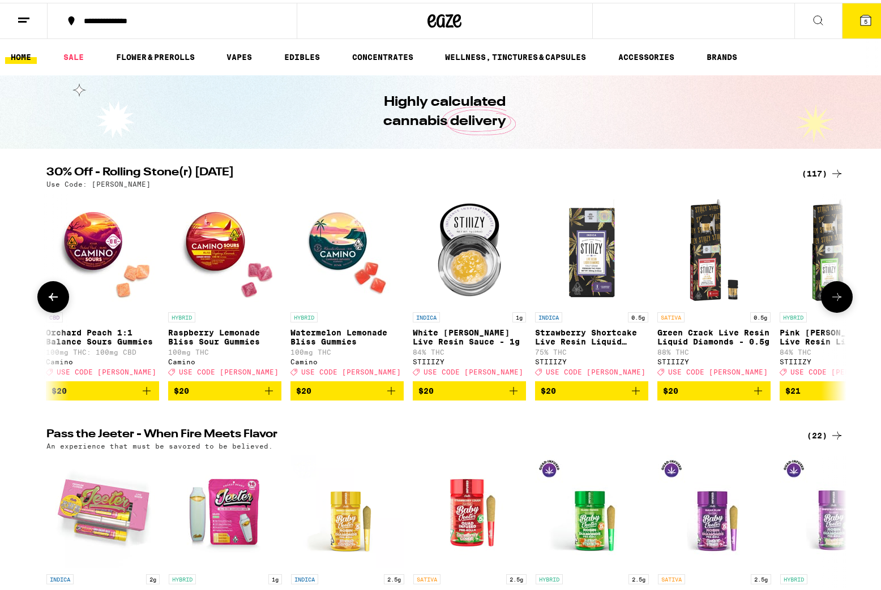
click at [835, 301] on icon at bounding box center [837, 294] width 14 height 14
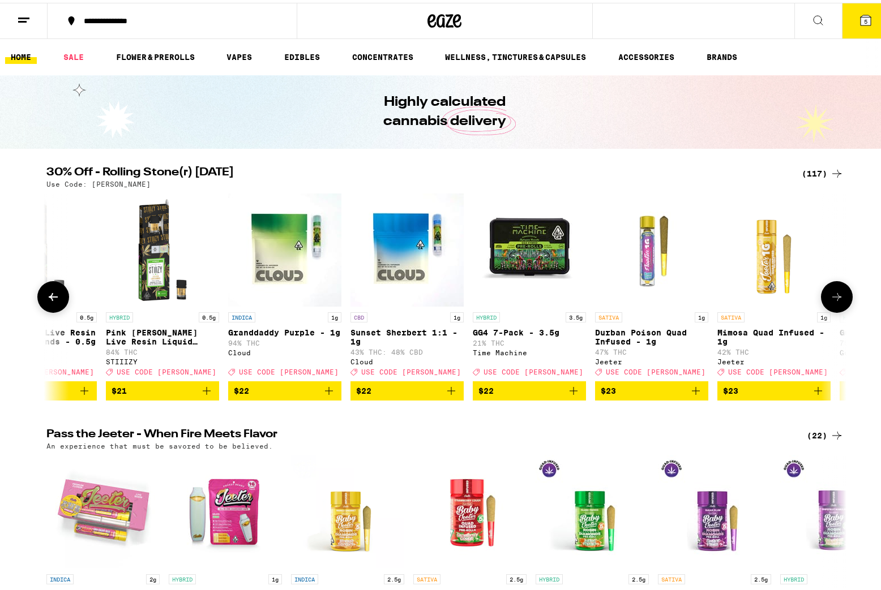
click at [835, 301] on icon at bounding box center [837, 294] width 14 height 14
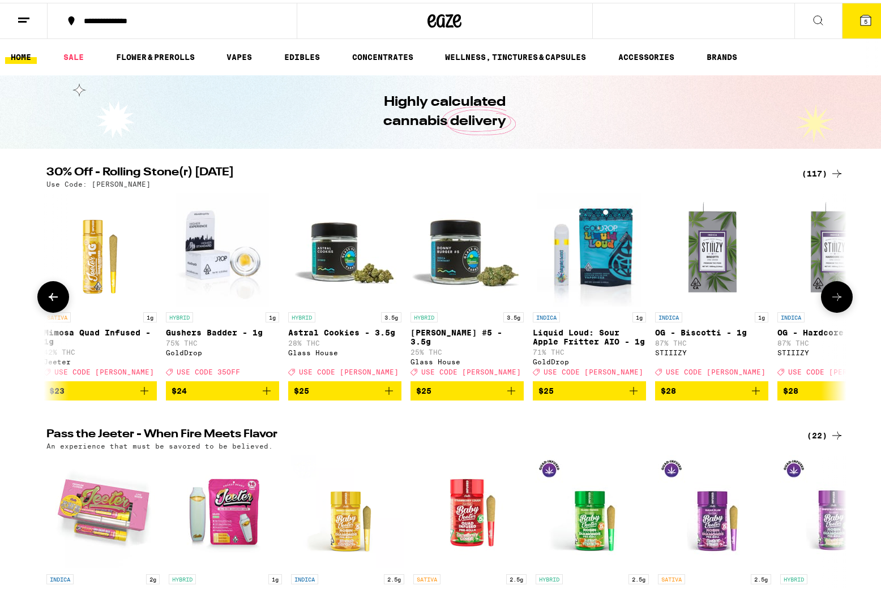
click at [835, 301] on icon at bounding box center [837, 294] width 14 height 14
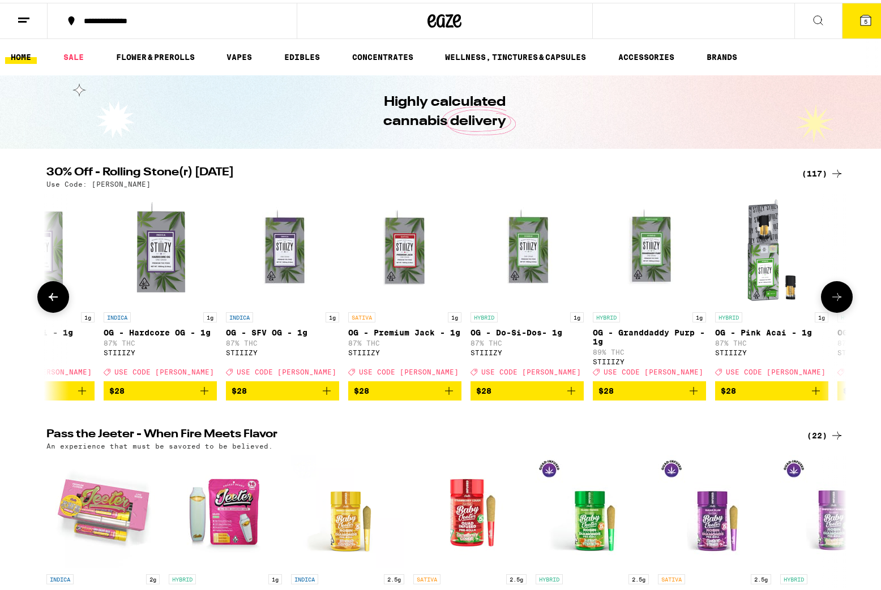
click at [835, 301] on icon at bounding box center [837, 294] width 14 height 14
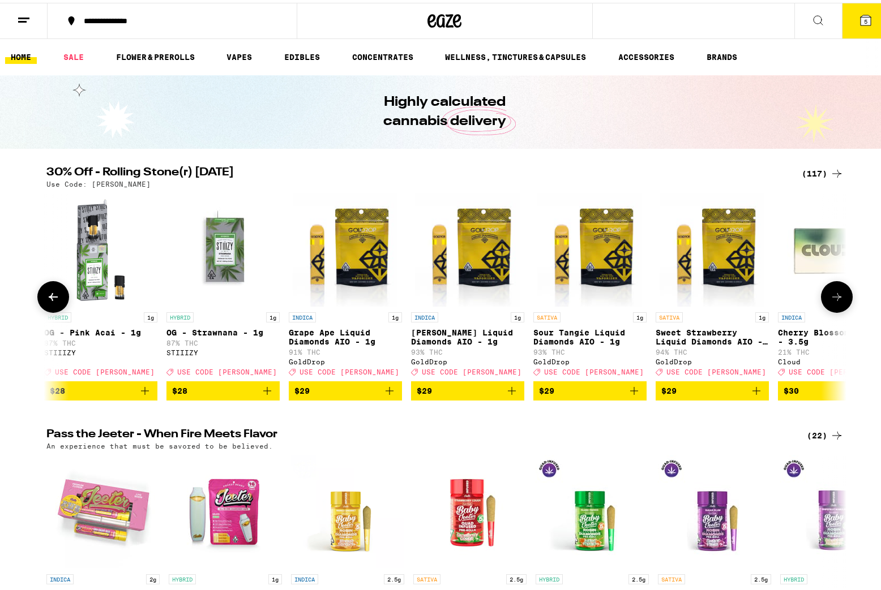
scroll to position [0, 8073]
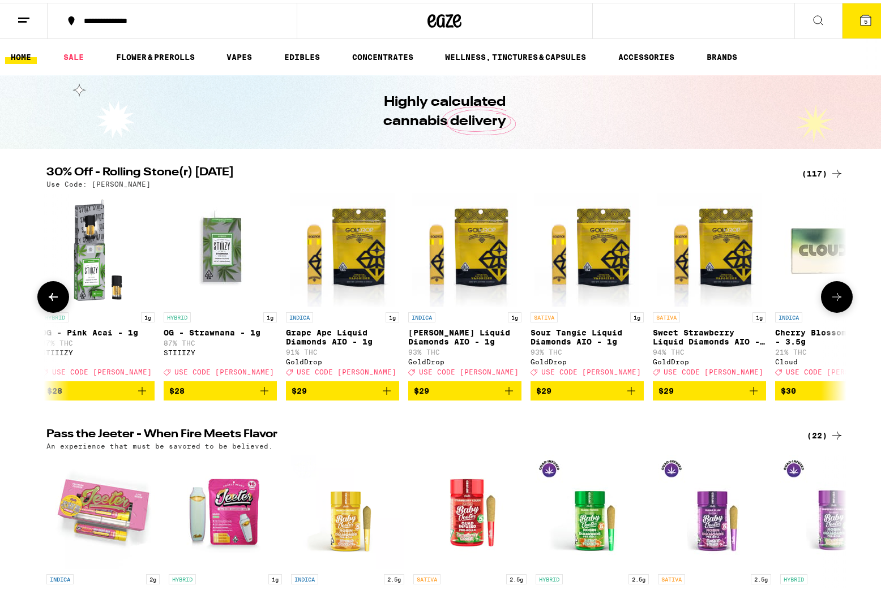
click at [825, 298] on button at bounding box center [837, 294] width 32 height 32
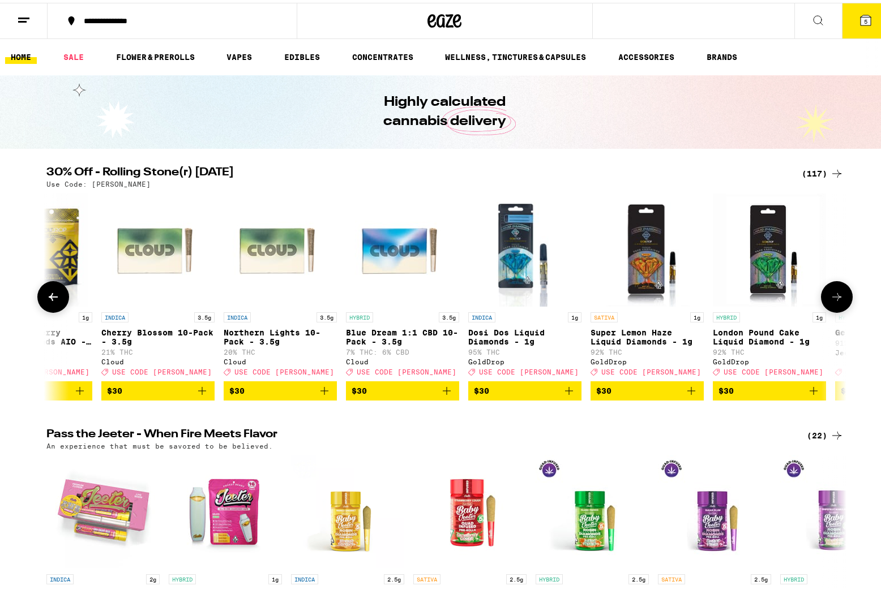
click at [825, 298] on button at bounding box center [837, 294] width 32 height 32
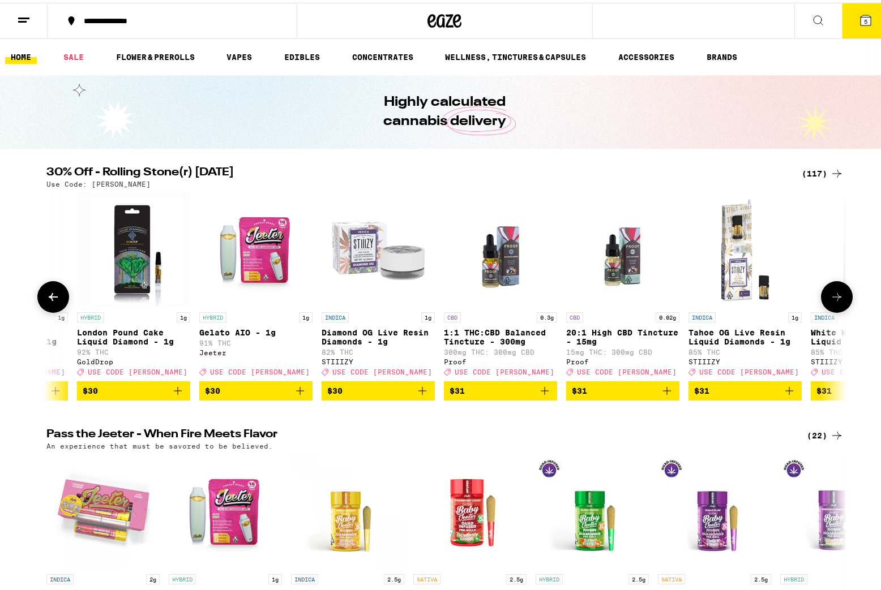
scroll to position [0, 9419]
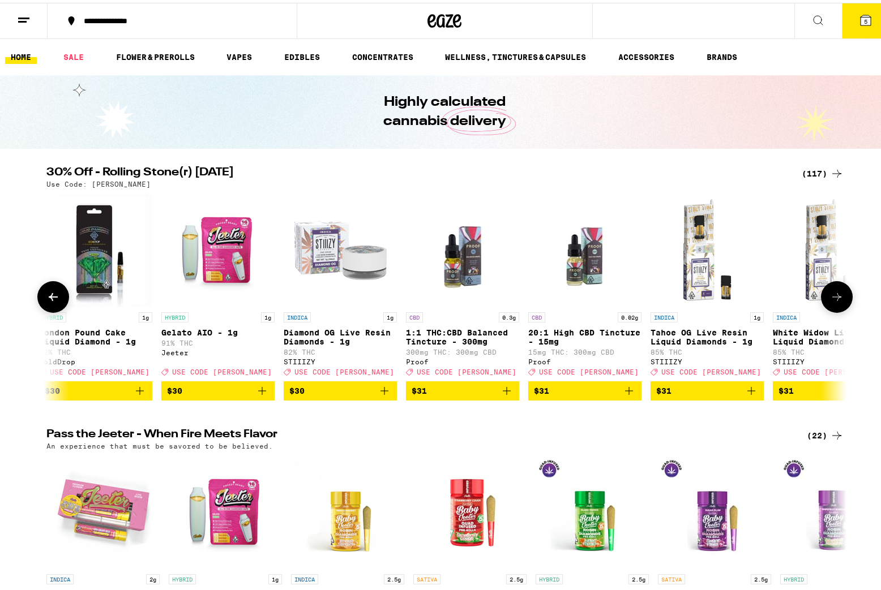
click at [823, 302] on button at bounding box center [837, 294] width 32 height 32
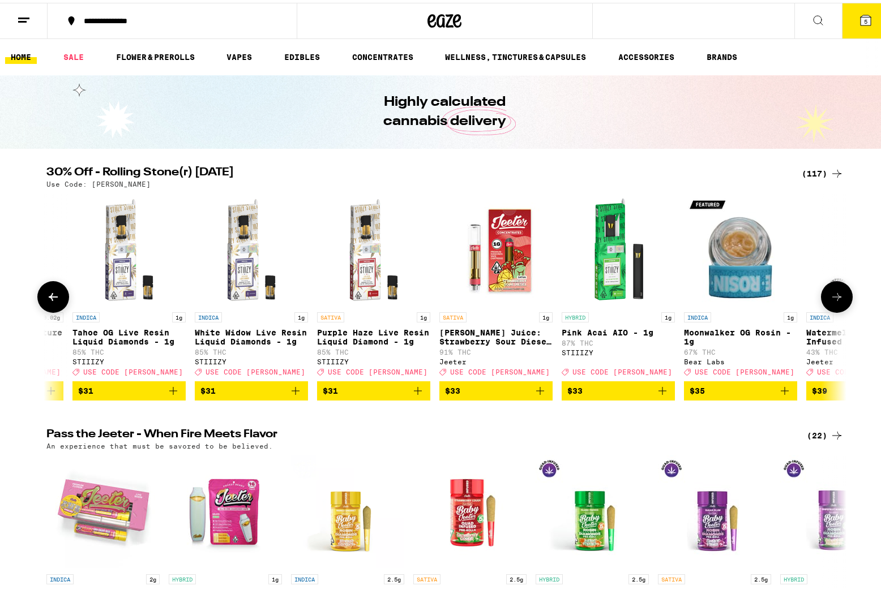
scroll to position [0, 10093]
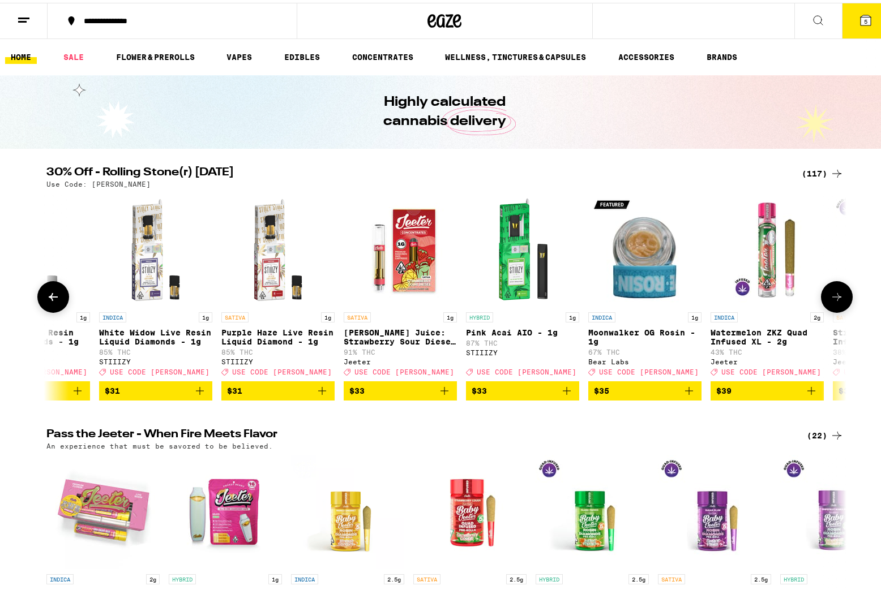
drag, startPoint x: 829, startPoint y: 302, endPoint x: 758, endPoint y: 195, distance: 129.0
click at [758, 195] on div "INDICA 1g Fatso Liquid Diamonds - 1g 95% THC GoldDrop Deal Created with Sketch.…" at bounding box center [444, 294] width 815 height 207
click at [830, 298] on icon at bounding box center [837, 294] width 14 height 14
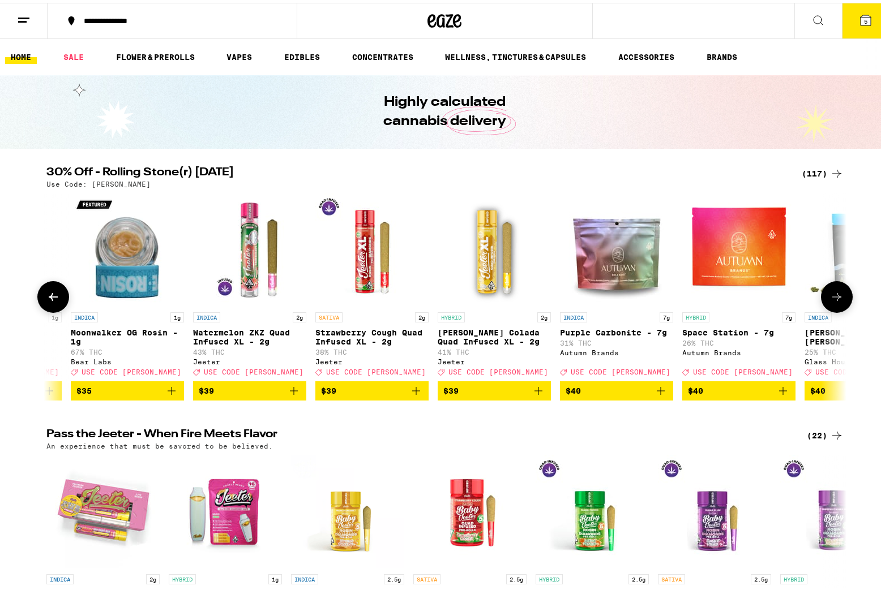
scroll to position [0, 10766]
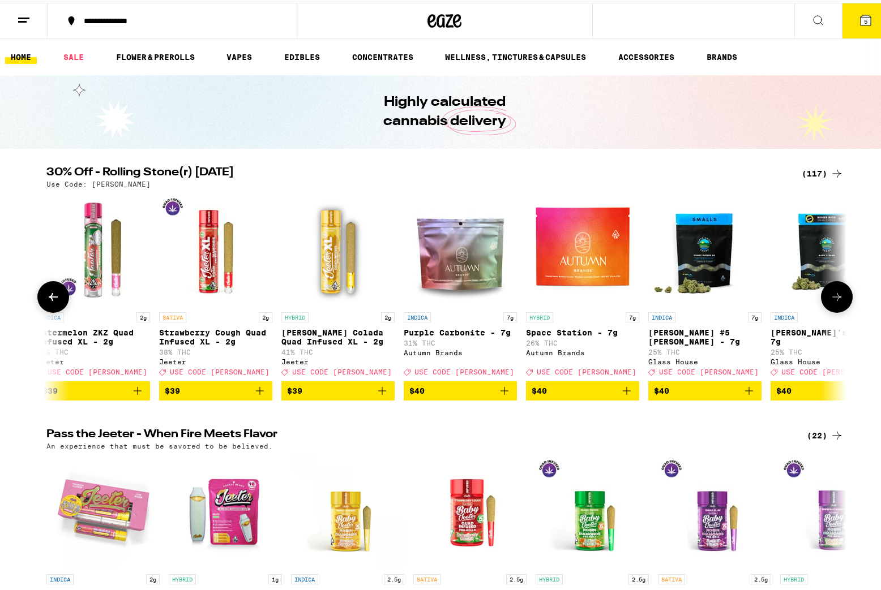
click at [834, 301] on icon at bounding box center [837, 294] width 14 height 14
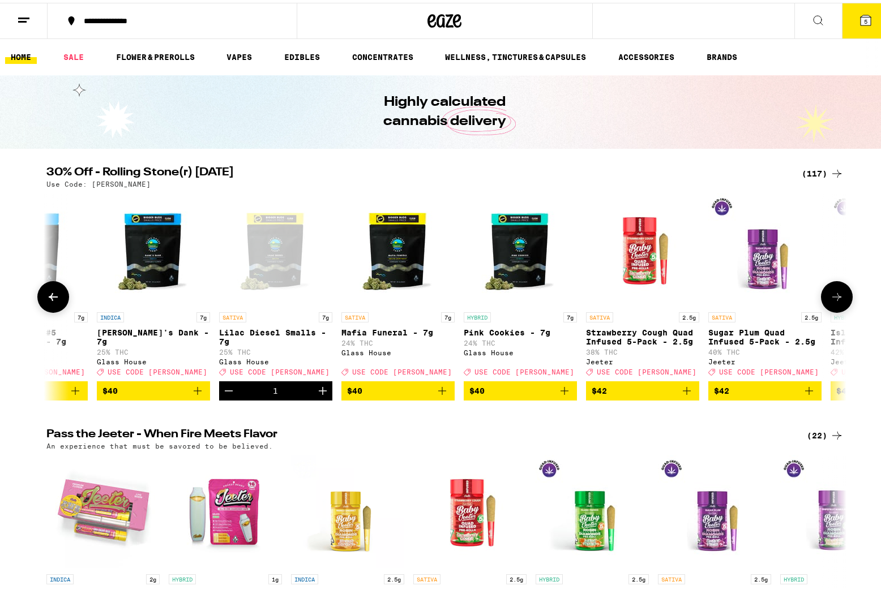
click at [830, 301] on icon at bounding box center [837, 294] width 14 height 14
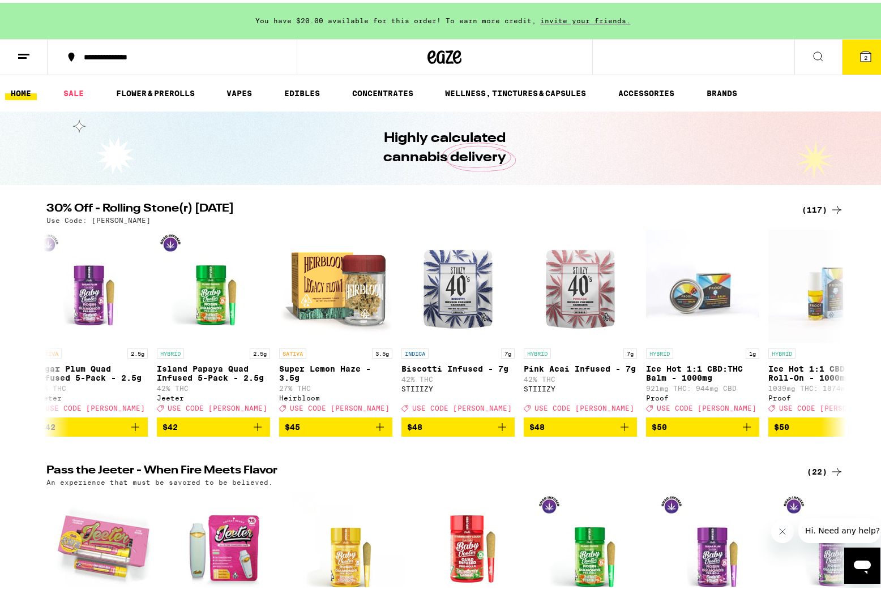
scroll to position [0, 548]
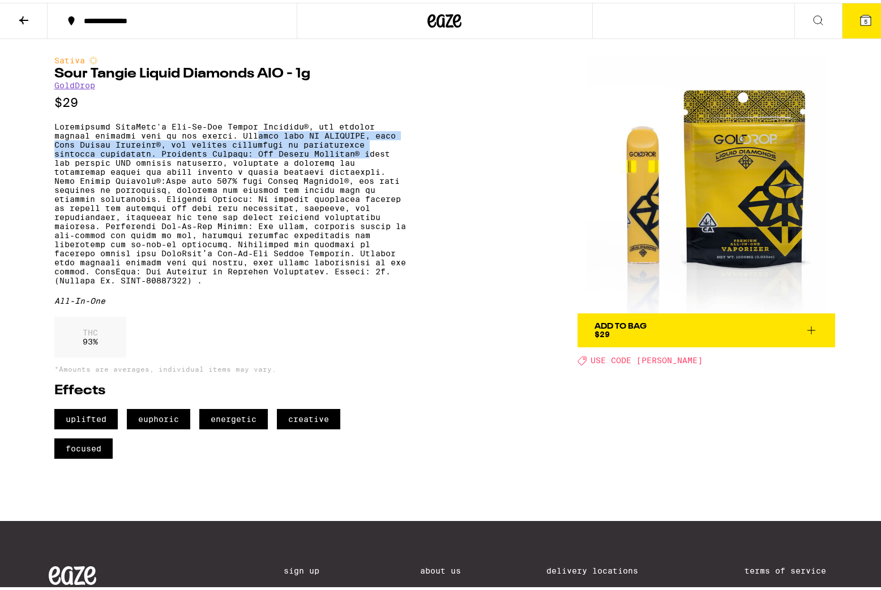
drag, startPoint x: 252, startPoint y: 145, endPoint x: 332, endPoint y: 157, distance: 80.8
click at [366, 156] on p at bounding box center [229, 200] width 351 height 163
click at [241, 164] on p at bounding box center [229, 200] width 351 height 163
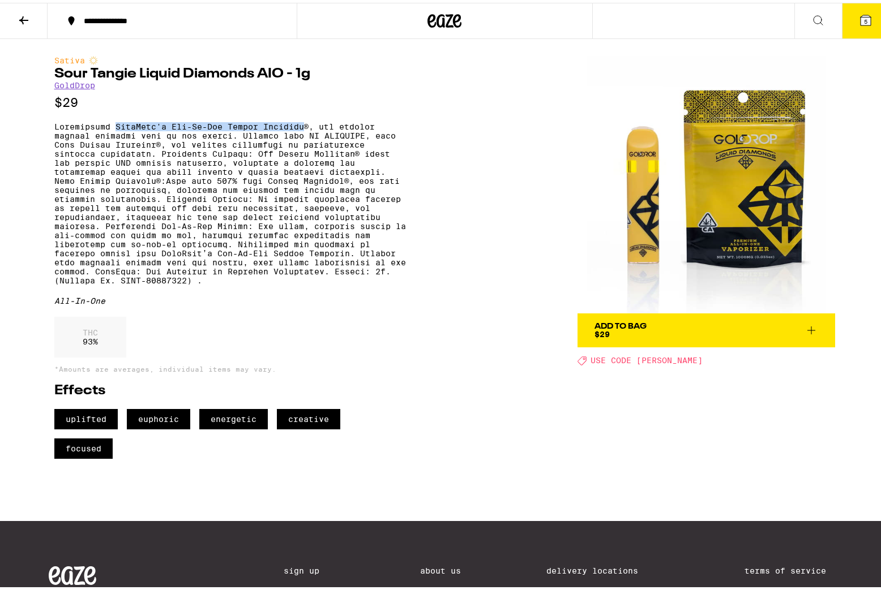
drag, startPoint x: 111, startPoint y: 129, endPoint x: 300, endPoint y: 131, distance: 189.0
click at [300, 131] on p at bounding box center [229, 200] width 351 height 163
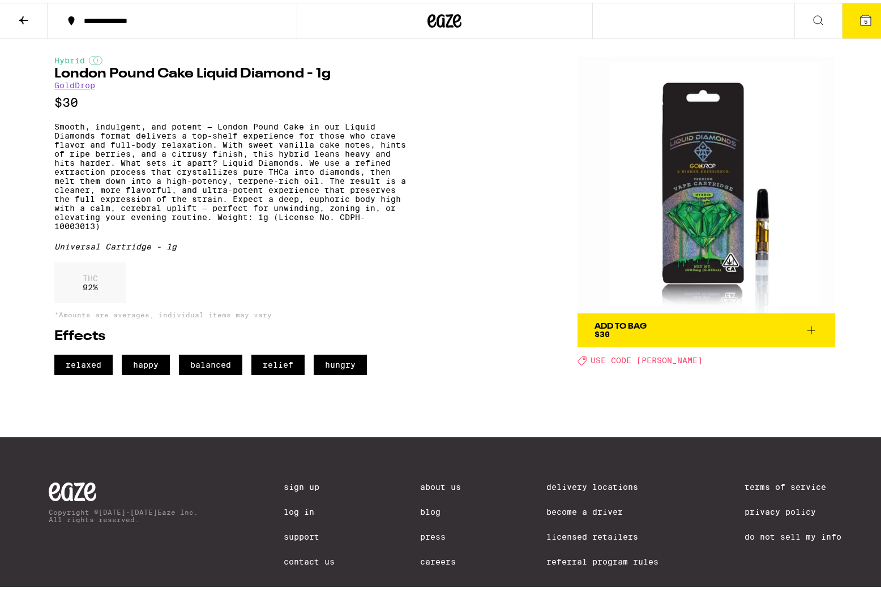
drag, startPoint x: 119, startPoint y: 139, endPoint x: 280, endPoint y: 164, distance: 163.2
click at [280, 164] on p "Smooth, indulgent, and potent — London Pound Cake in our Liquid Diamonds format…" at bounding box center [229, 173] width 351 height 109
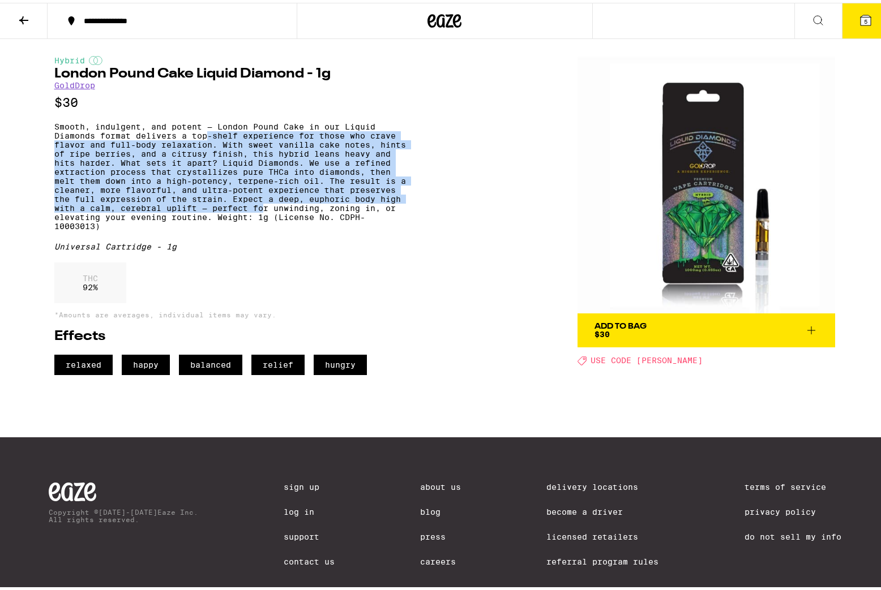
drag, startPoint x: 199, startPoint y: 140, endPoint x: 140, endPoint y: 178, distance: 69.7
click at [349, 225] on p "Smooth, indulgent, and potent — London Pound Cake in our Liquid Diamonds format…" at bounding box center [229, 173] width 351 height 109
drag, startPoint x: 680, startPoint y: 323, endPoint x: 421, endPoint y: 188, distance: 291.8
click at [424, 190] on div "Hybrid London Pound Cake Liquid Diamond - 1g GoldDrop $30 Smooth, indulgent, an…" at bounding box center [444, 204] width 815 height 336
click at [67, 84] on link "GoldDrop" at bounding box center [74, 82] width 41 height 9
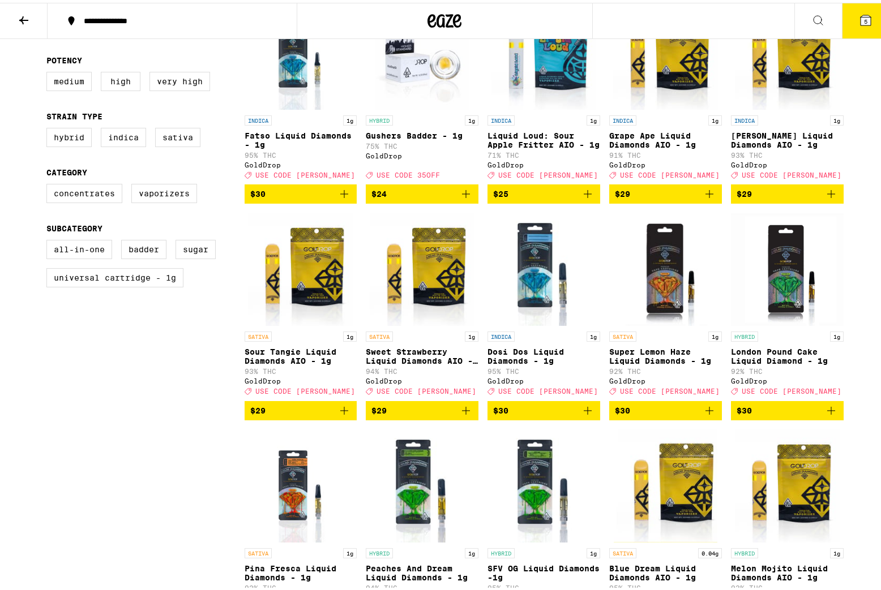
scroll to position [407, 0]
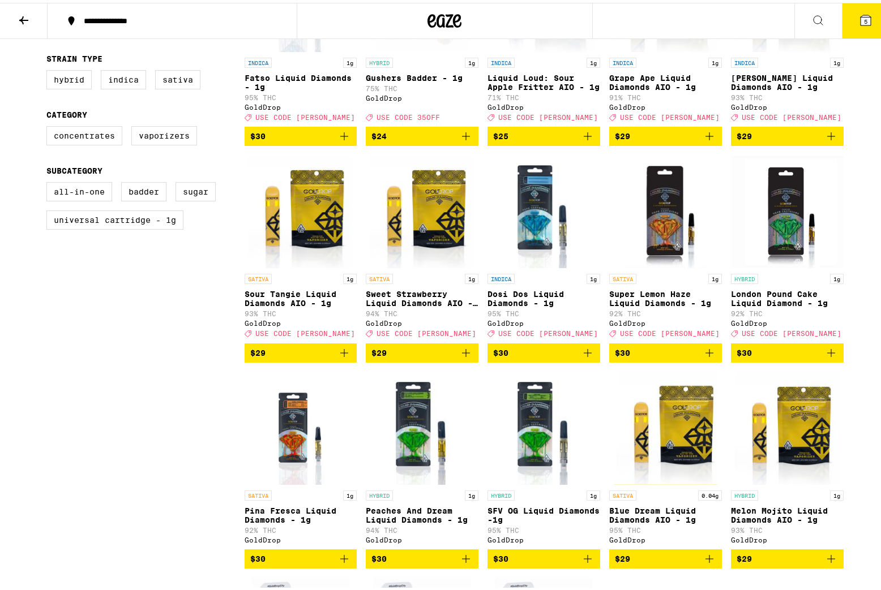
click at [673, 357] on span "$30" at bounding box center [665, 351] width 101 height 14
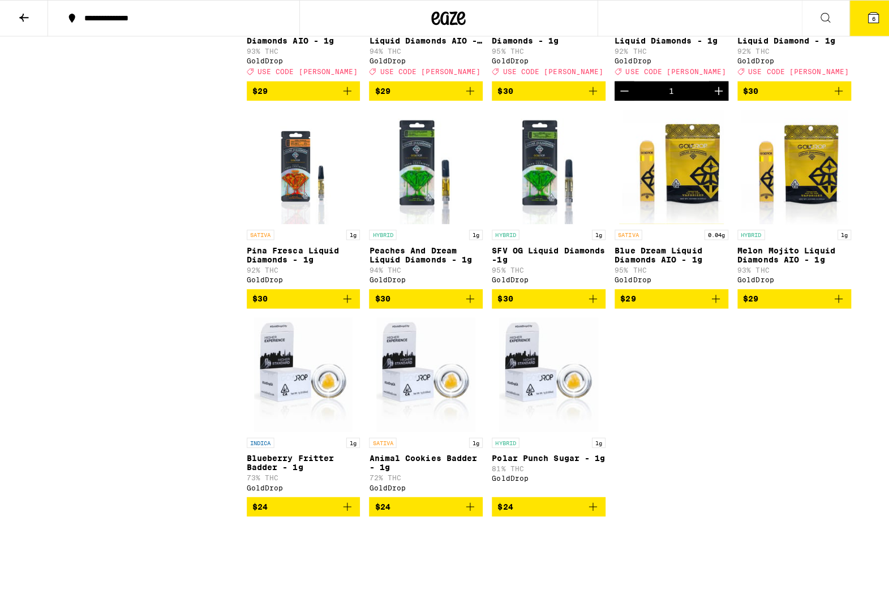
scroll to position [750, 0]
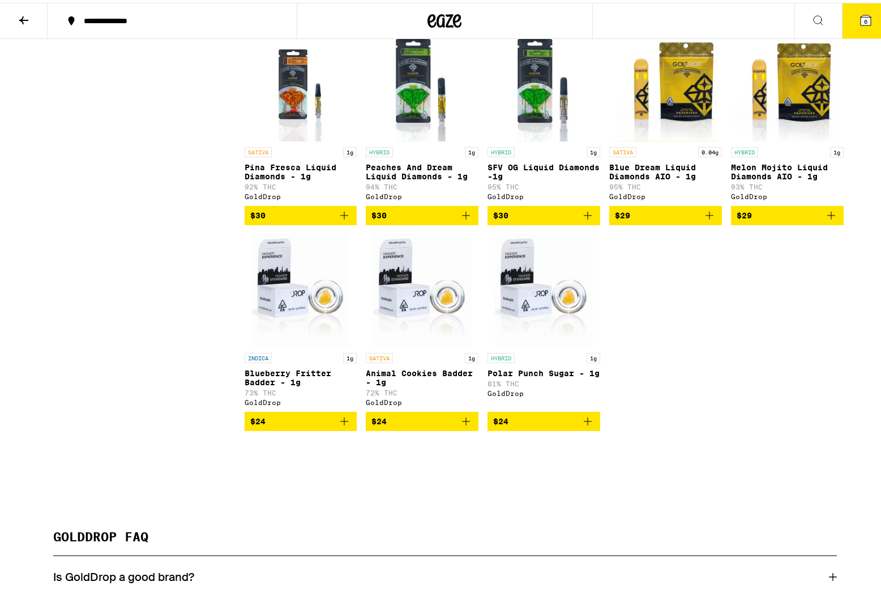
click at [861, 15] on icon at bounding box center [865, 17] width 10 height 10
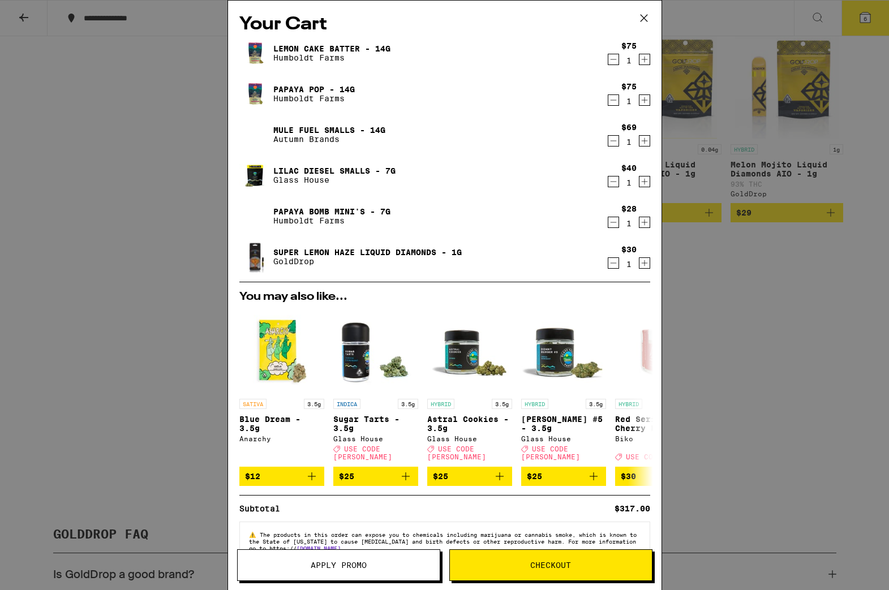
click at [608, 222] on icon "Decrement" at bounding box center [613, 223] width 10 height 14
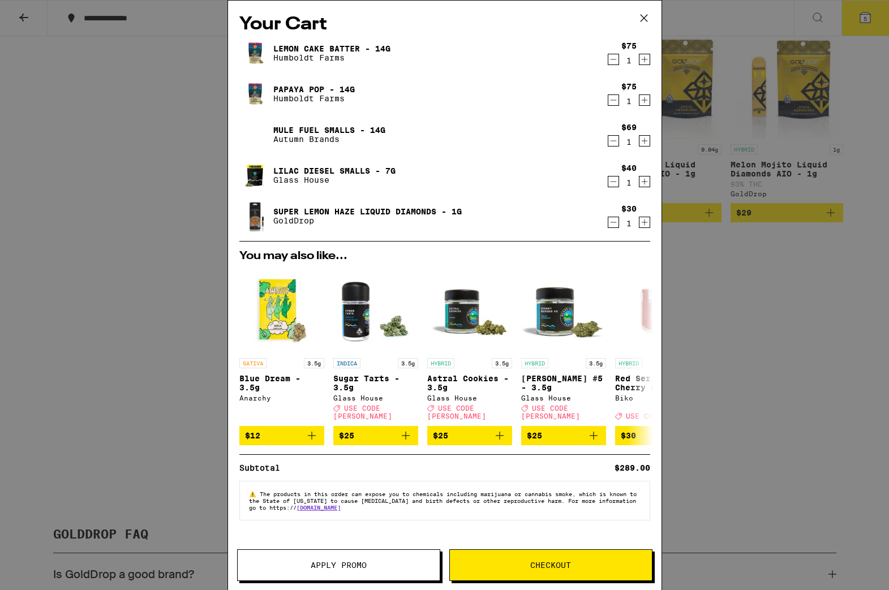
click at [616, 58] on icon "Decrement" at bounding box center [613, 60] width 10 height 14
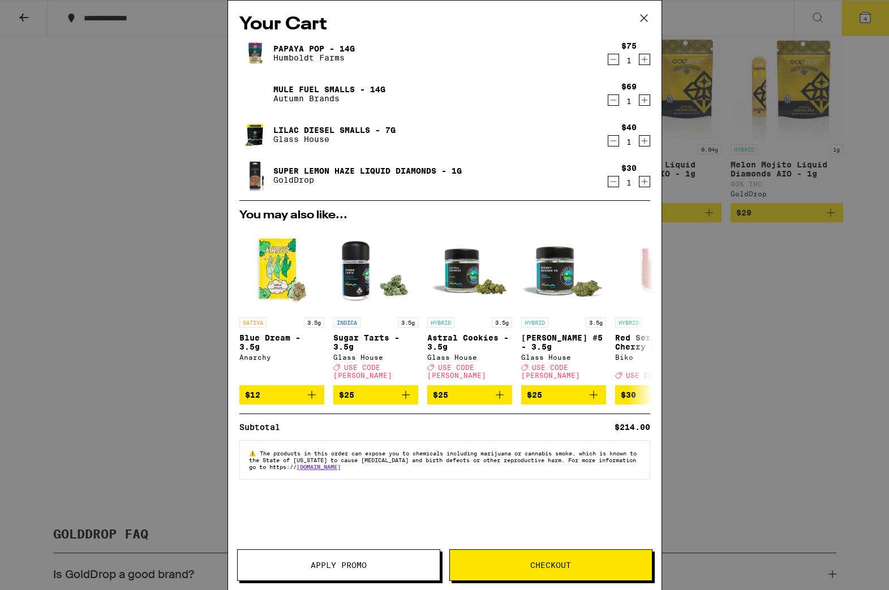
click at [615, 58] on icon "Decrement" at bounding box center [613, 60] width 10 height 14
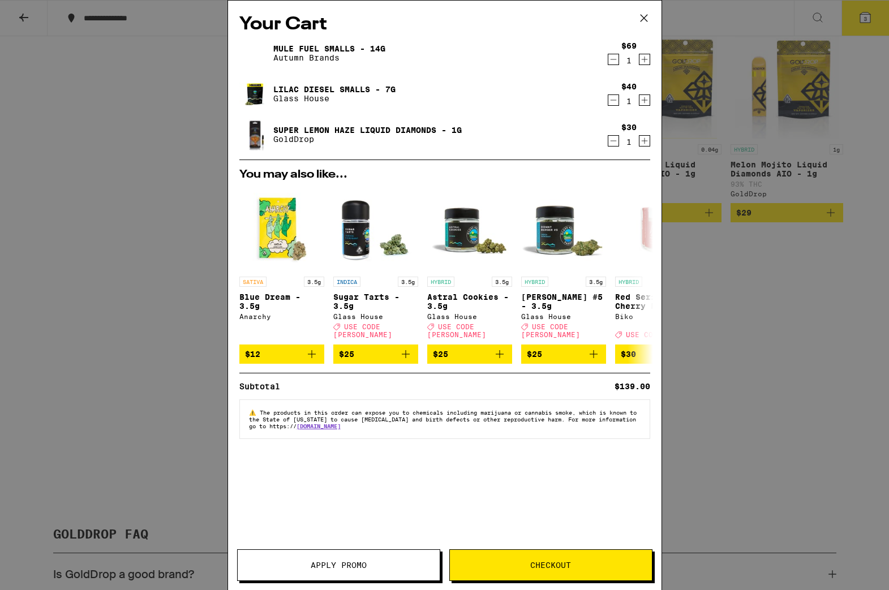
click at [561, 571] on button "Checkout" at bounding box center [550, 565] width 203 height 32
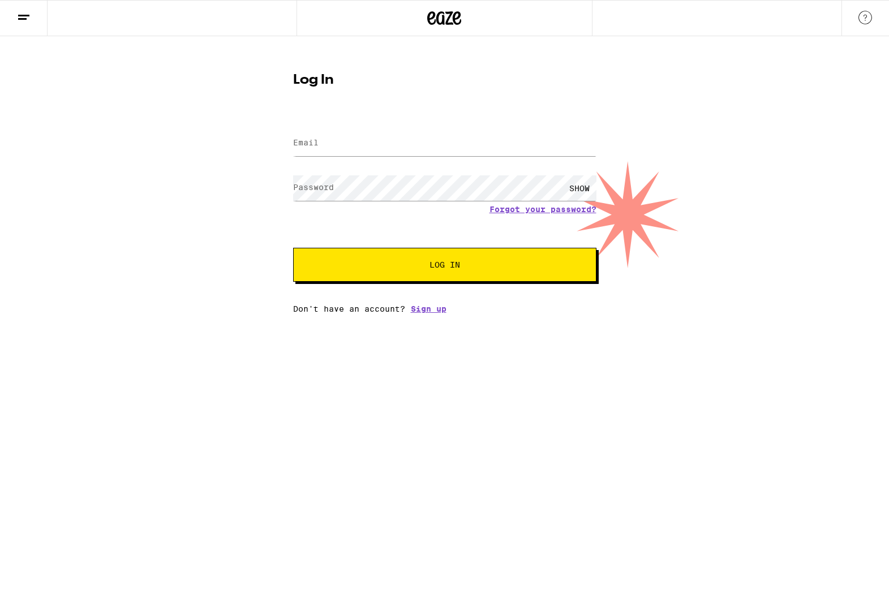
drag, startPoint x: 415, startPoint y: 127, endPoint x: 415, endPoint y: 145, distance: 18.7
click at [415, 127] on div at bounding box center [444, 143] width 303 height 33
click at [414, 149] on input "Email" at bounding box center [444, 143] width 303 height 25
type input "chase.wells@gmail.com"
click at [0, 314] on com-1password-button at bounding box center [0, 314] width 0 height 0
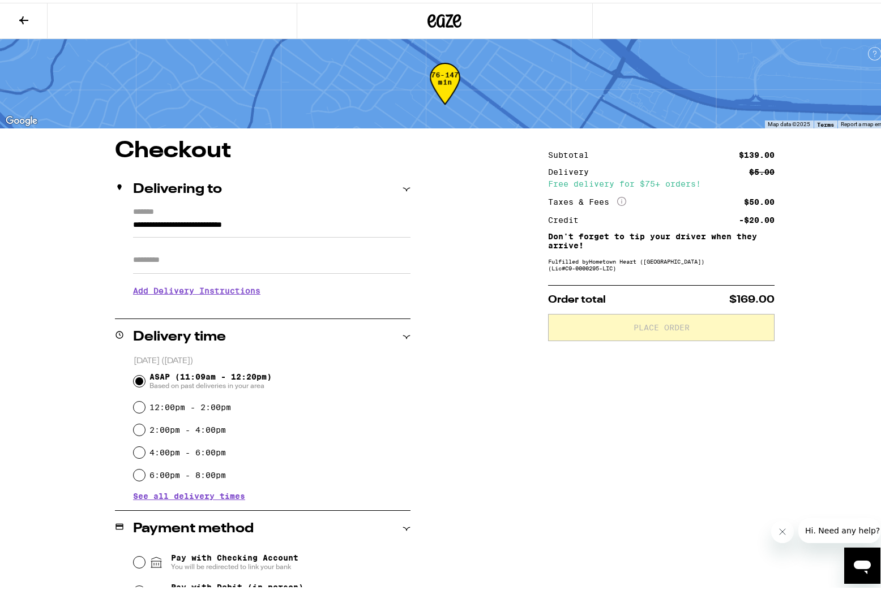
scroll to position [209, 0]
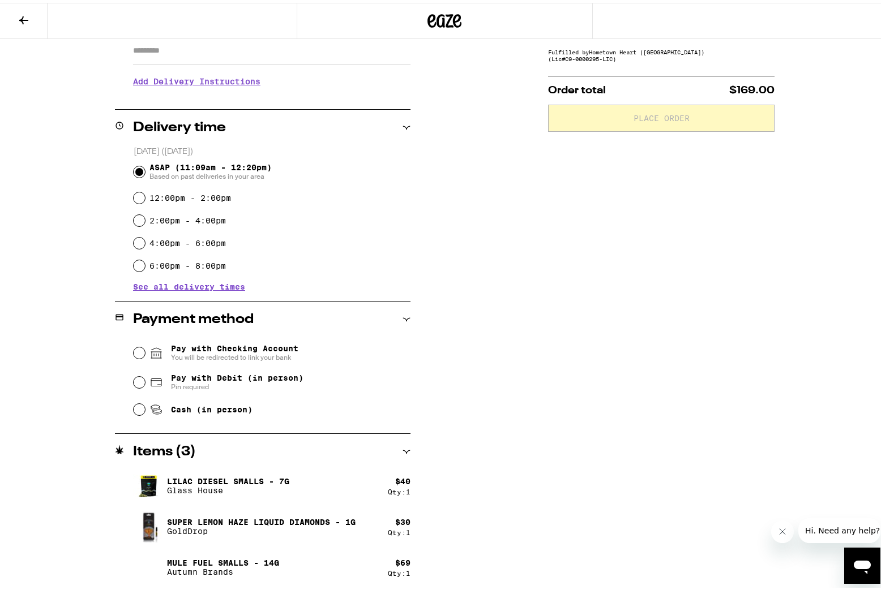
click at [189, 375] on span "Pay with Debit (in person)" at bounding box center [237, 375] width 132 height 9
click at [145, 375] on input "Pay with Debit (in person) Pin required" at bounding box center [139, 379] width 11 height 11
radio input "true"
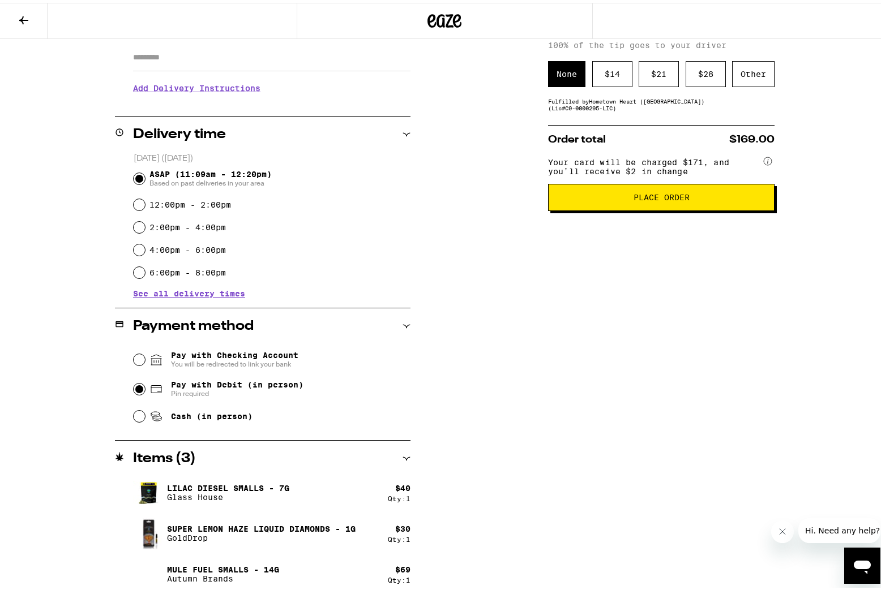
scroll to position [0, 0]
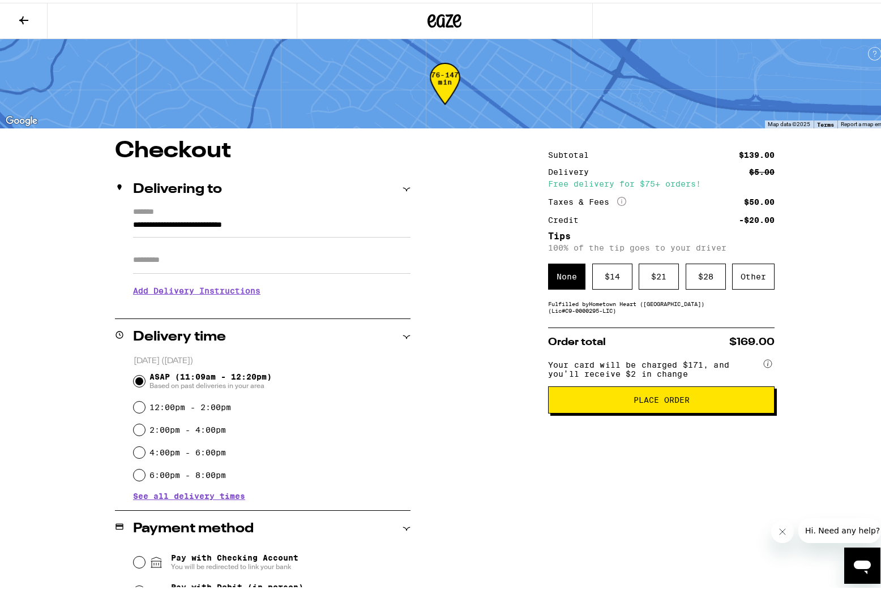
click at [29, 14] on icon at bounding box center [24, 18] width 14 height 14
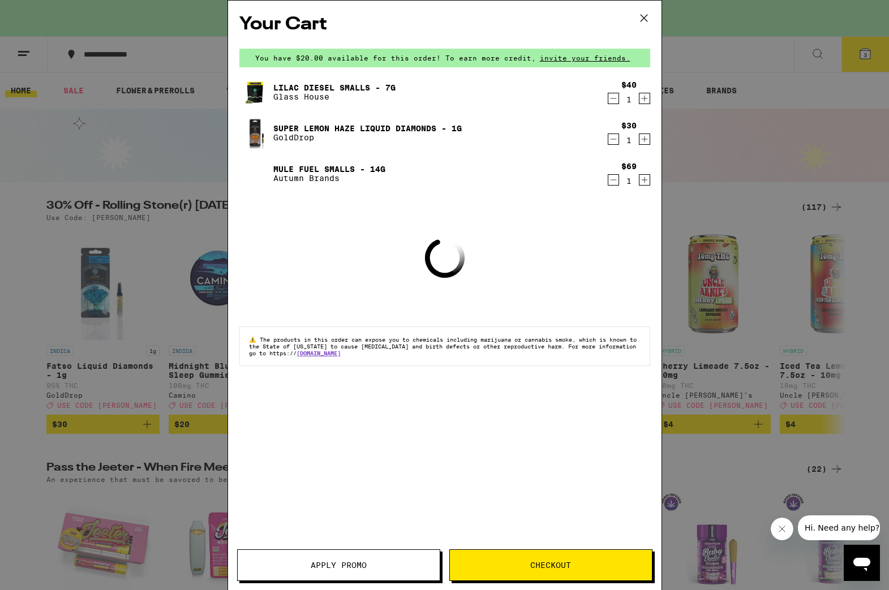
click at [615, 99] on icon "Decrement" at bounding box center [613, 99] width 10 height 14
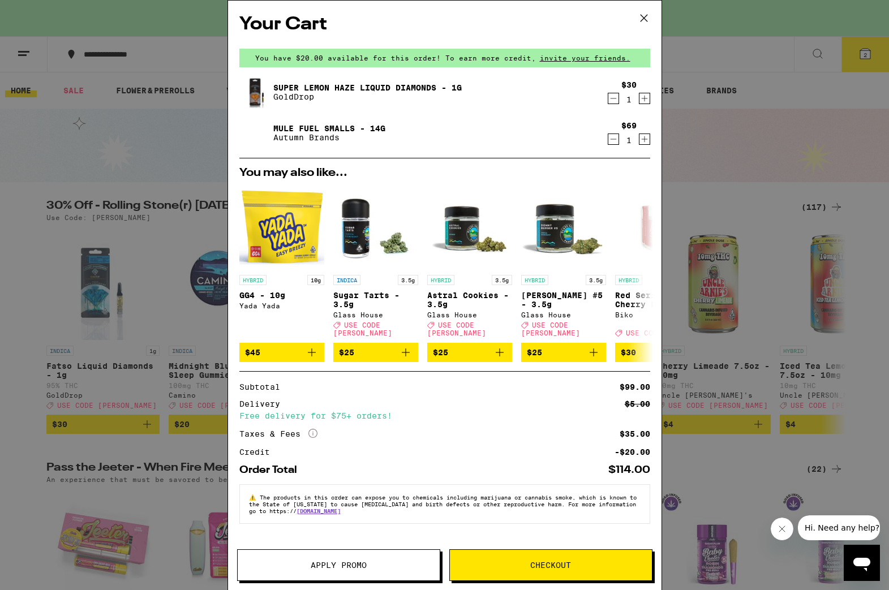
click at [350, 563] on span "Apply Promo" at bounding box center [339, 565] width 56 height 8
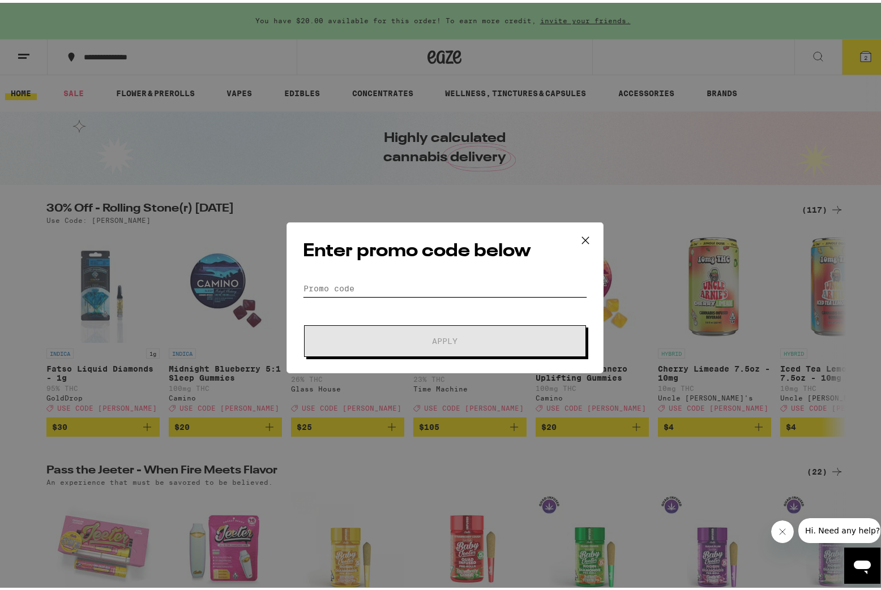
click at [401, 279] on input "Promo Code" at bounding box center [445, 285] width 284 height 17
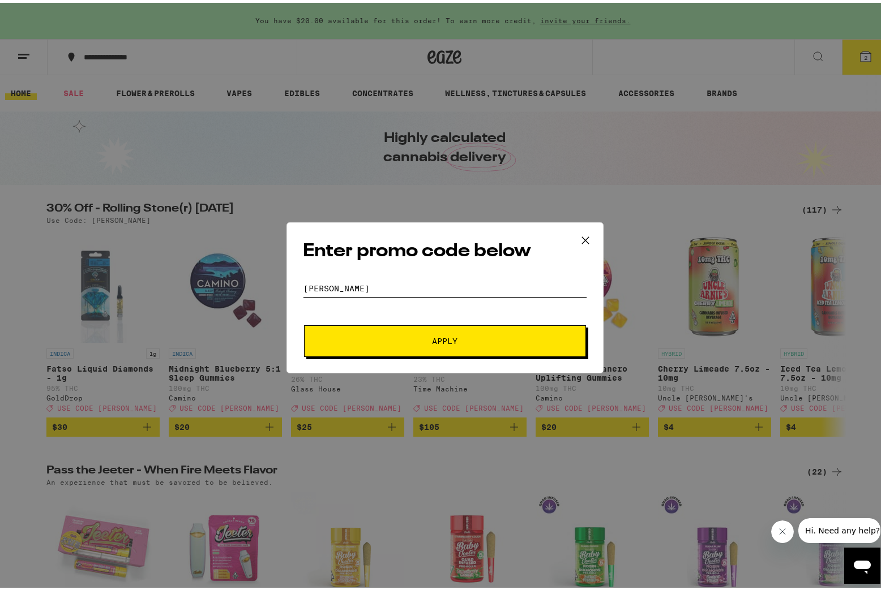
type input "stoner"
click at [304, 323] on button "Apply" at bounding box center [445, 339] width 282 height 32
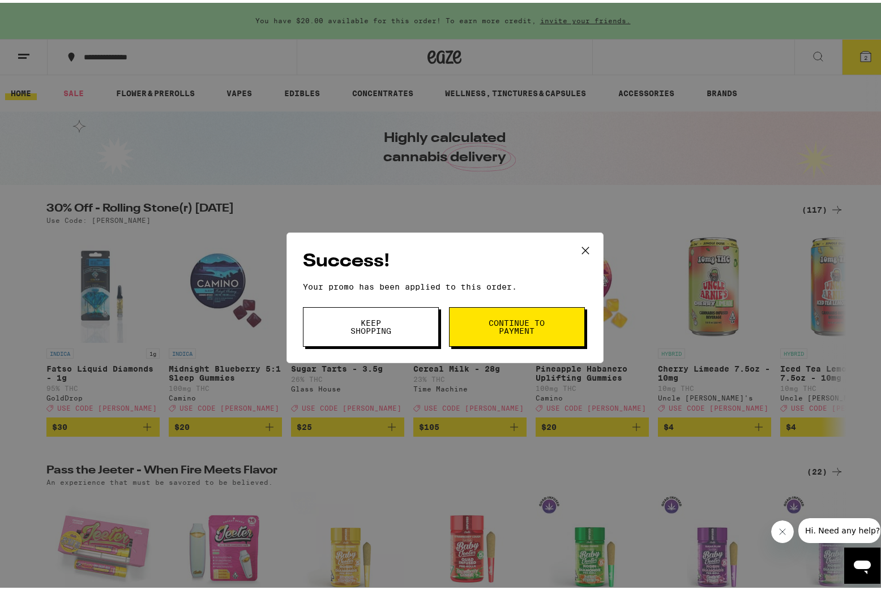
click at [383, 328] on span "Keep Shopping" at bounding box center [371, 324] width 58 height 16
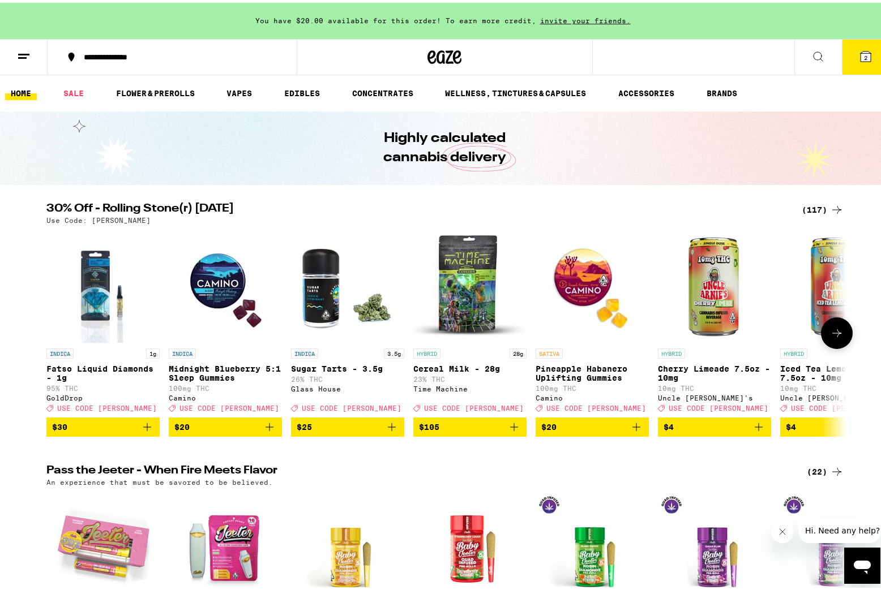
click at [834, 333] on icon at bounding box center [837, 331] width 14 height 14
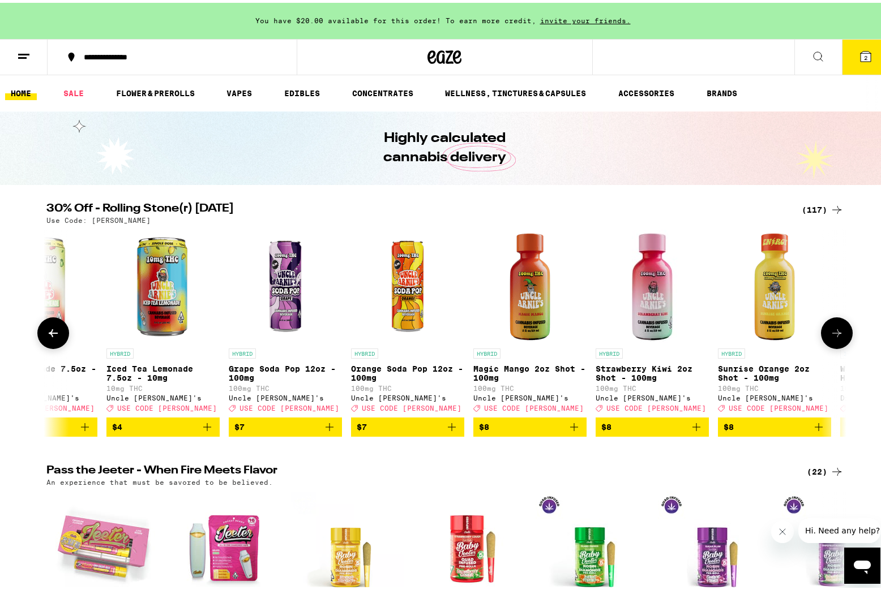
click at [834, 333] on icon at bounding box center [837, 331] width 14 height 14
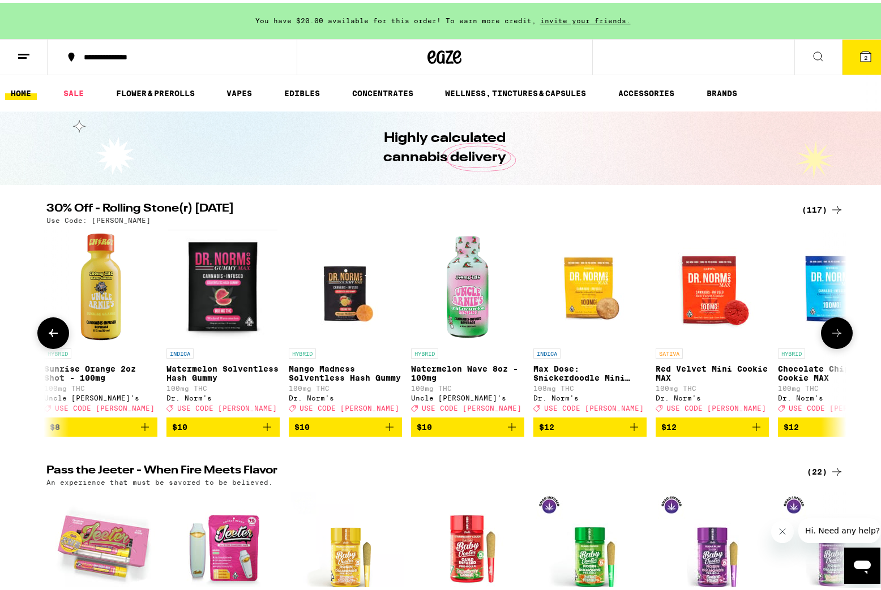
click at [834, 333] on icon at bounding box center [837, 331] width 14 height 14
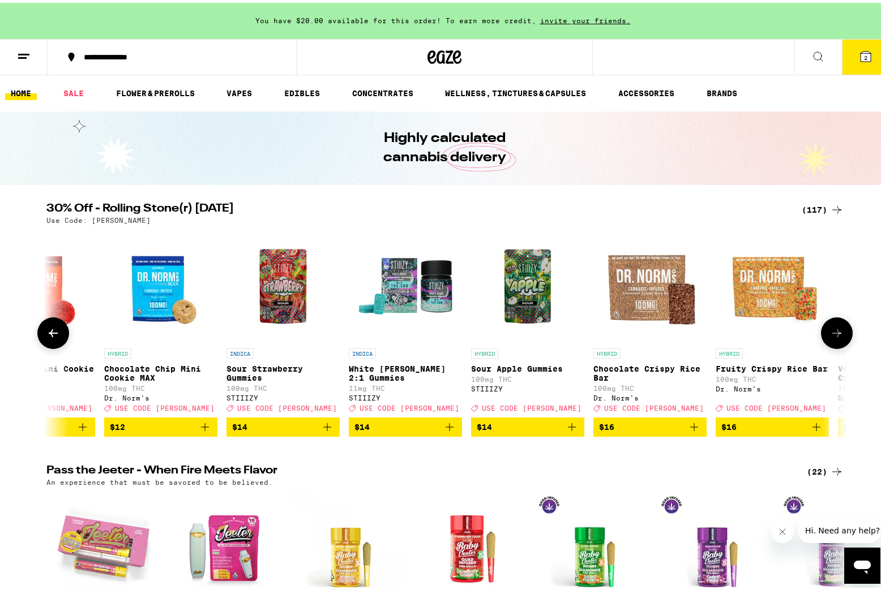
click at [834, 333] on icon at bounding box center [837, 331] width 14 height 14
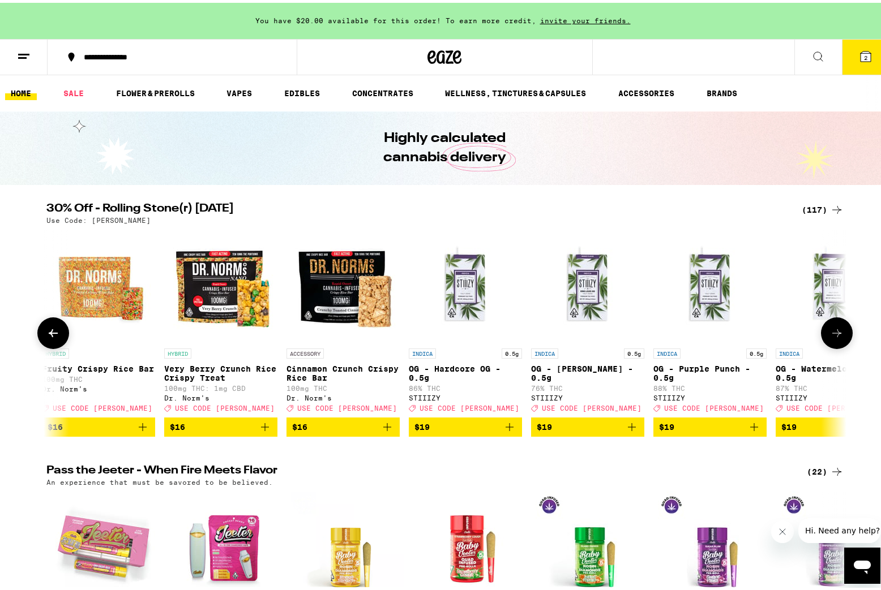
click at [834, 333] on icon at bounding box center [837, 331] width 14 height 14
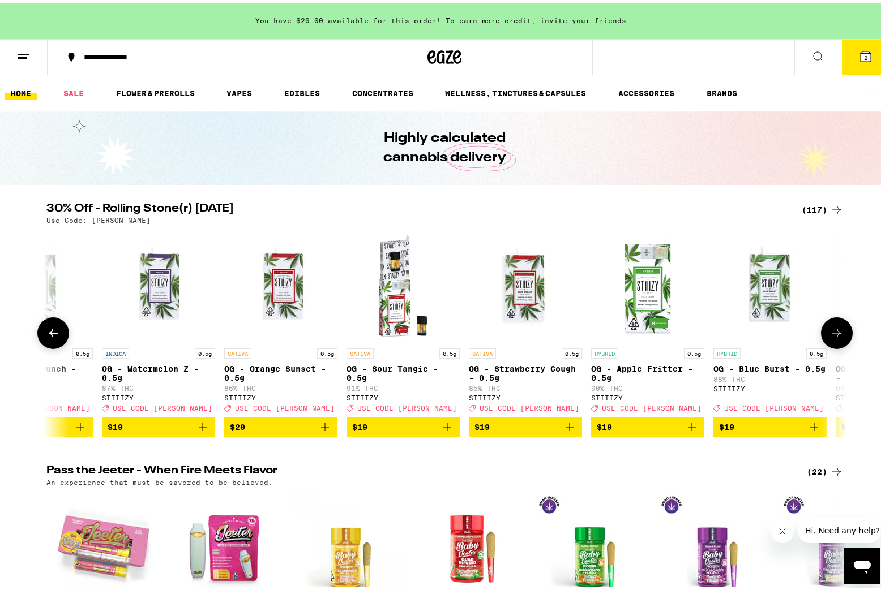
click at [834, 333] on icon at bounding box center [837, 331] width 14 height 14
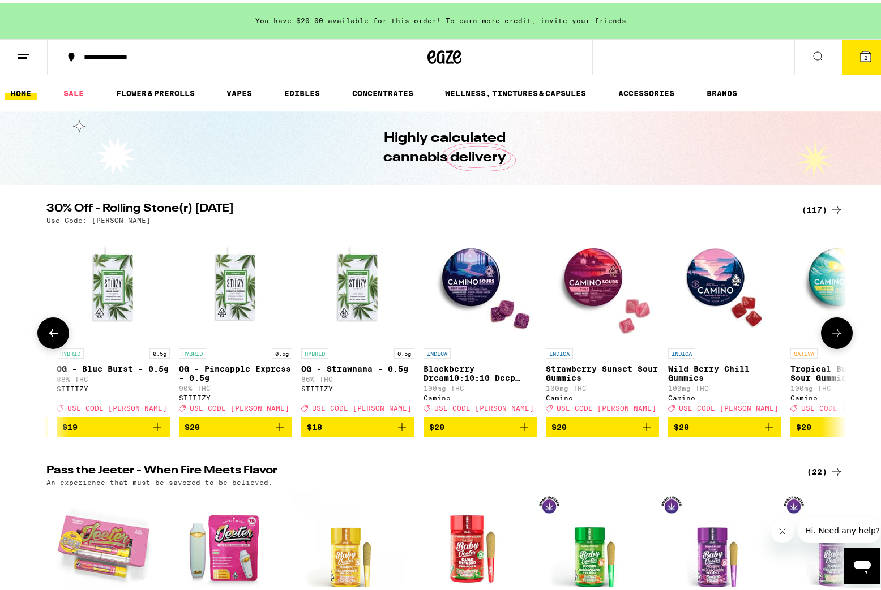
click at [834, 333] on icon at bounding box center [837, 331] width 14 height 14
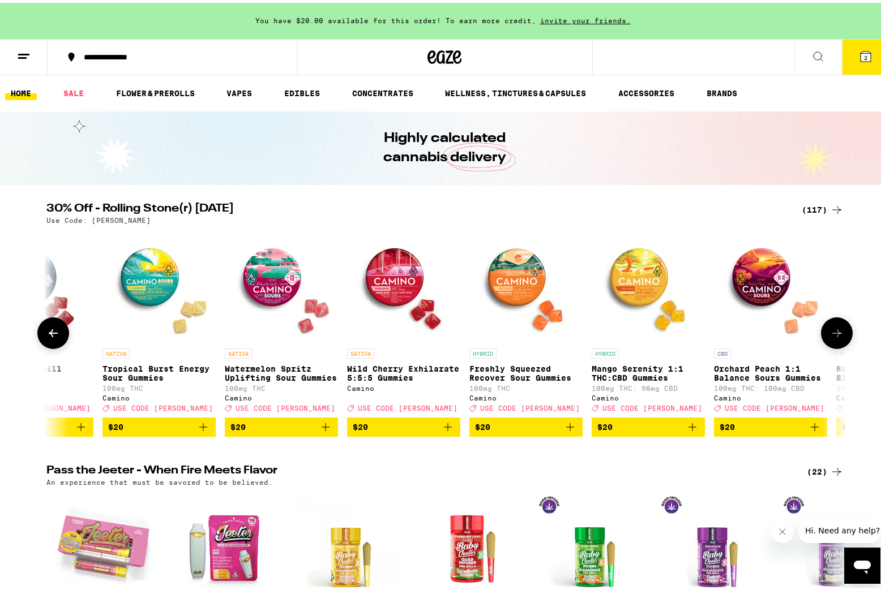
click at [834, 333] on icon at bounding box center [837, 331] width 14 height 14
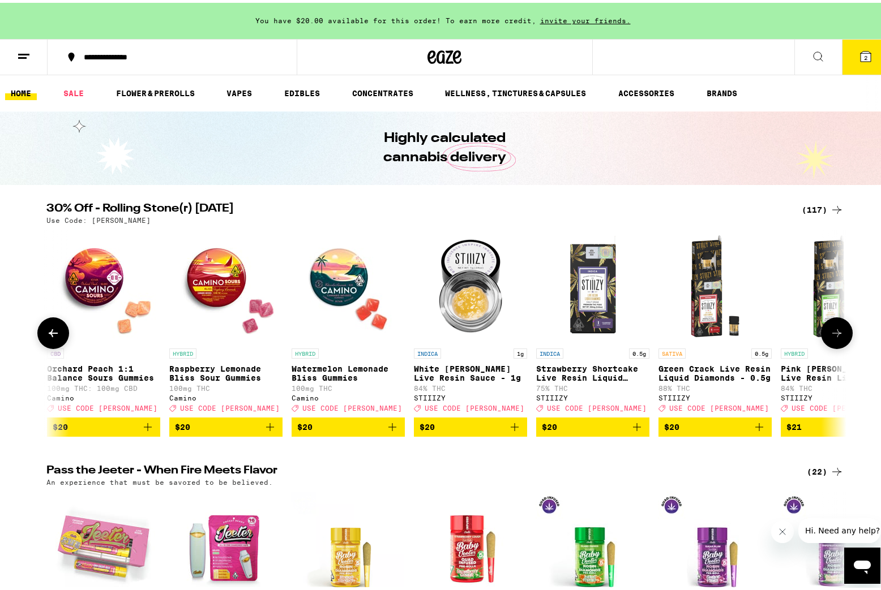
scroll to position [0, 5385]
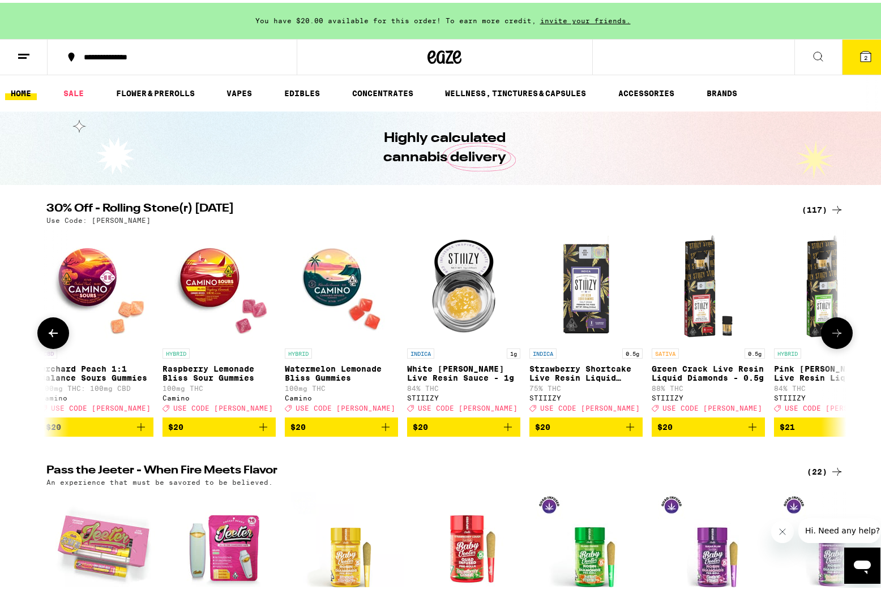
click at [49, 334] on icon at bounding box center [53, 331] width 9 height 8
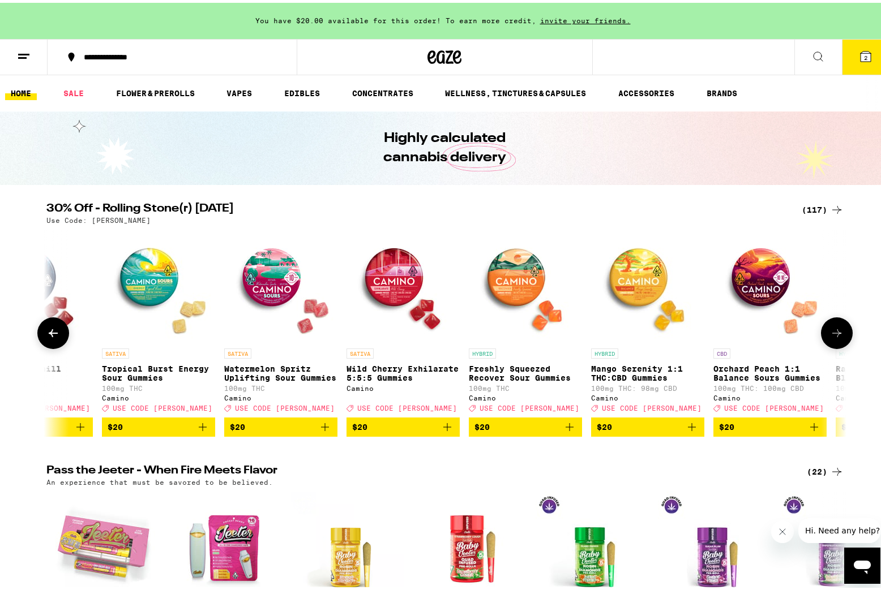
scroll to position [0, 4711]
click at [839, 338] on button at bounding box center [837, 331] width 32 height 32
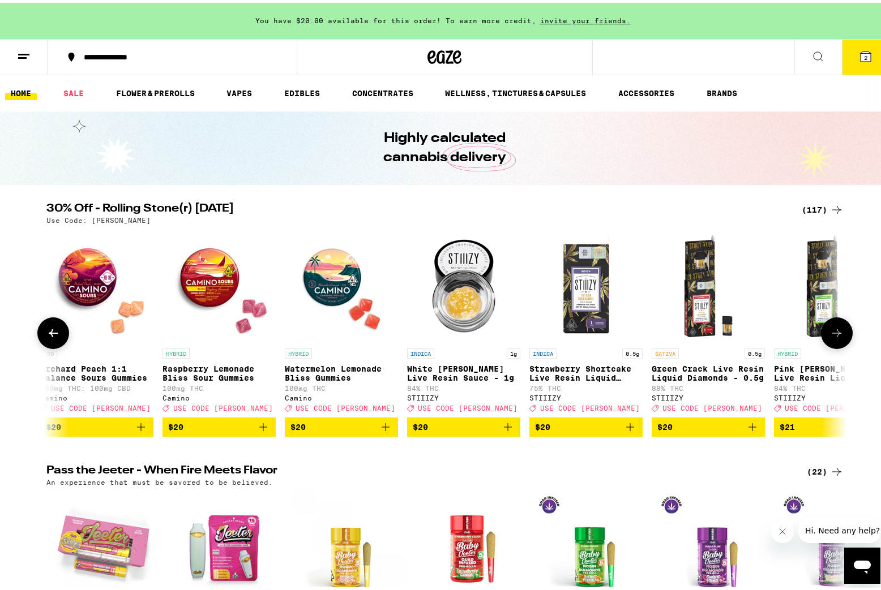
click at [838, 337] on icon at bounding box center [837, 331] width 14 height 14
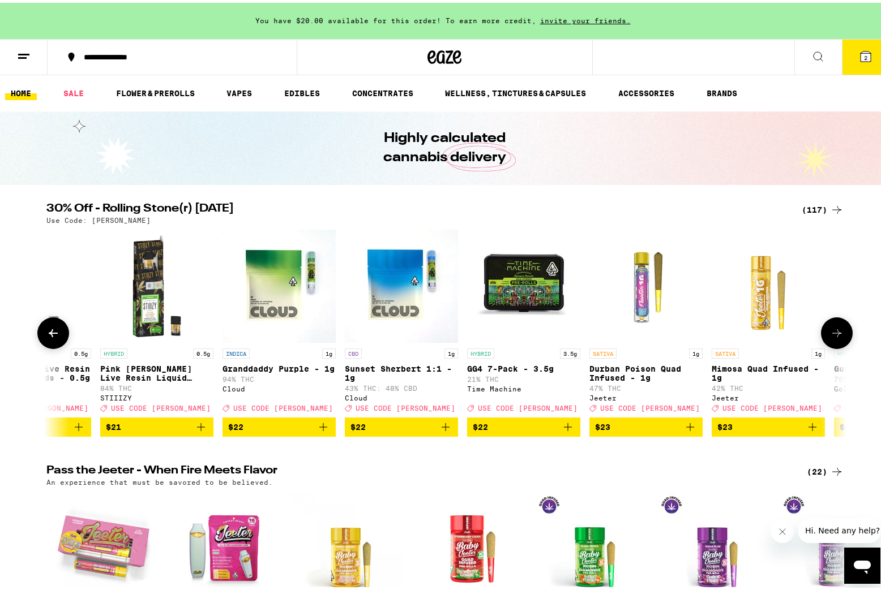
click at [838, 337] on icon at bounding box center [837, 331] width 14 height 14
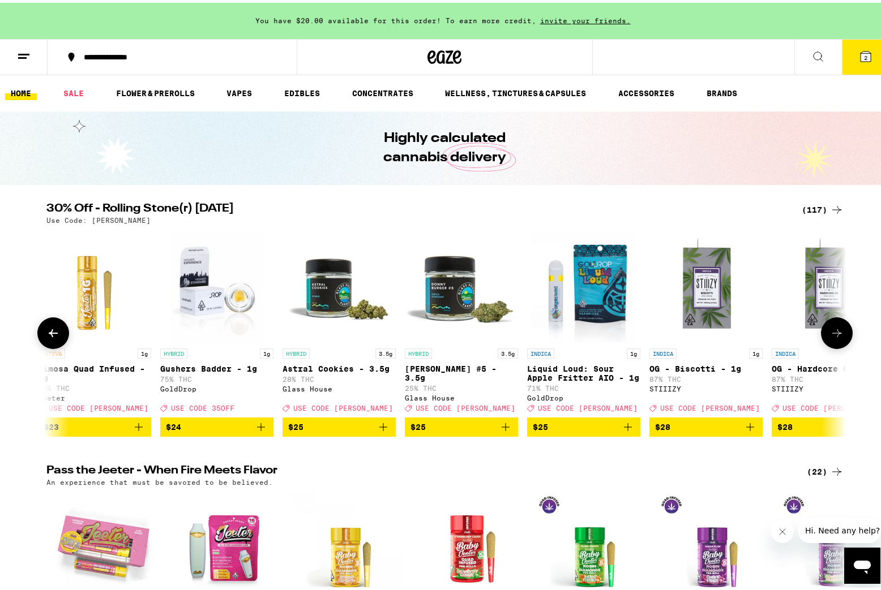
click at [838, 337] on icon at bounding box center [837, 331] width 14 height 14
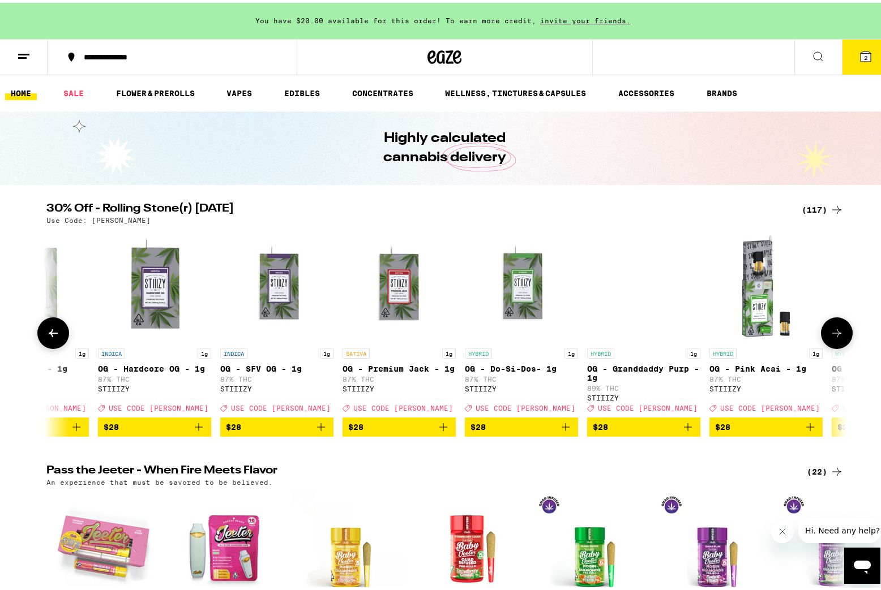
click at [838, 337] on icon at bounding box center [837, 331] width 14 height 14
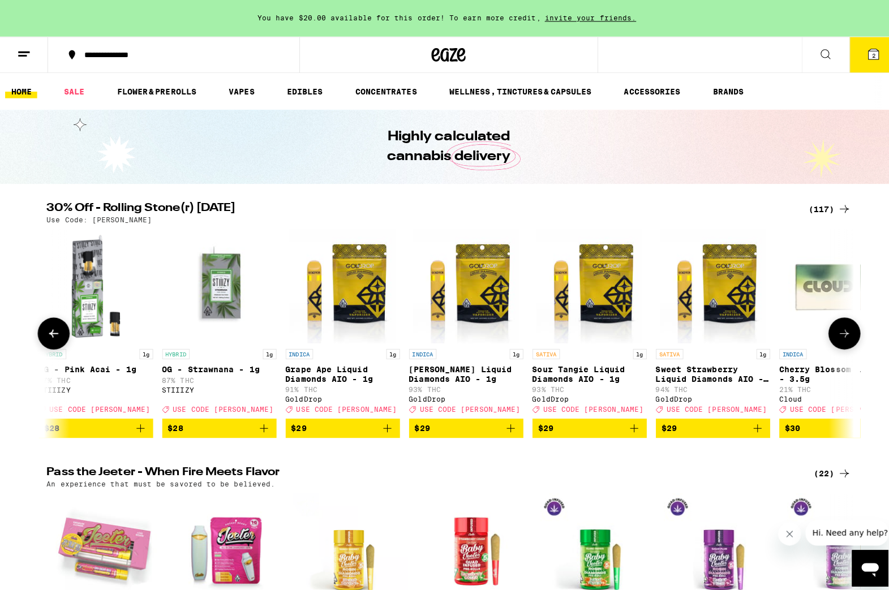
scroll to position [0, 8078]
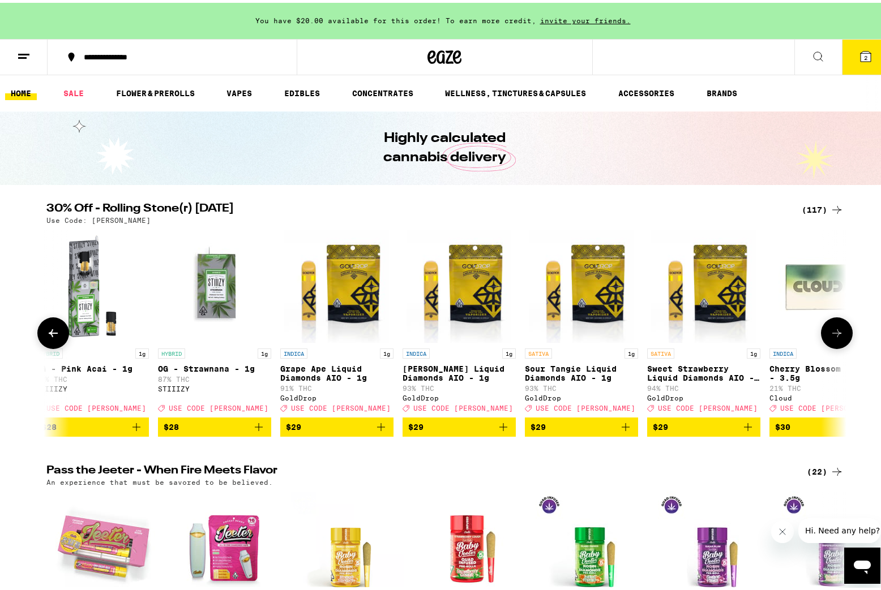
click at [695, 287] on img "Open page for Sweet Strawberry Liquid Diamonds AIO - 1g from GoldDrop" at bounding box center [703, 283] width 105 height 113
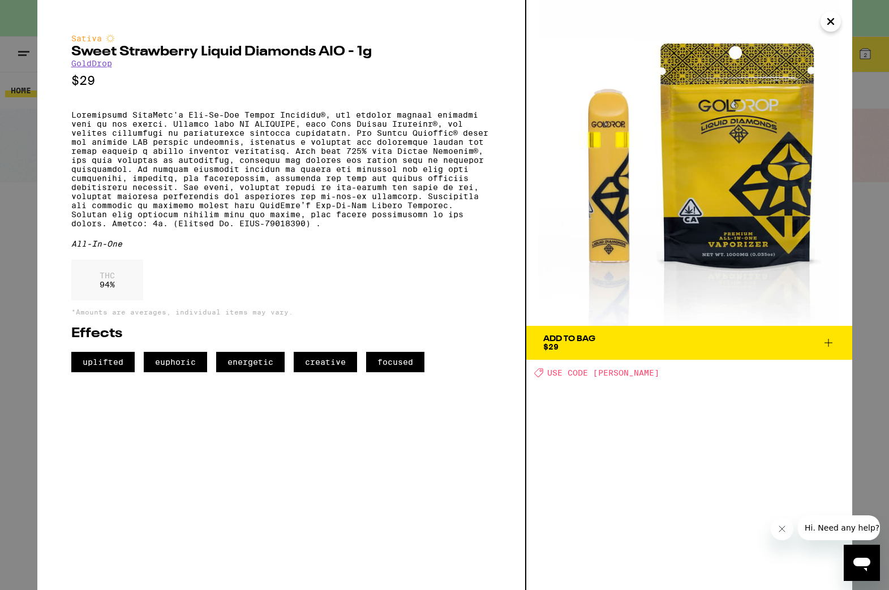
drag, startPoint x: 827, startPoint y: 24, endPoint x: 457, endPoint y: 115, distance: 381.1
click at [478, 111] on div "Sativa Sweet Strawberry Liquid Diamonds AIO - 1g GoldDrop $29 All-In-One THC 94…" at bounding box center [444, 295] width 815 height 590
click at [830, 21] on icon "Close" at bounding box center [831, 22] width 6 height 6
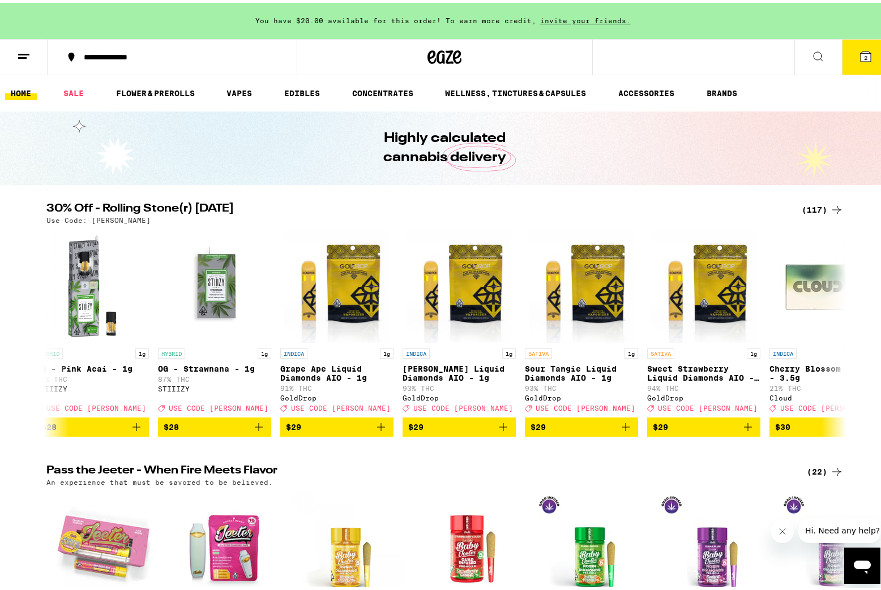
click at [860, 53] on icon at bounding box center [865, 54] width 10 height 10
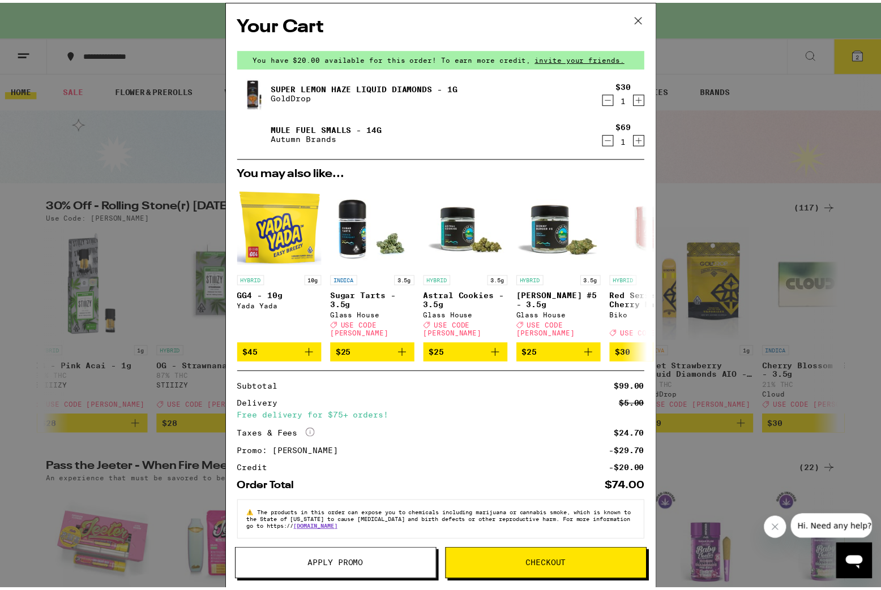
scroll to position [5, 0]
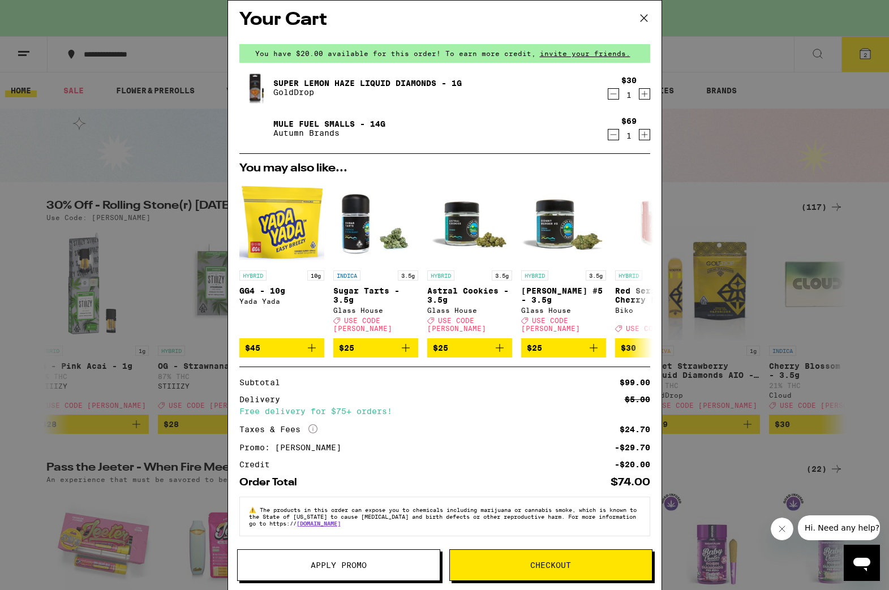
click at [562, 572] on button "Checkout" at bounding box center [550, 565] width 203 height 32
